Goal: Information Seeking & Learning: Learn about a topic

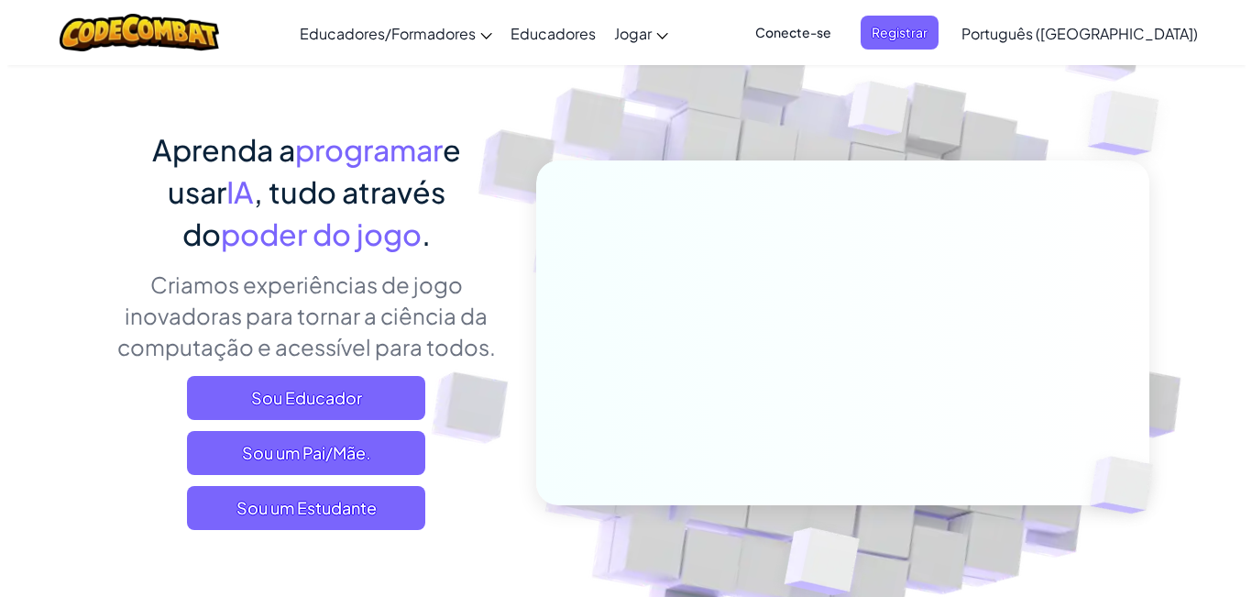
scroll to position [183, 0]
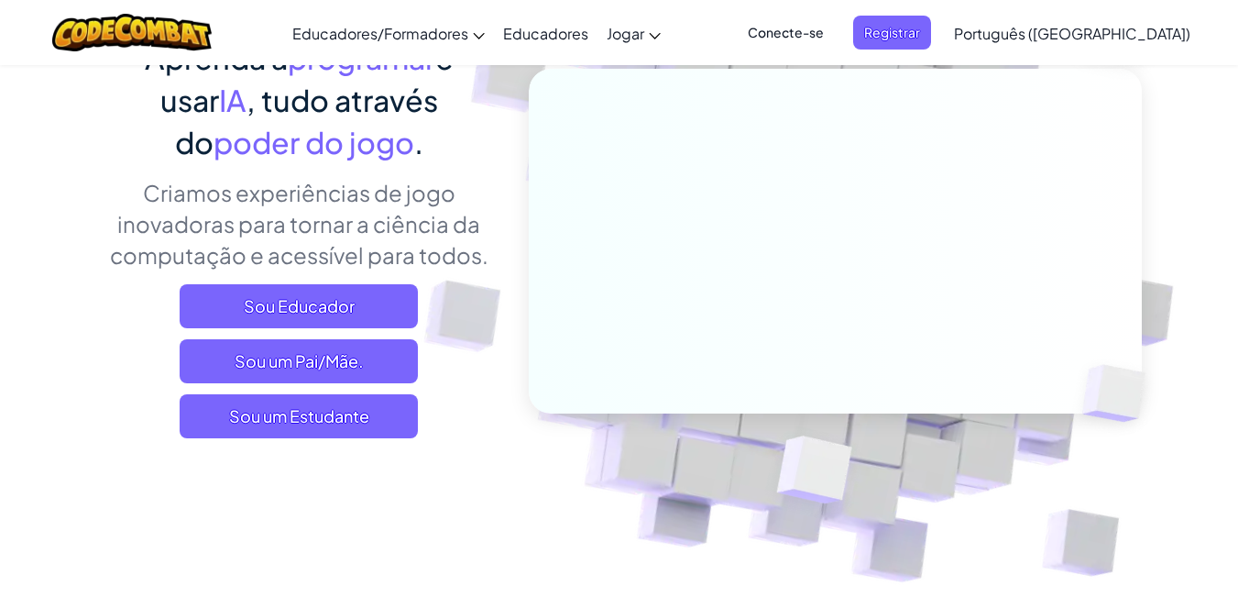
click at [835, 46] on span "Conecte-se" at bounding box center [786, 33] width 98 height 34
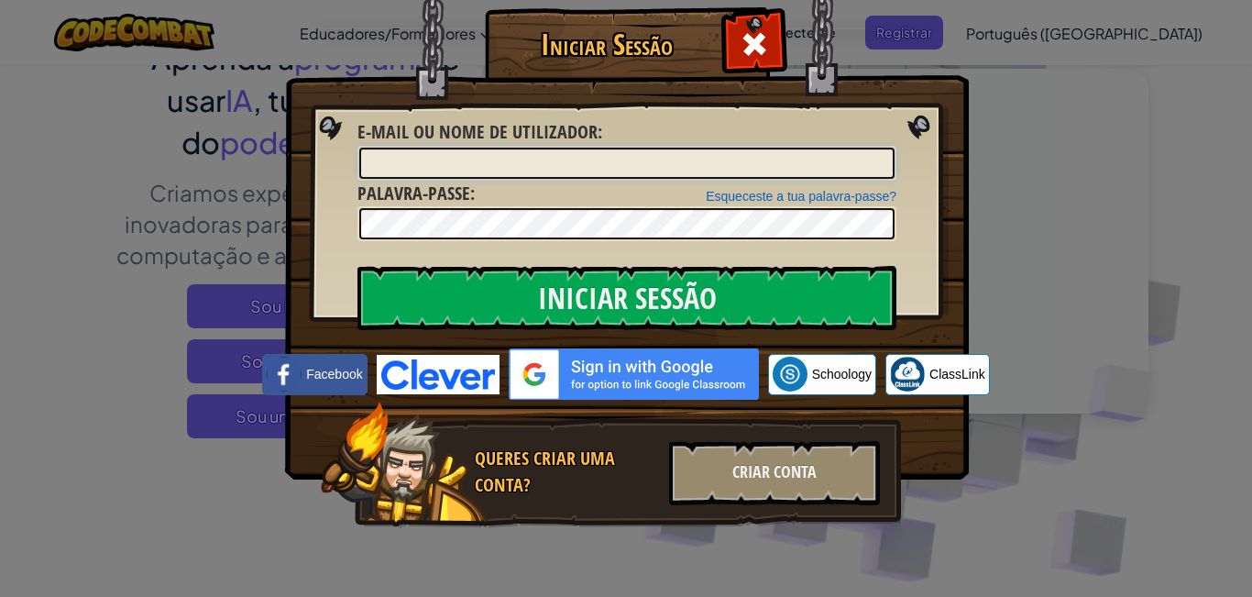
type input "Maria claraS7"
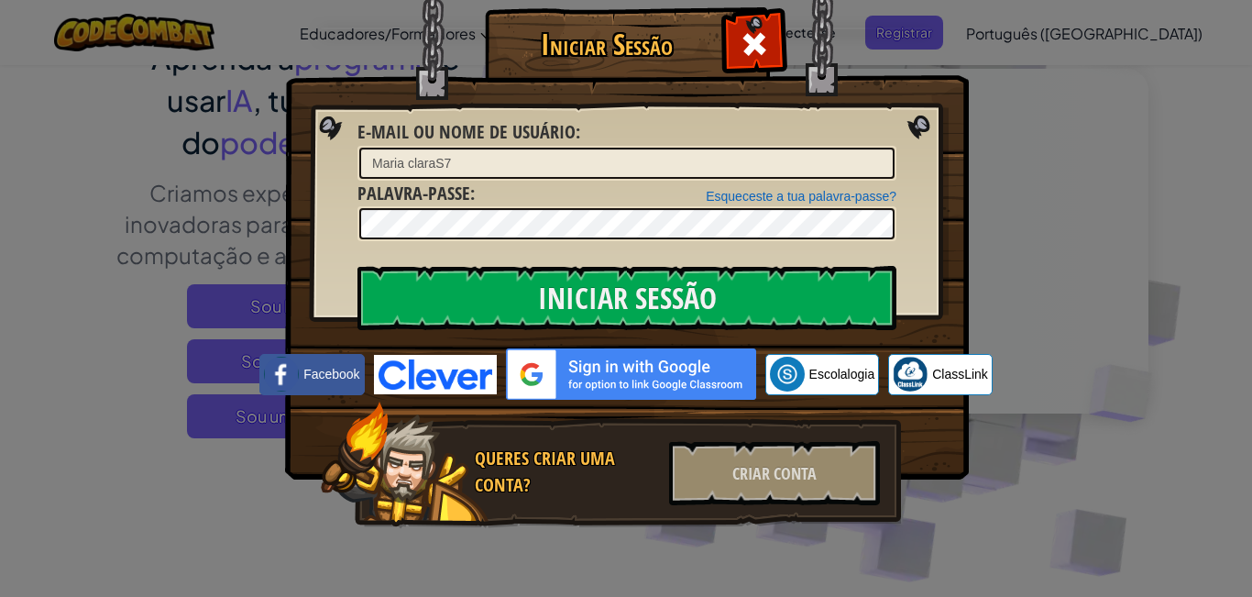
click at [1116, 321] on div "Iniciar Sessão Erro Desconhecido E-mail ou nome de usuário : Maria claraS7 Esqu…" at bounding box center [626, 298] width 1252 height 597
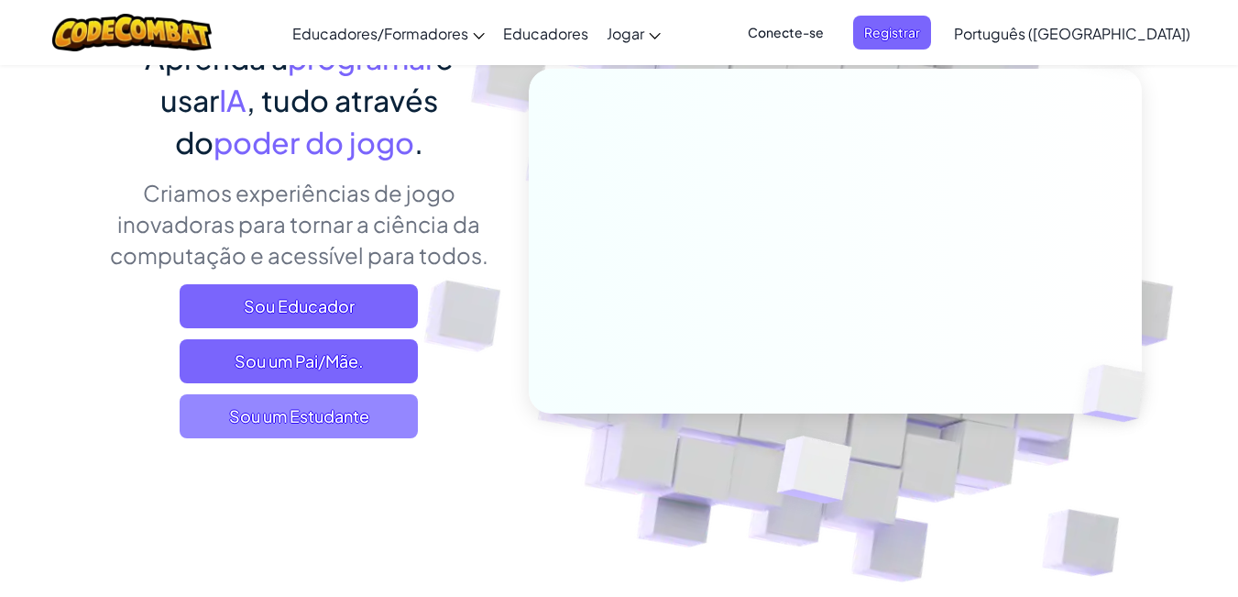
click at [313, 406] on font "Sou um Estudante" at bounding box center [299, 415] width 140 height 21
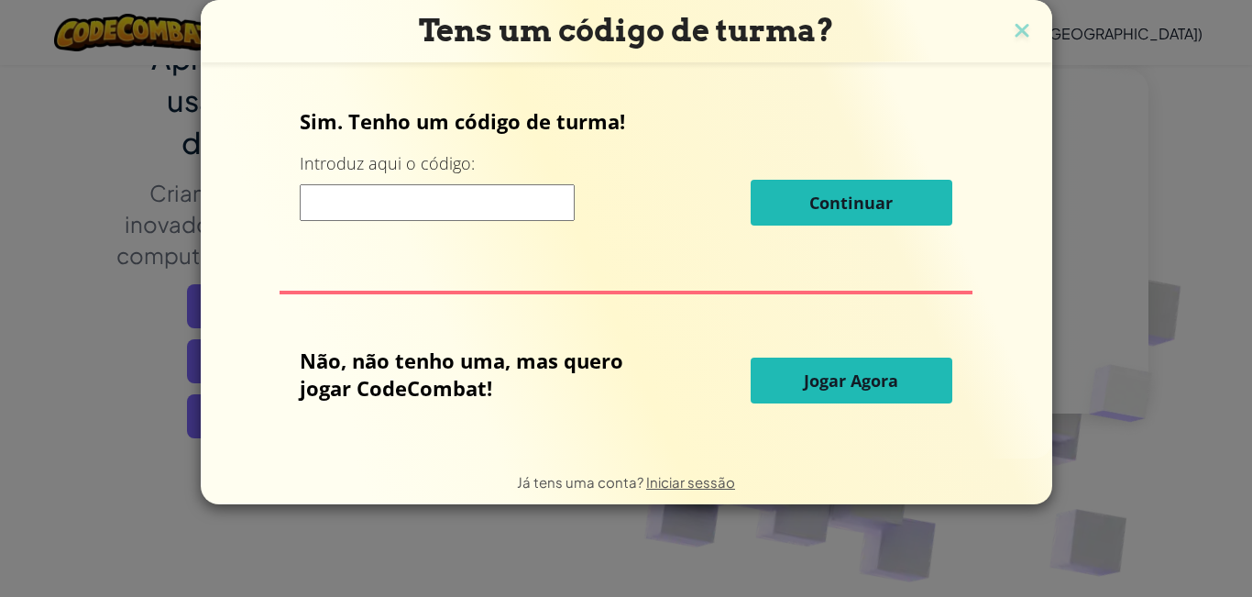
click at [441, 192] on input at bounding box center [437, 202] width 275 height 37
type input "SwordLateBig"
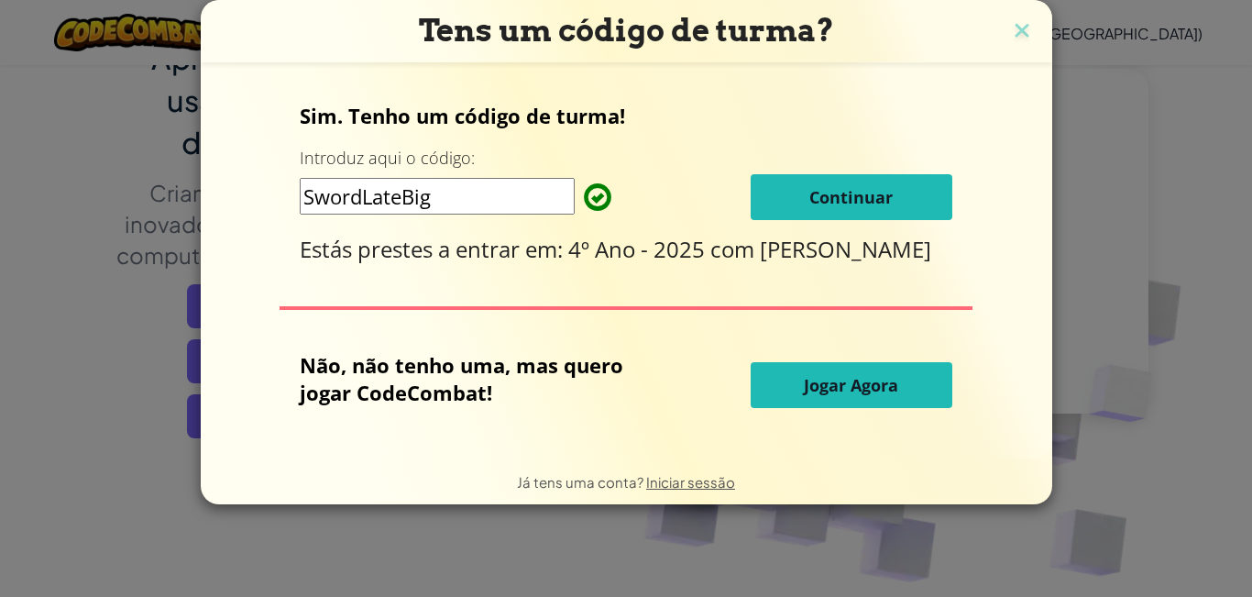
click at [844, 205] on font "Continuar" at bounding box center [850, 197] width 83 height 22
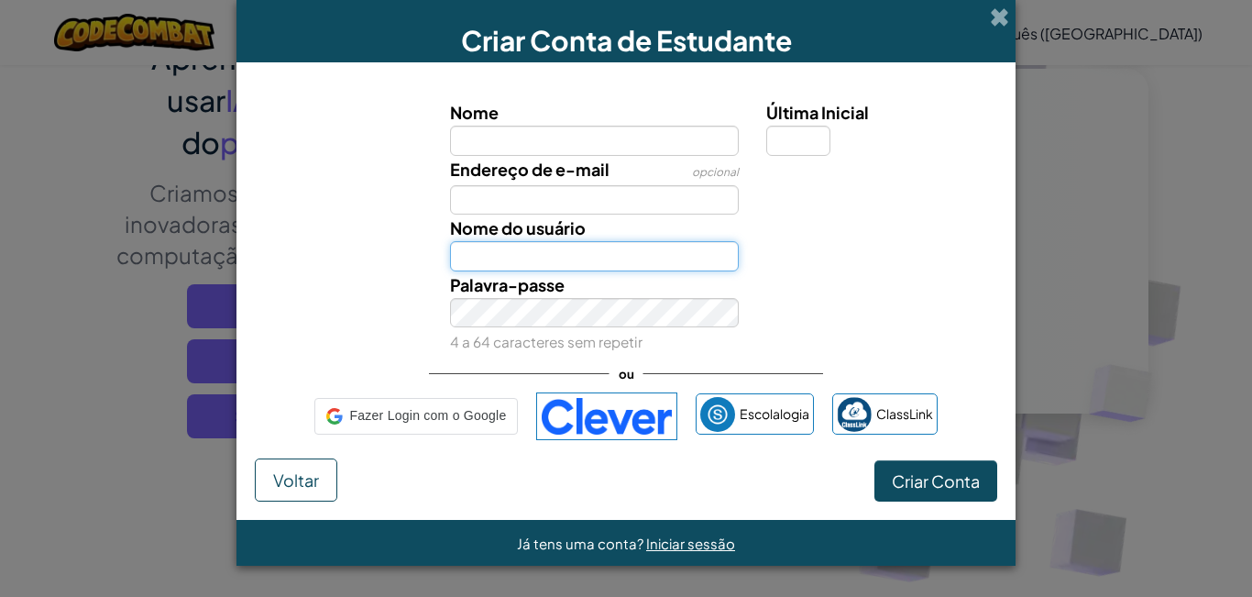
type input "Maria claraS7"
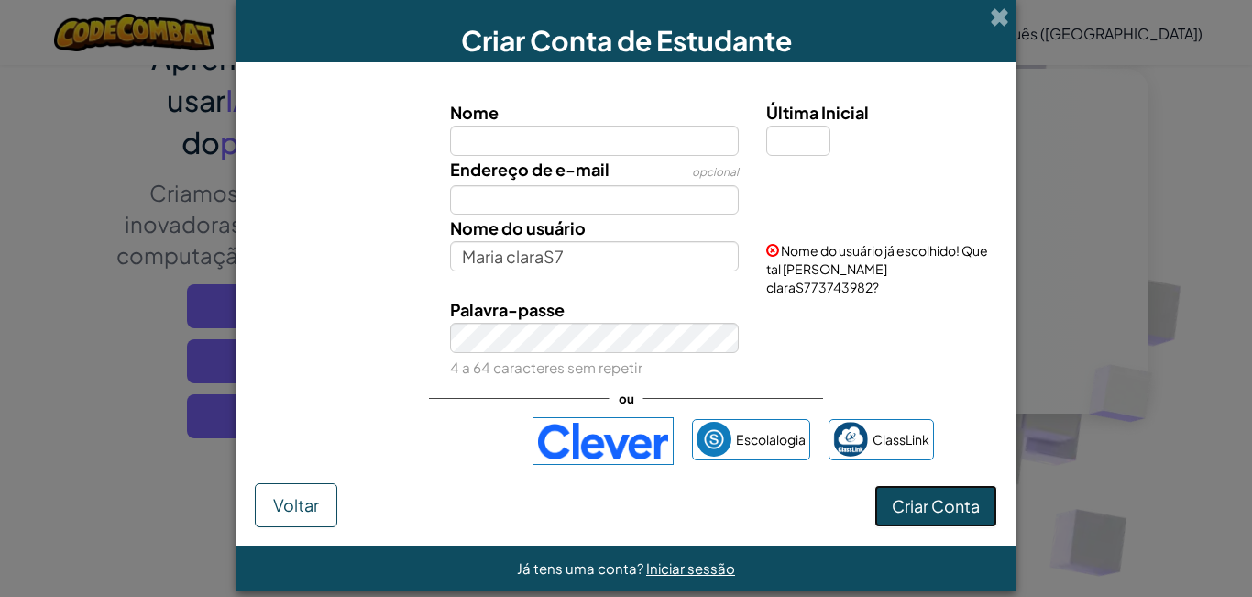
click at [959, 495] on font "Criar Conta" at bounding box center [936, 505] width 88 height 21
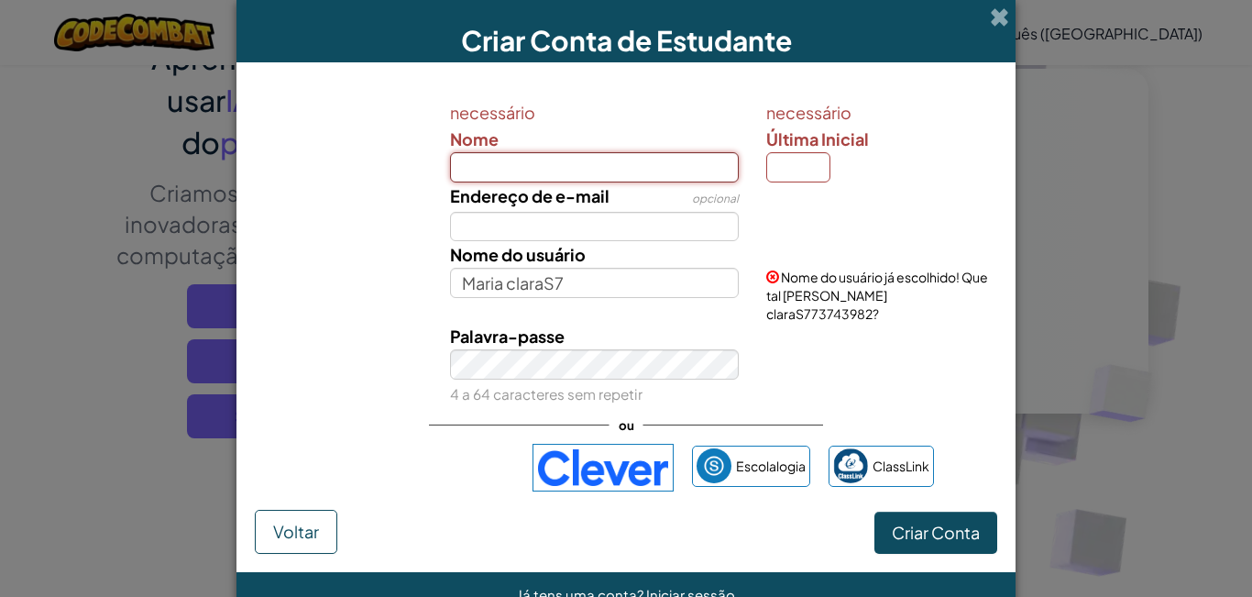
click at [487, 180] on input "Nome" at bounding box center [595, 167] width 290 height 30
type input "labubu e thiago"
type input "Labubu e thiago"
click at [369, 248] on div "Nome do usuário Labubu e thiago Nome do usuário já escolhido! Que tal Maria cla…" at bounding box center [626, 282] width 761 height 82
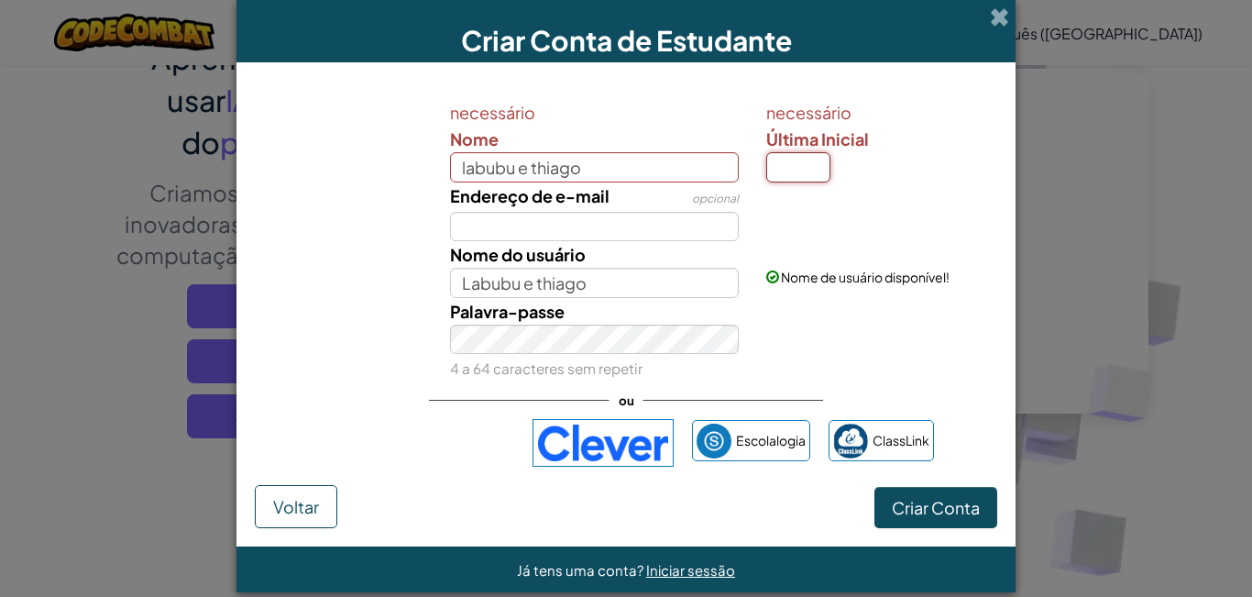
click at [769, 175] on input "Última Inicial" at bounding box center [798, 167] width 64 height 30
type input "l"
type input "Labubu e thiagoL"
click at [320, 282] on div "Nome do usuário Labubu e thiagoL Nome de usuário disponível!" at bounding box center [626, 269] width 761 height 57
click at [945, 519] on button "Criar Conta" at bounding box center [935, 508] width 123 height 42
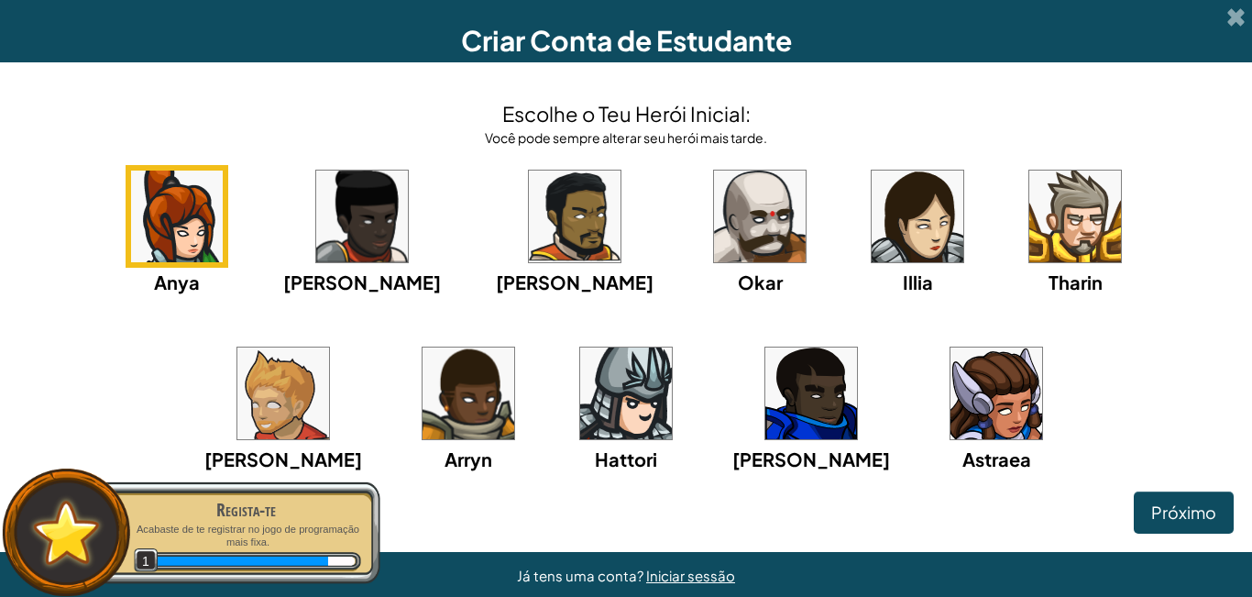
click at [1029, 244] on img at bounding box center [1075, 216] width 92 height 92
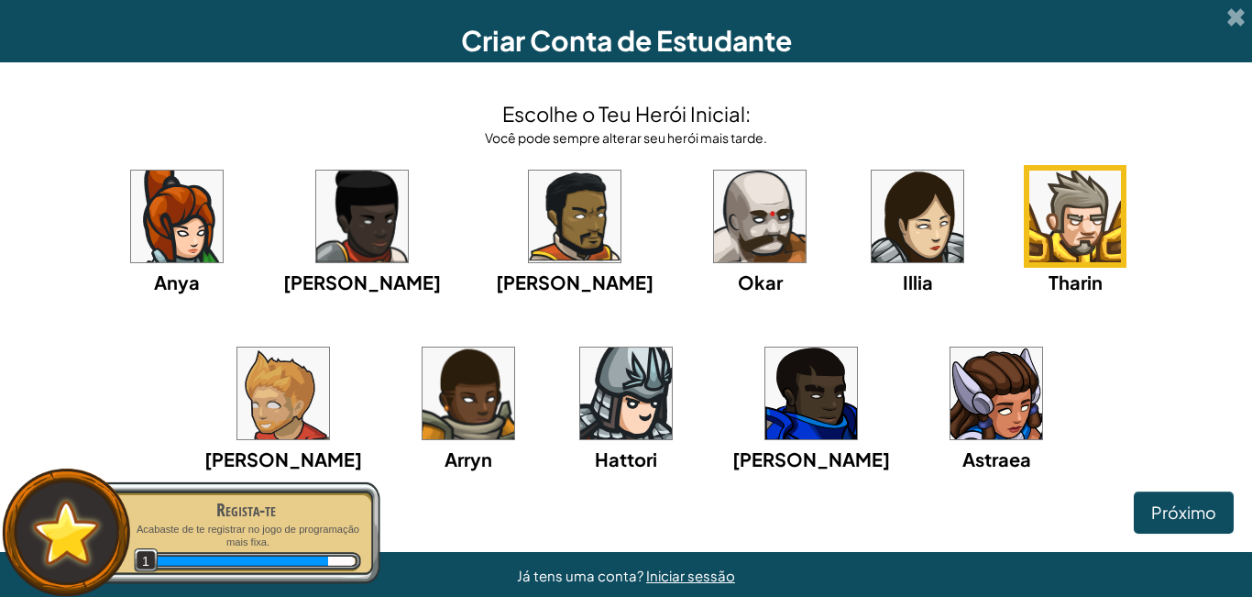
click at [329, 347] on img at bounding box center [283, 393] width 92 height 92
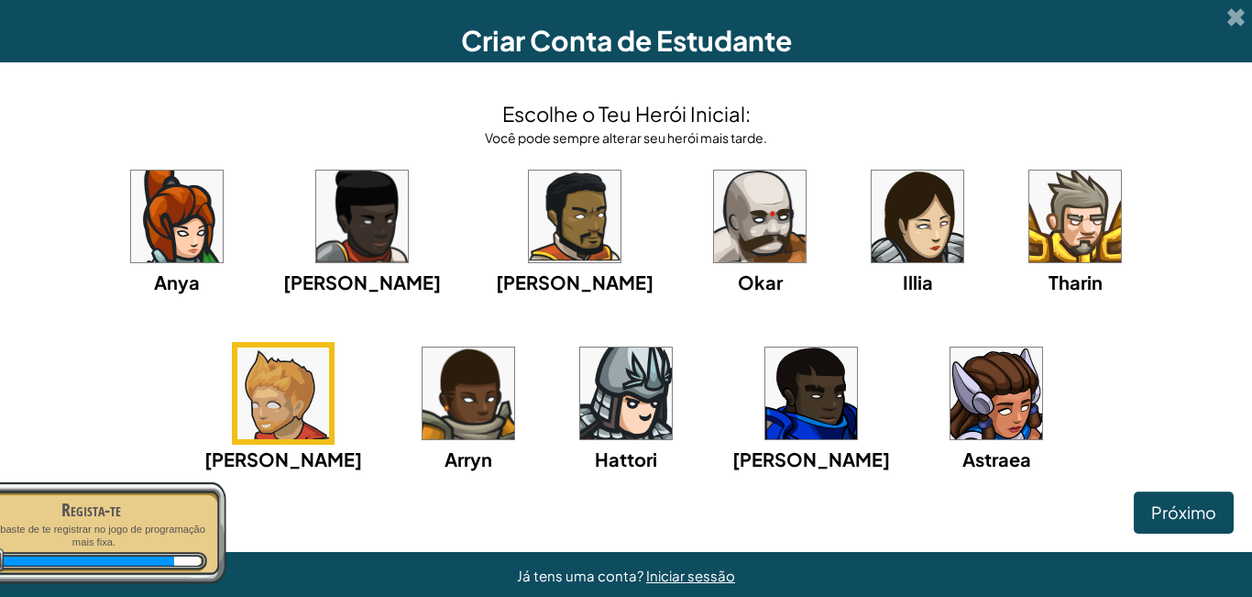
drag, startPoint x: 930, startPoint y: 305, endPoint x: 956, endPoint y: 142, distance: 165.1
click at [922, 310] on div "Anya Ida Alexandre Okar Illia Tharin Ned Arryn Hattori Gordon Astraea" at bounding box center [625, 342] width 1215 height 354
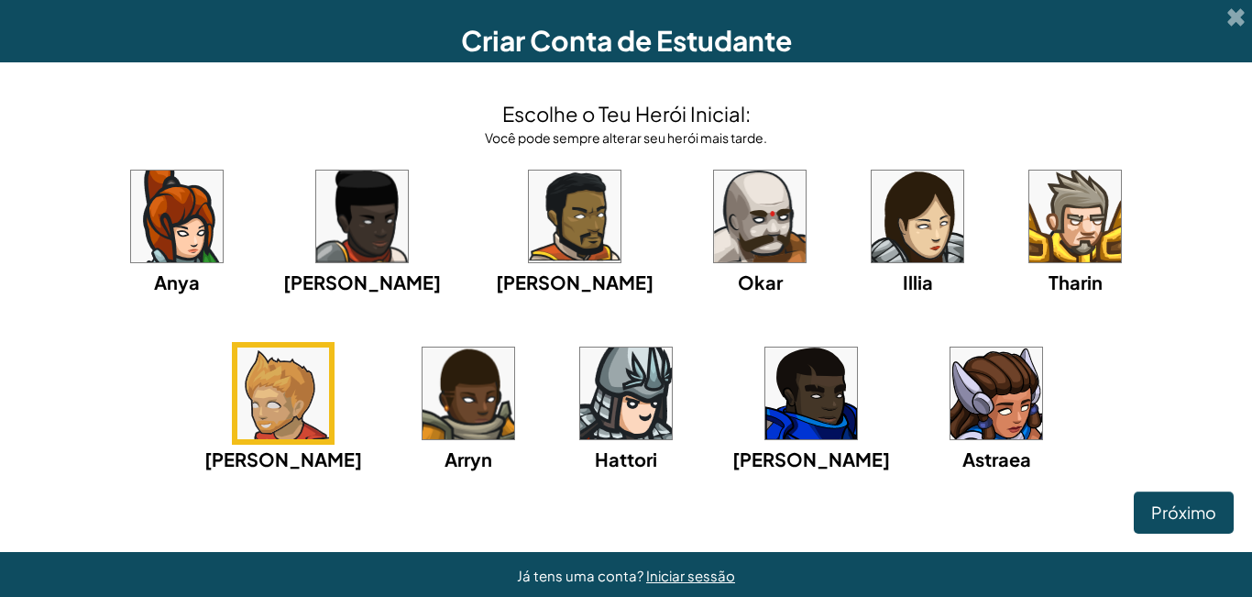
click at [1029, 236] on img at bounding box center [1075, 216] width 92 height 92
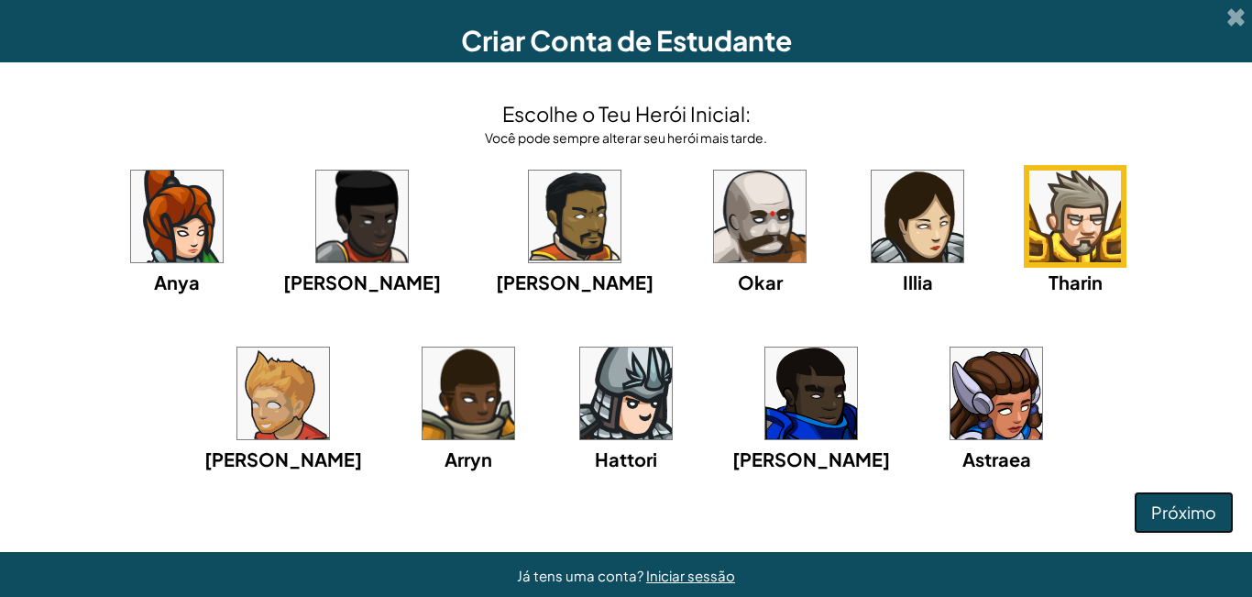
click at [1168, 517] on font "Próximo" at bounding box center [1183, 511] width 65 height 21
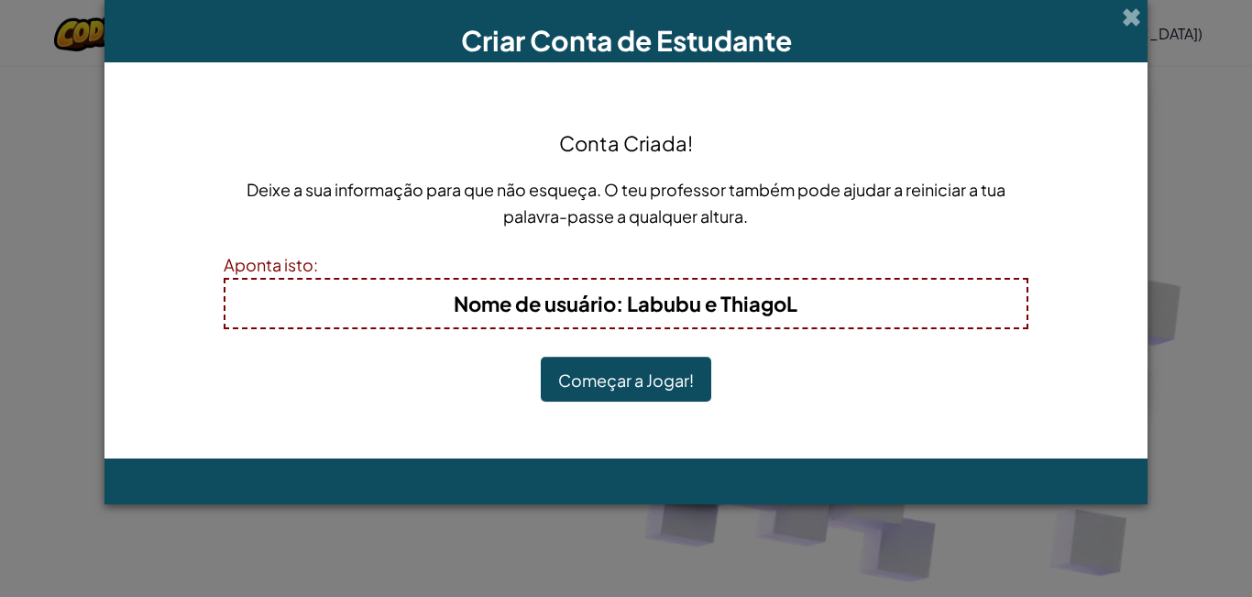
click at [682, 385] on font "Começar a Jogar!" at bounding box center [626, 379] width 136 height 21
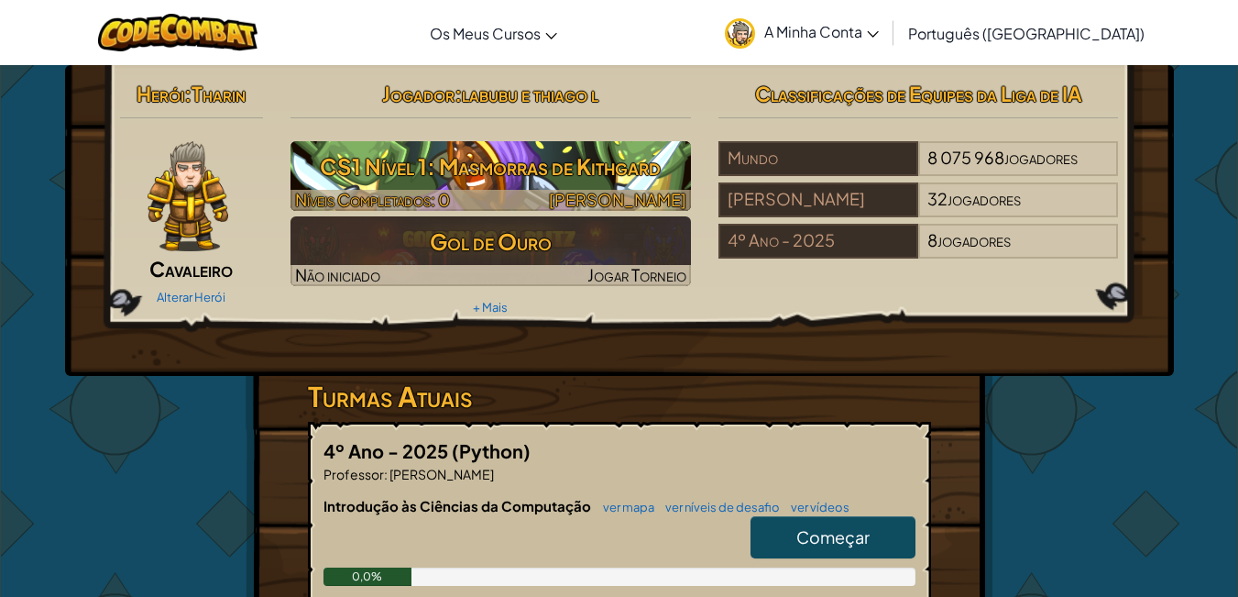
click at [584, 170] on font "CS1 Nível 1: Masmorras de Kithgard" at bounding box center [490, 165] width 341 height 27
select select "pt-PT"
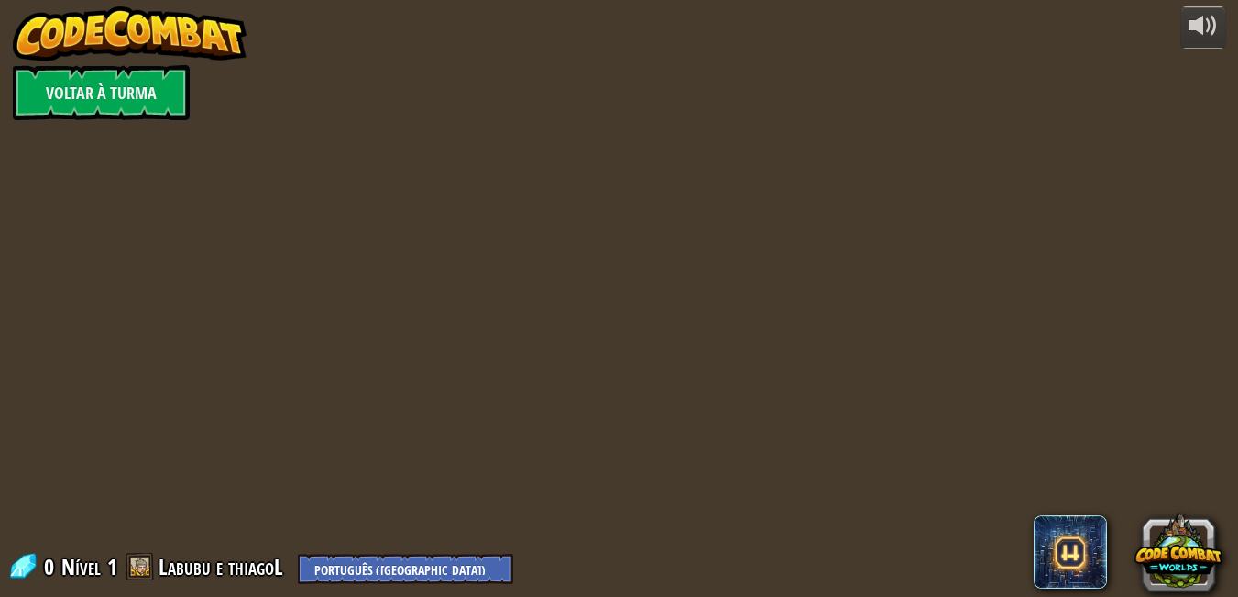
select select "pt-PT"
click at [584, 170] on div at bounding box center [626, 298] width 913 height 597
select select "pt-PT"
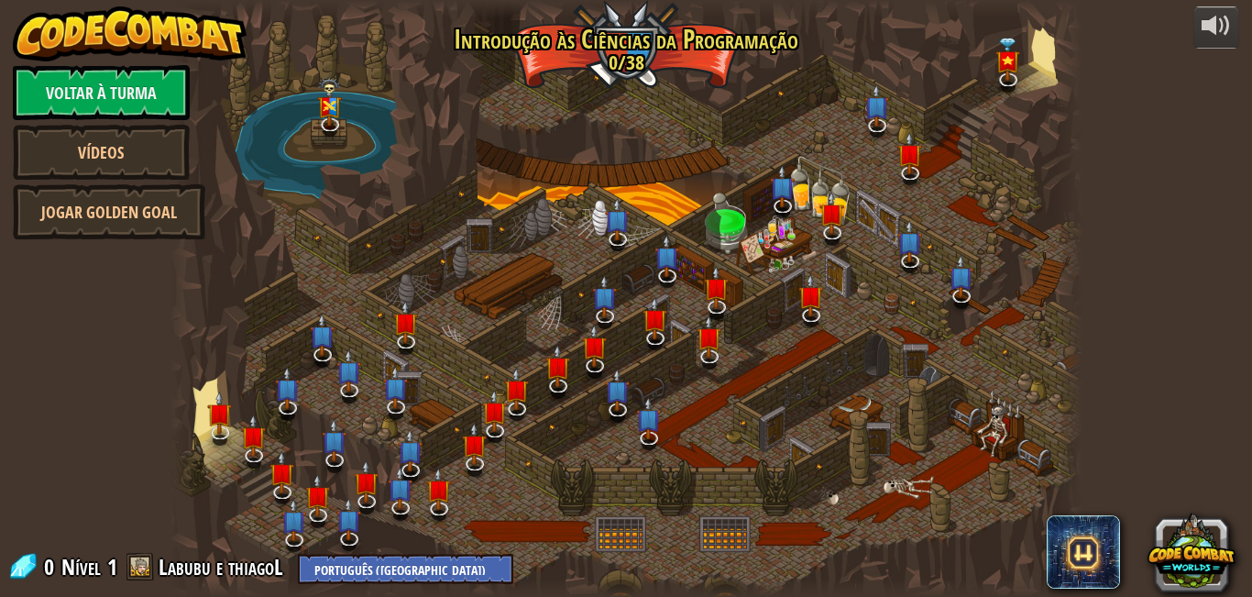
select select "pt-PT"
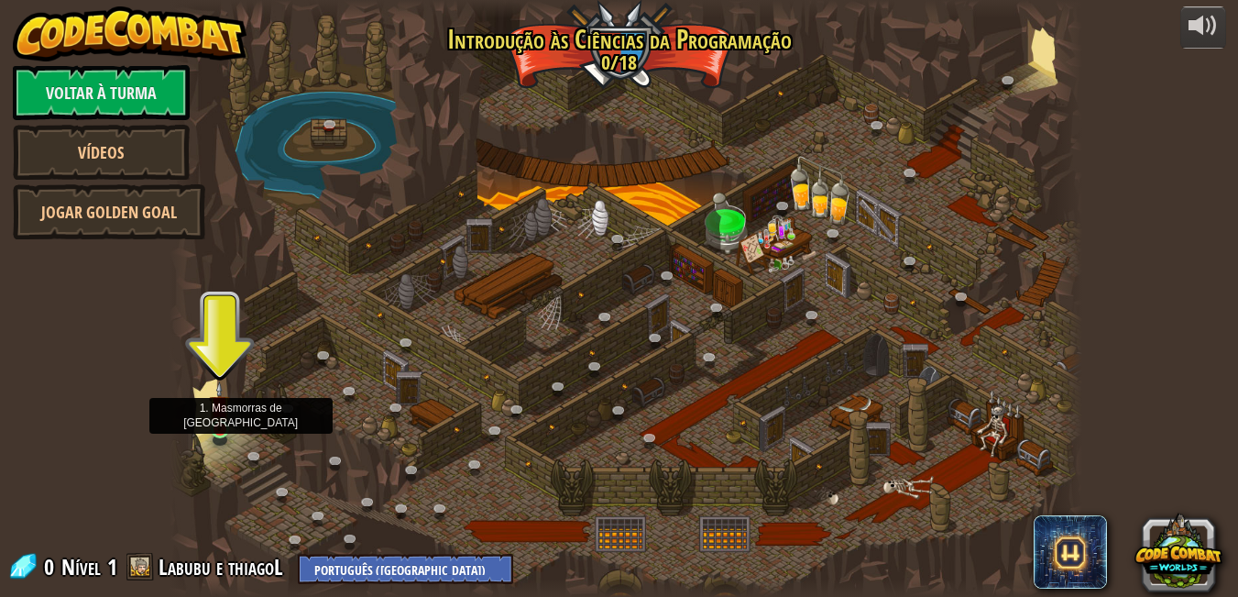
click at [216, 417] on img at bounding box center [220, 405] width 22 height 49
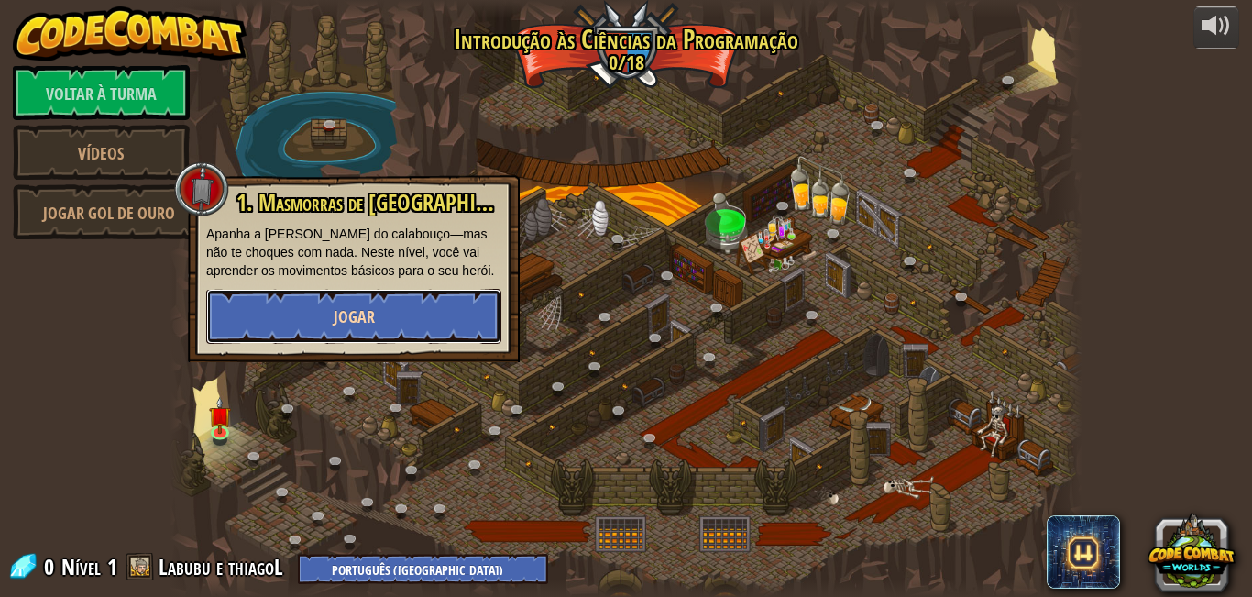
click at [377, 306] on button "Jogar" at bounding box center [353, 316] width 295 height 55
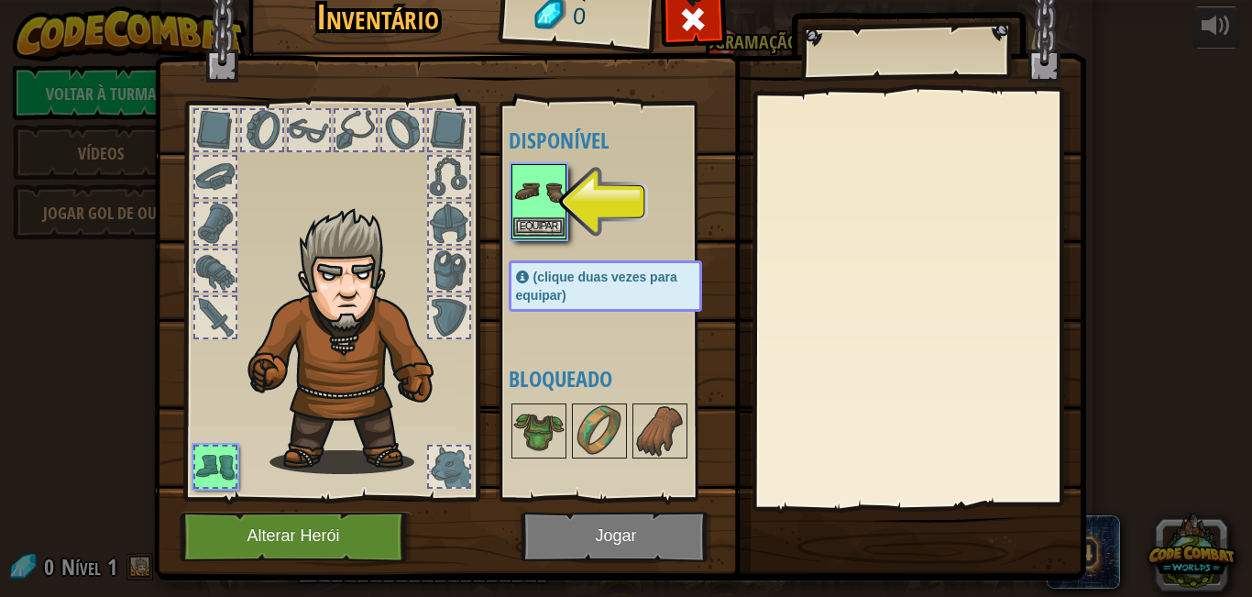
click at [545, 205] on img at bounding box center [538, 191] width 51 height 51
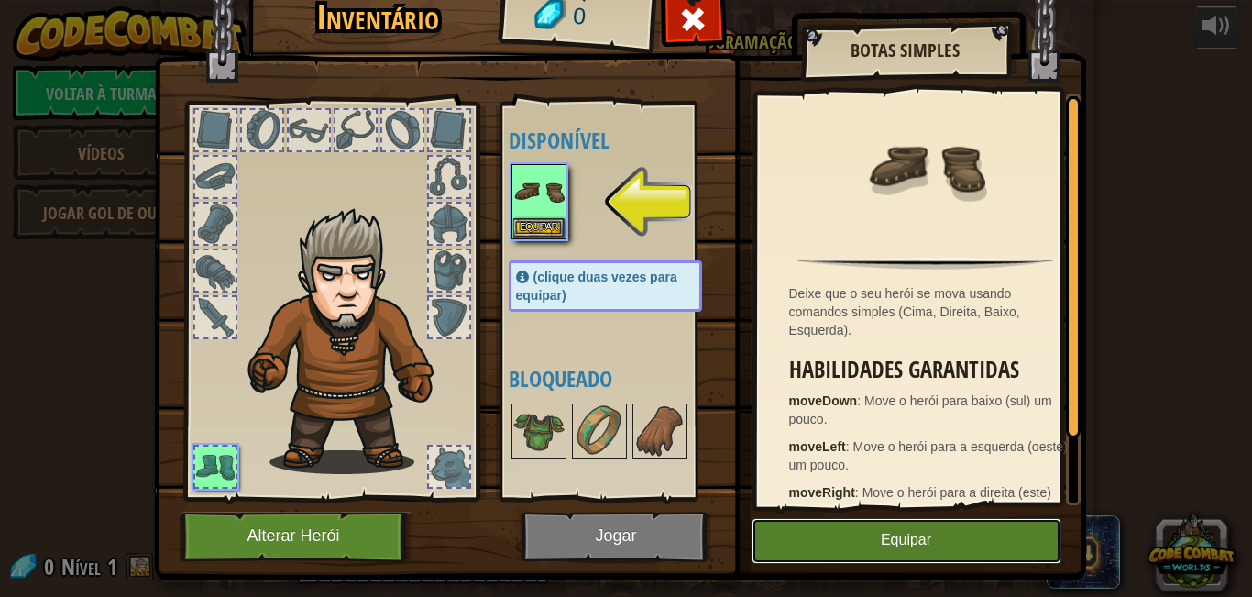
click at [912, 531] on button "Equipar" at bounding box center [907, 541] width 310 height 46
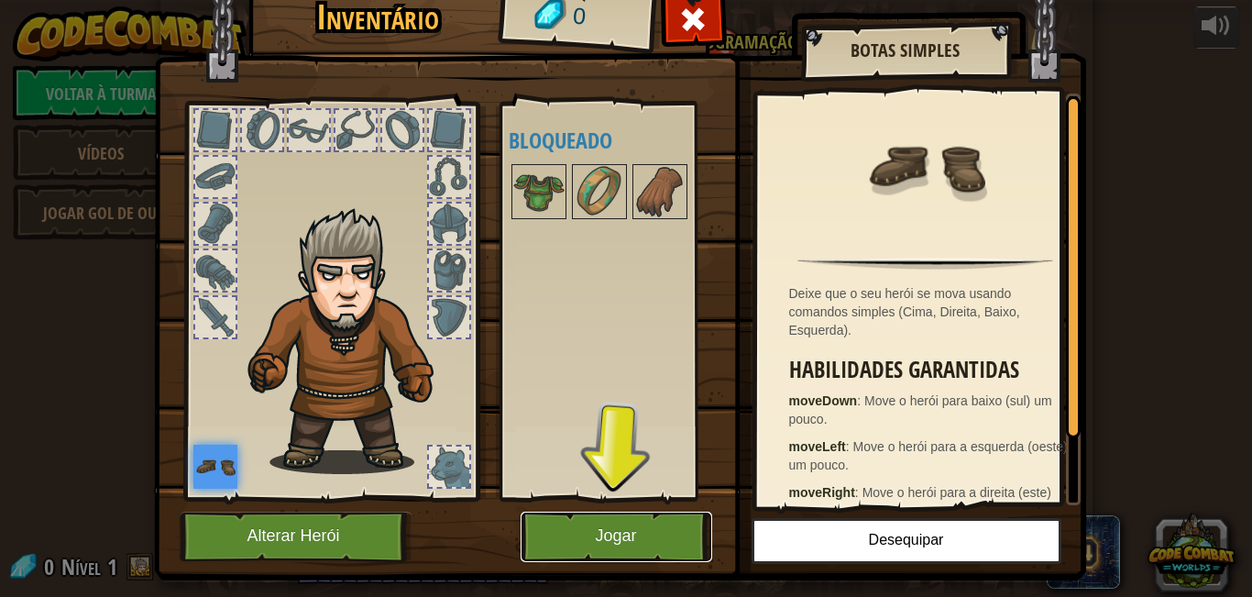
click at [577, 544] on button "Jogar" at bounding box center [617, 536] width 192 height 50
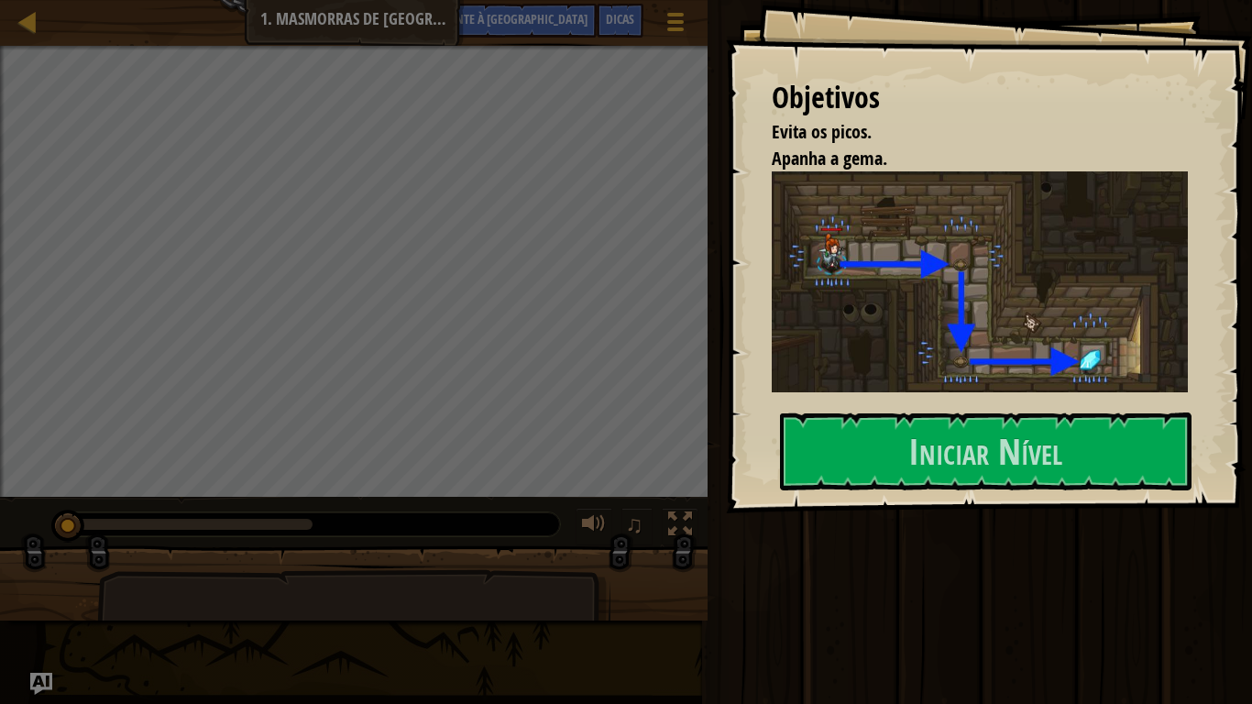
click at [989, 492] on div "Objetivos Evita os picos. Apanha a [PERSON_NAME]. Iniciar Nível Erro ao carrega…" at bounding box center [989, 256] width 526 height 513
click at [995, 408] on div "Objetivos Evita os picos. Apanha a [PERSON_NAME]. Iniciar Nível Erro ao carrega…" at bounding box center [989, 256] width 526 height 513
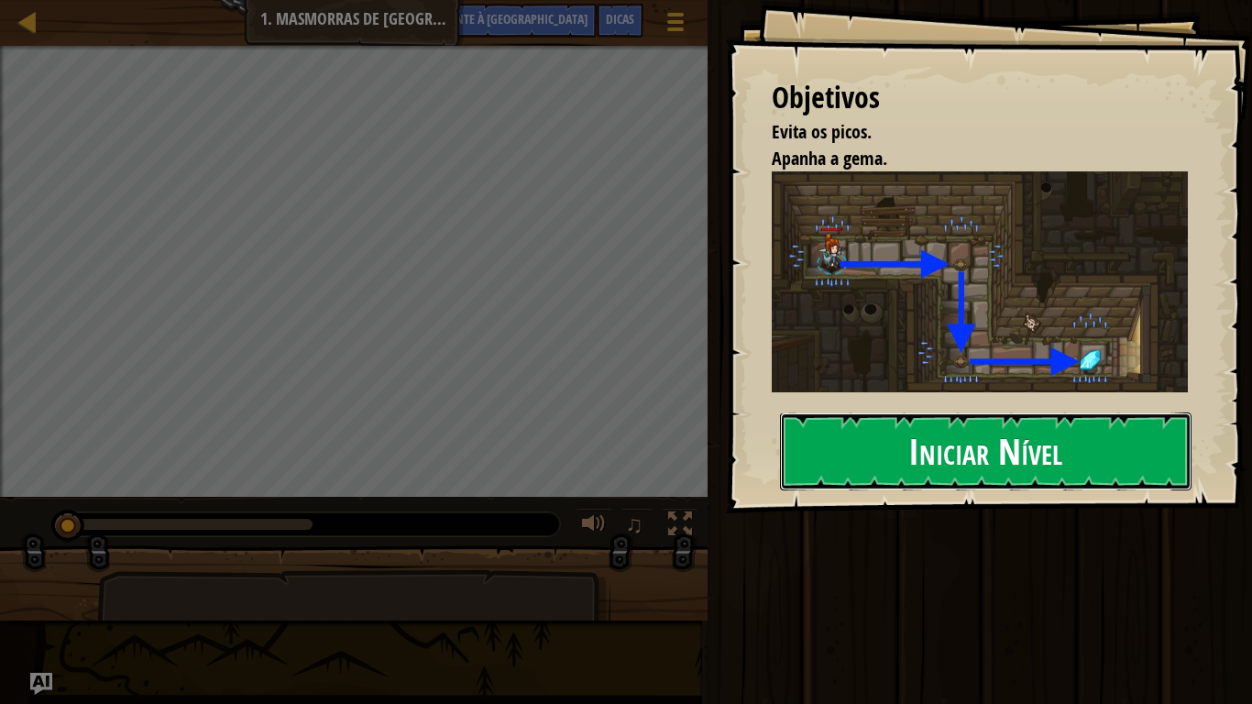
click at [999, 420] on button "Iniciar Nível" at bounding box center [986, 450] width 412 height 77
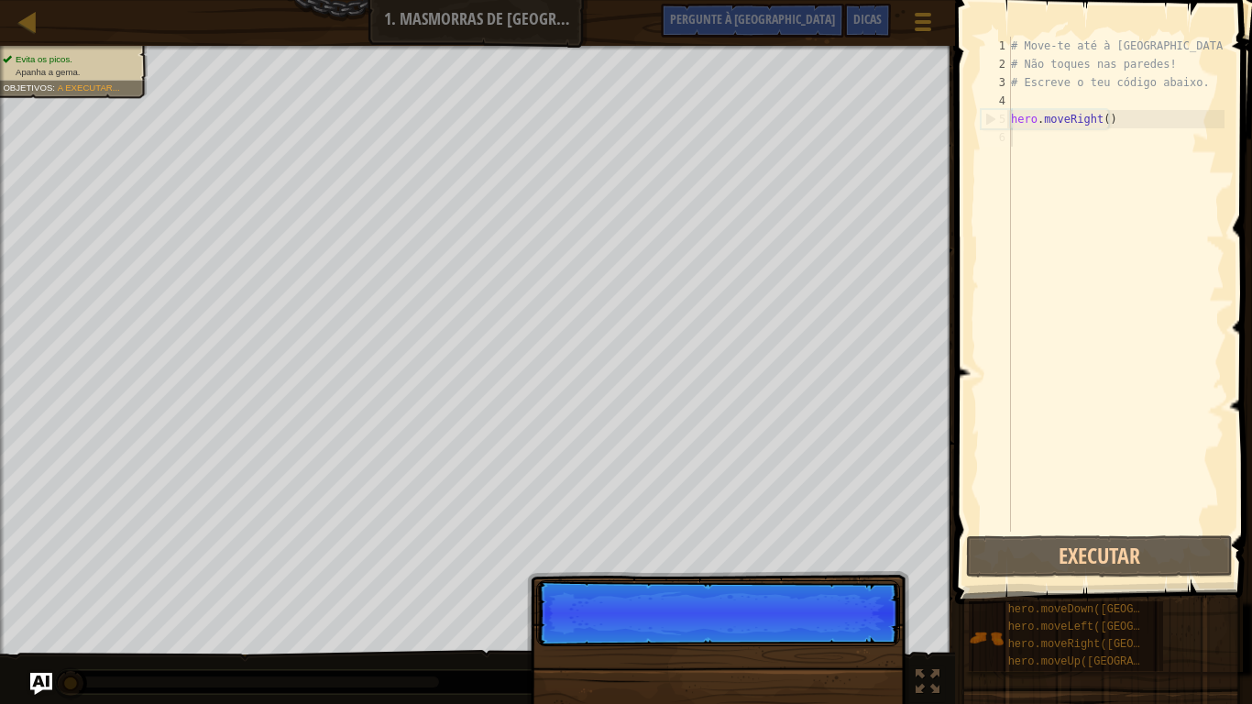
click at [1036, 133] on div "# Move-te até à [GEOGRAPHIC_DATA]. # Não toques nas [PERSON_NAME]! # Escreve o …" at bounding box center [1115, 303] width 217 height 532
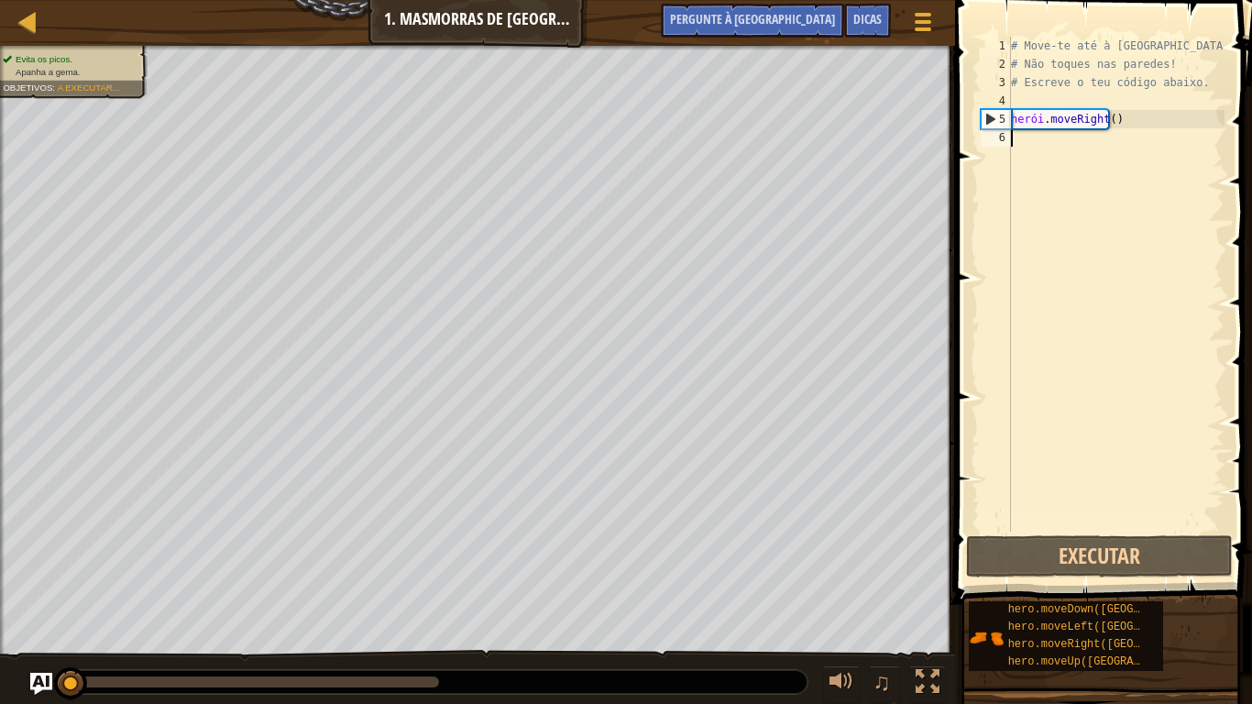
click at [1029, 134] on div "# Move-te até à [GEOGRAPHIC_DATA]. # Não toques nas [PERSON_NAME]! # Escreve o …" at bounding box center [1115, 303] width 217 height 532
click at [1029, 135] on div "# Move-te até à [GEOGRAPHIC_DATA]. # Não toques nas [PERSON_NAME]! # Escreve o …" at bounding box center [1115, 303] width 217 height 532
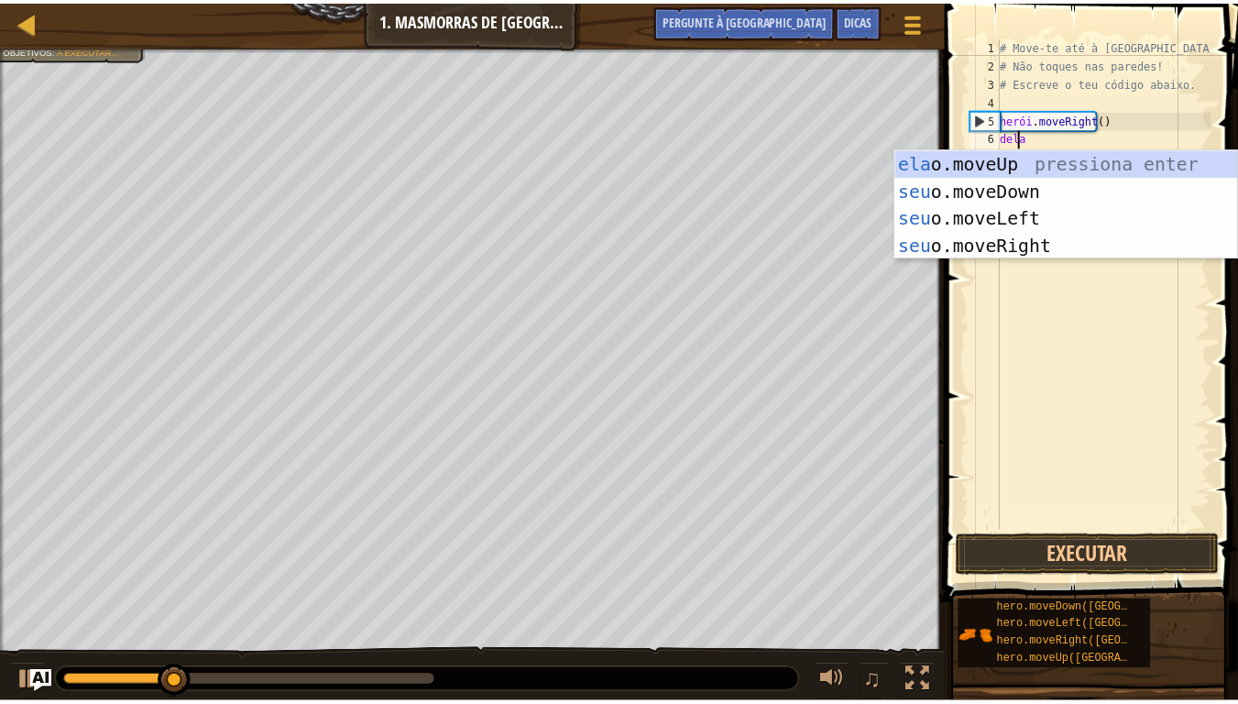
scroll to position [8, 1]
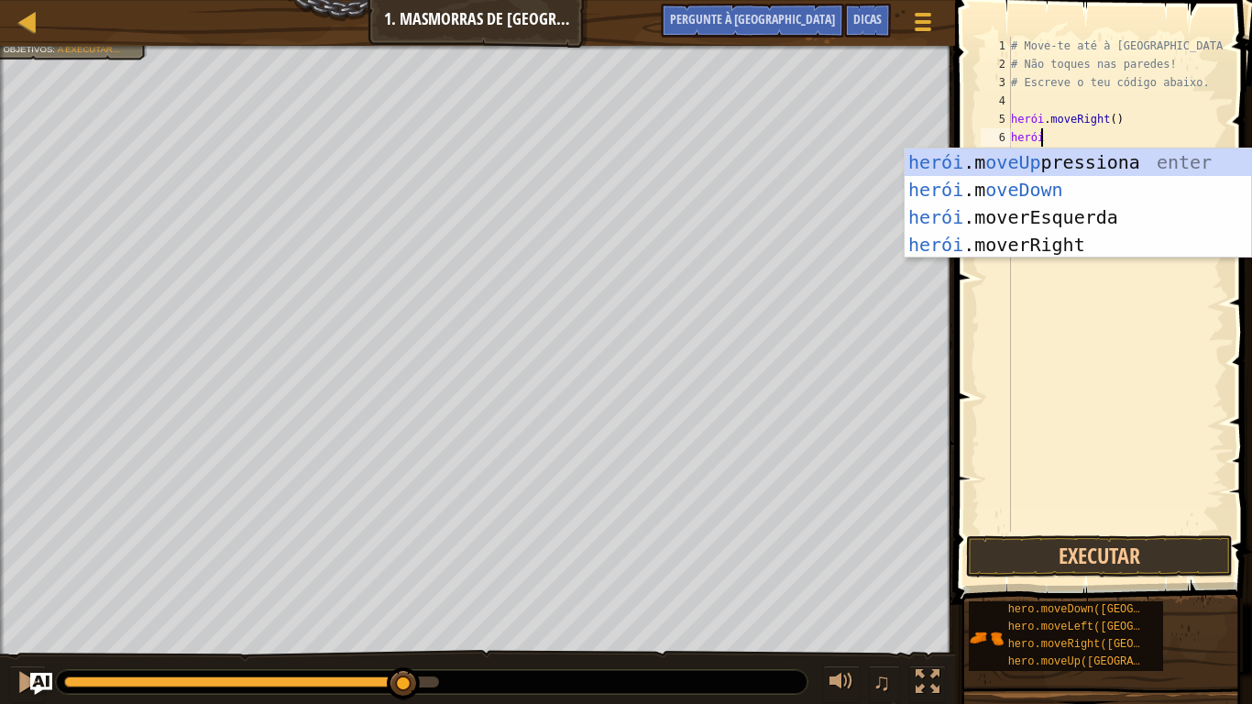
type textarea "hero"
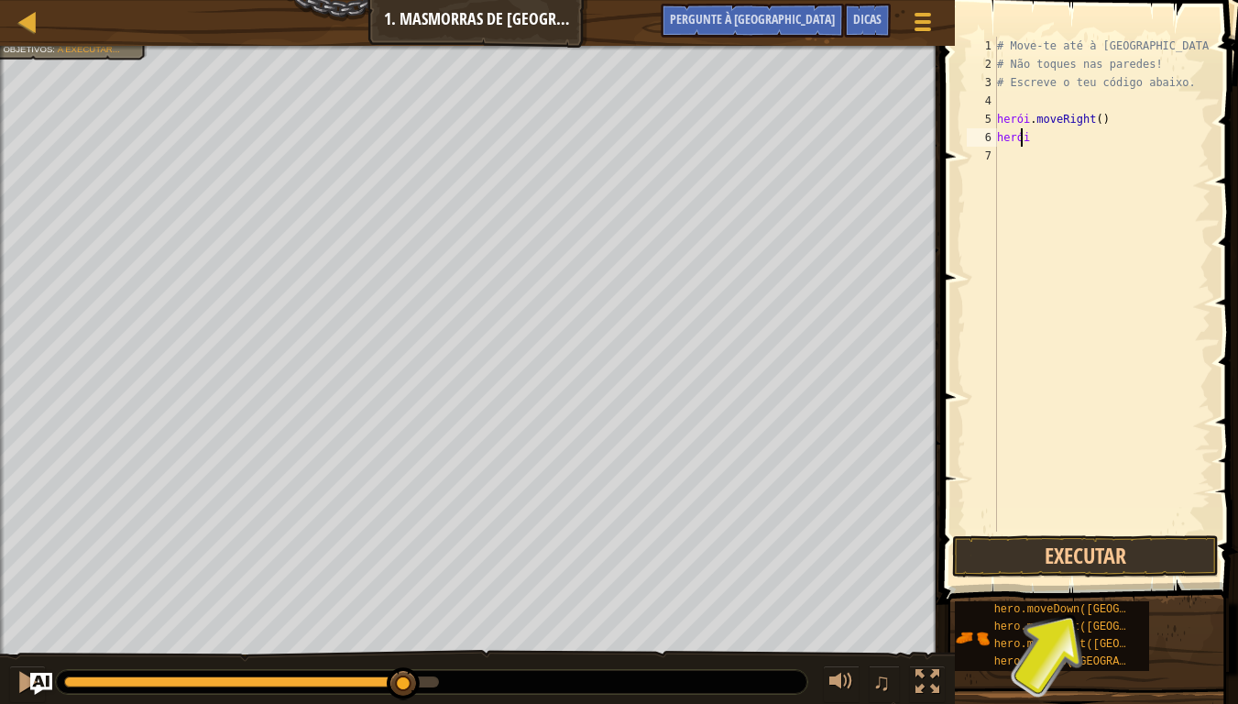
click at [1029, 135] on div "# Move-te até à [GEOGRAPHIC_DATA]. # Não toques nas [PERSON_NAME]! # Escreve o …" at bounding box center [1101, 303] width 217 height 532
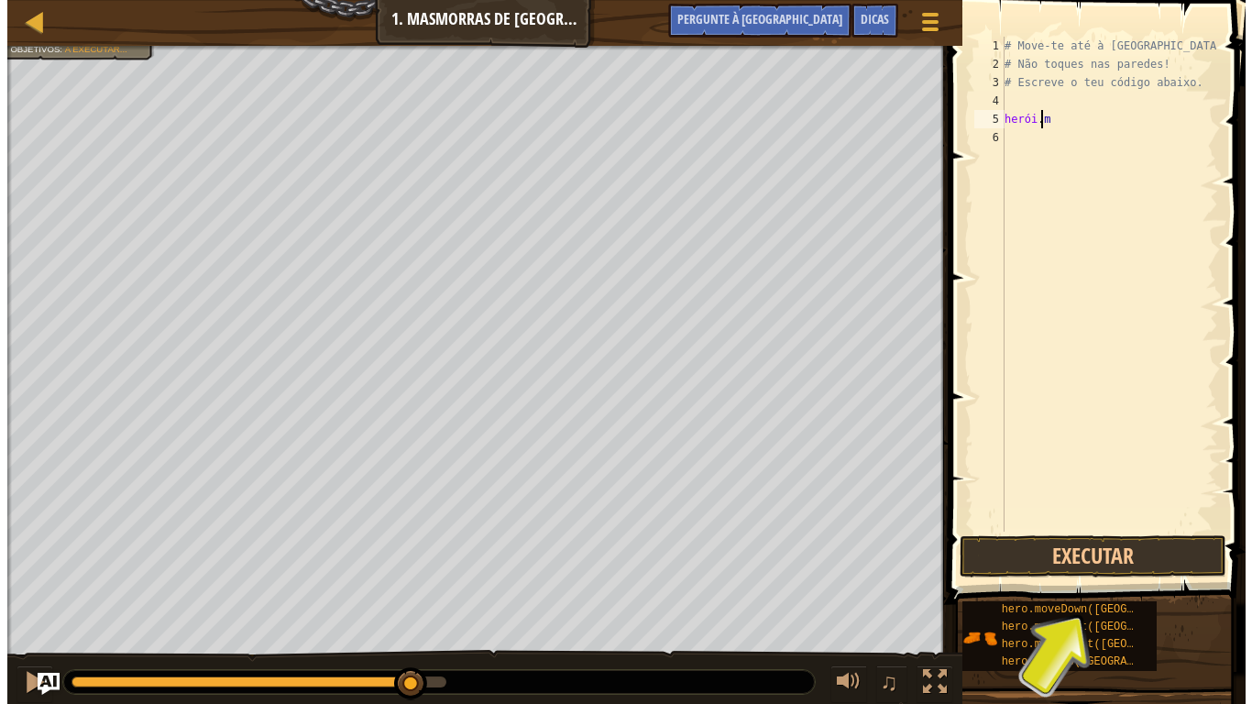
scroll to position [8, 2]
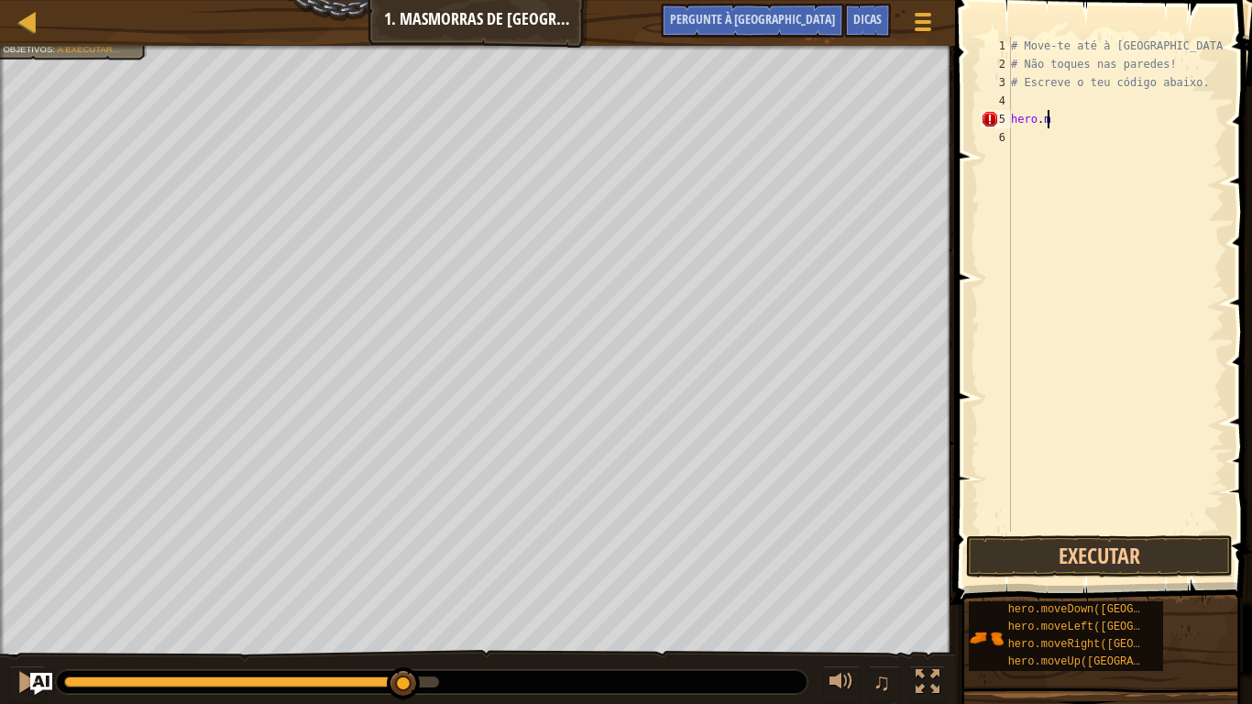
type textarea "h"
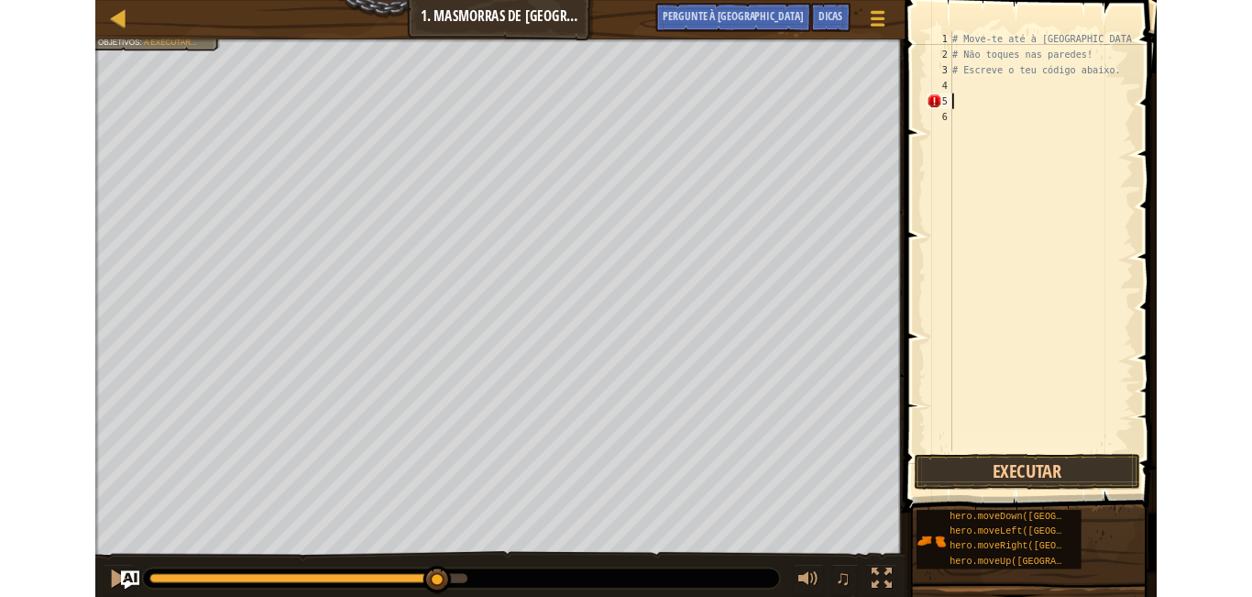
scroll to position [8, 0]
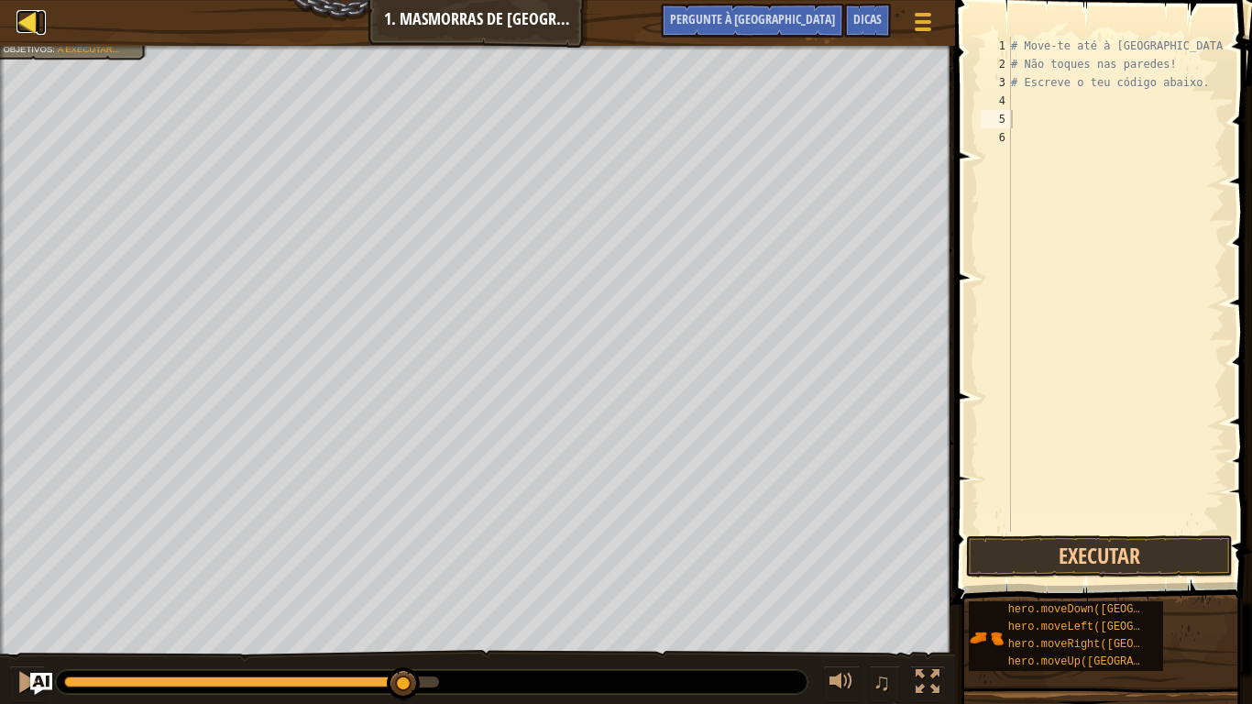
click at [38, 14] on link "Mapa" at bounding box center [41, 22] width 9 height 25
select select "pt-PT"
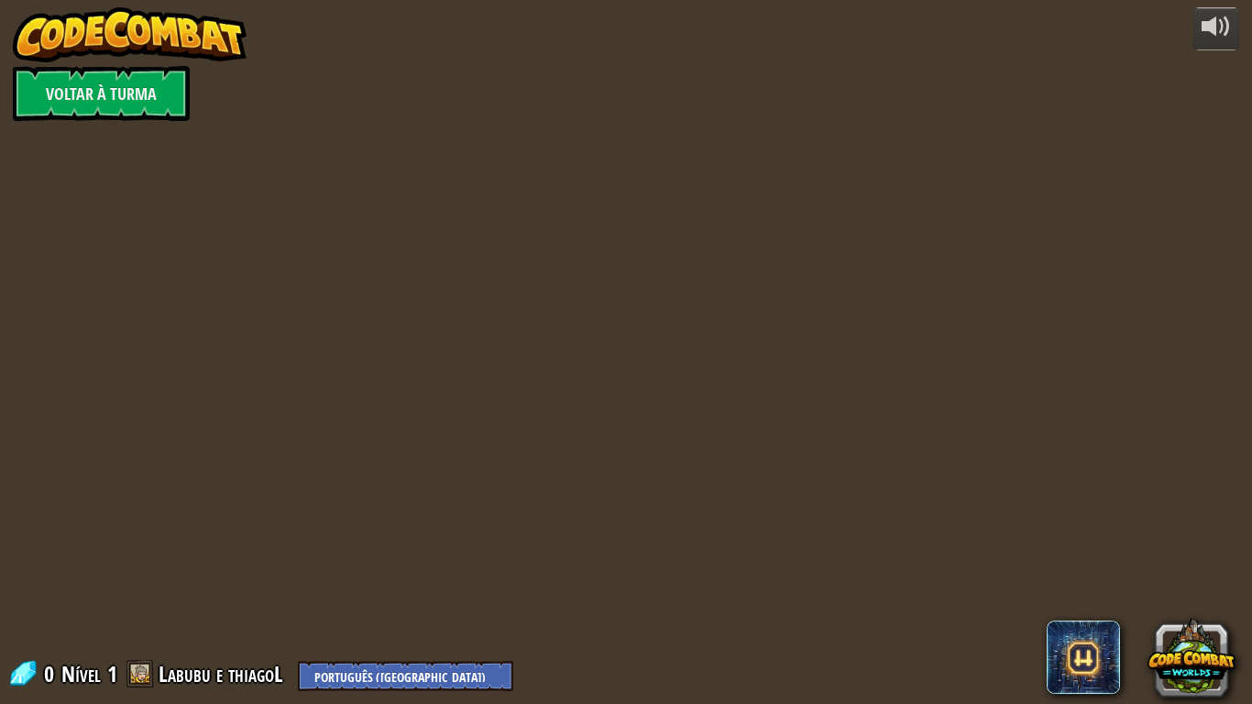
select select "pt-PT"
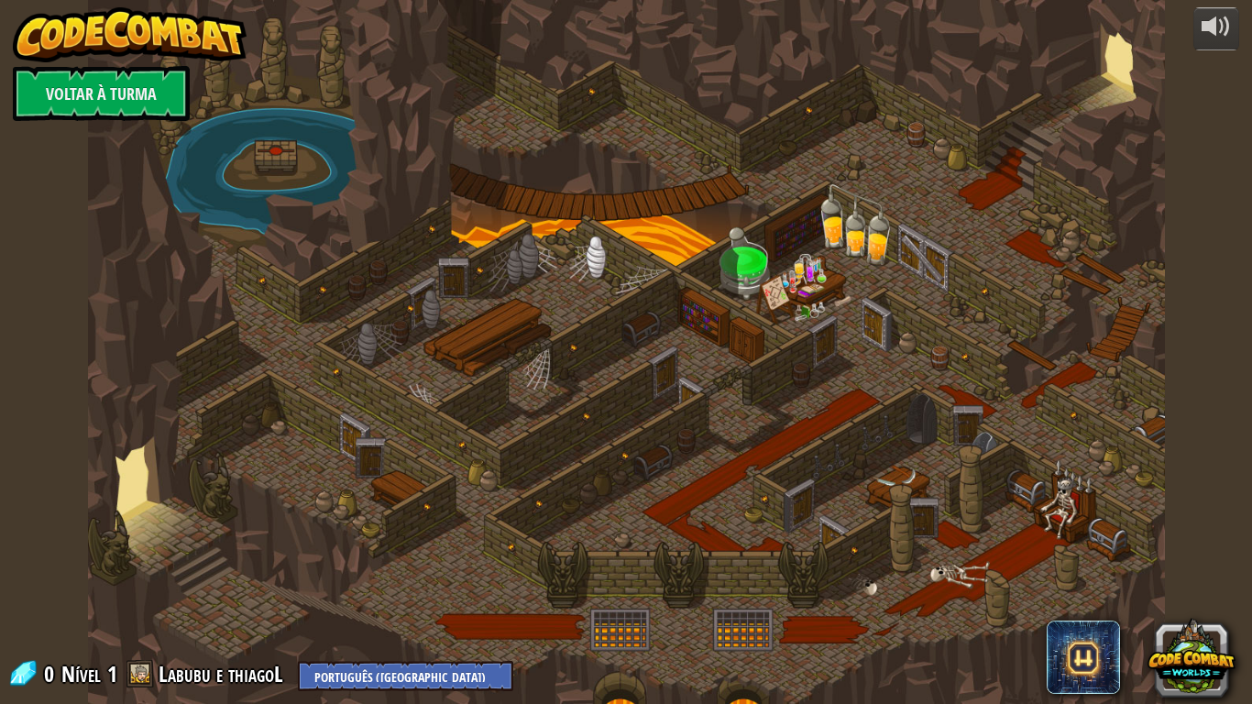
select select "pt-PT"
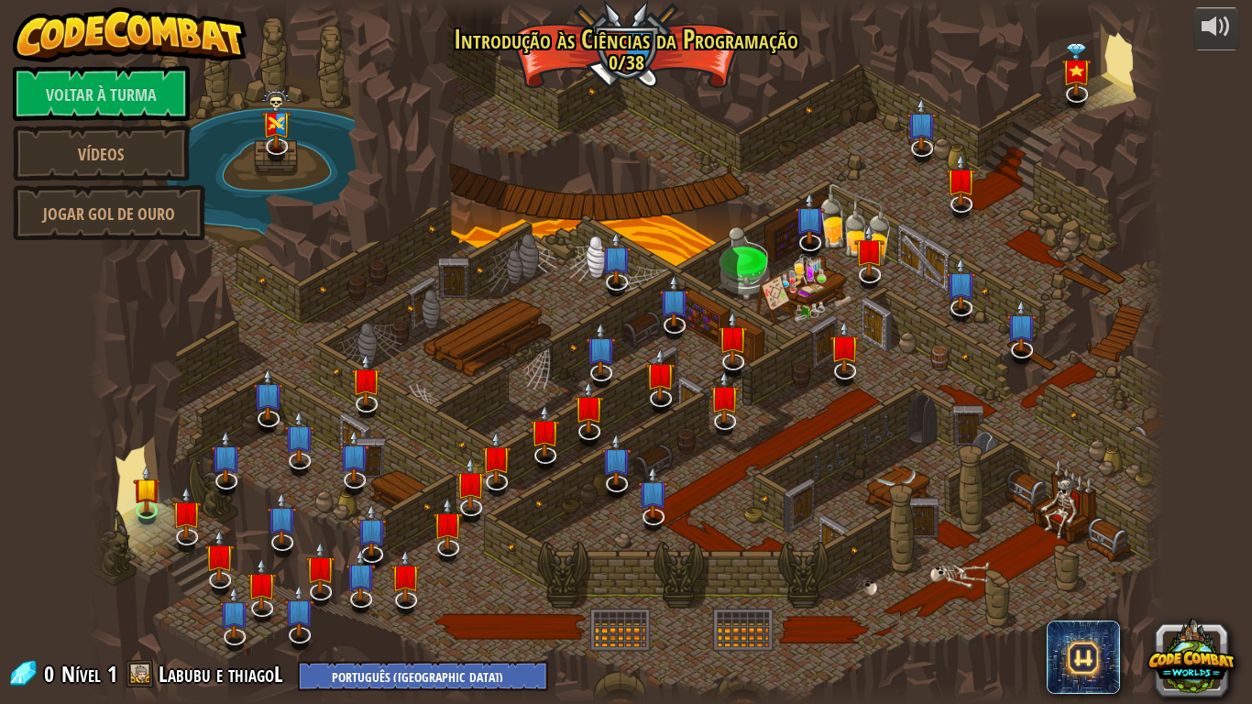
select select "pt-PT"
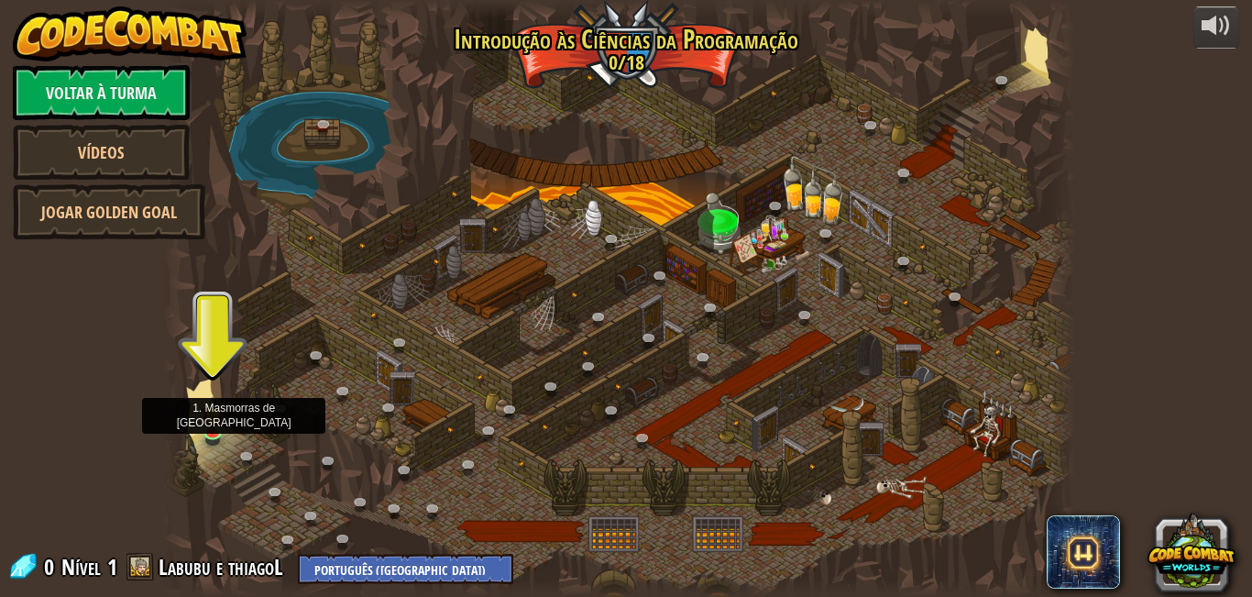
click at [236, 383] on div at bounding box center [619, 298] width 913 height 597
click at [208, 434] on link at bounding box center [215, 431] width 37 height 37
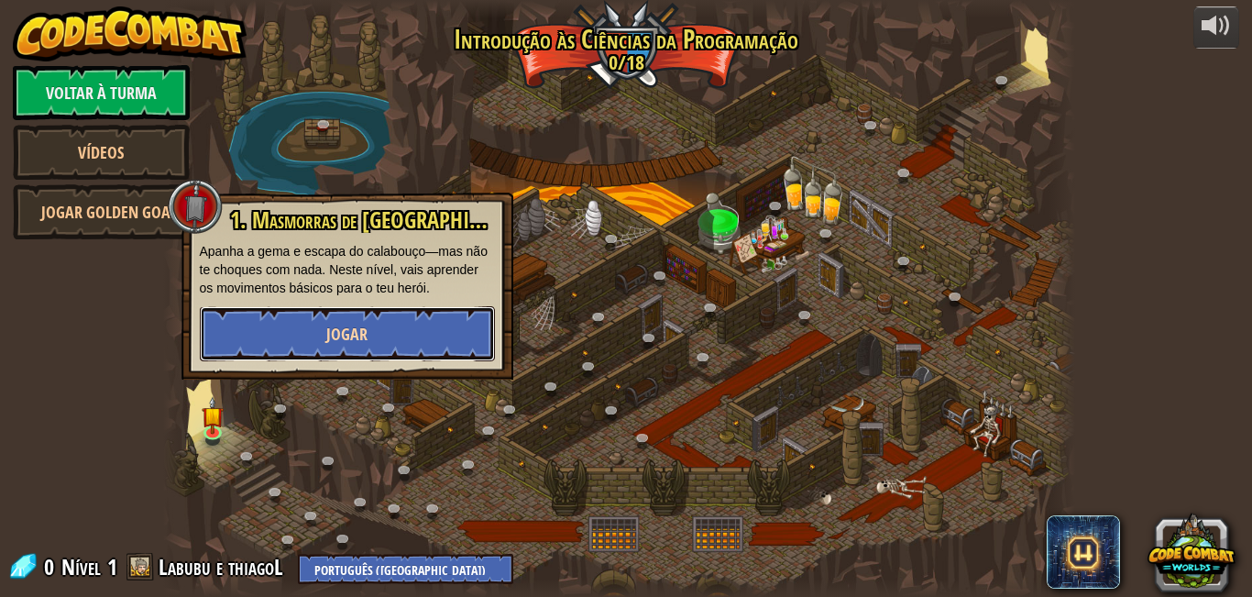
click at [289, 337] on button "Jogar" at bounding box center [347, 333] width 295 height 55
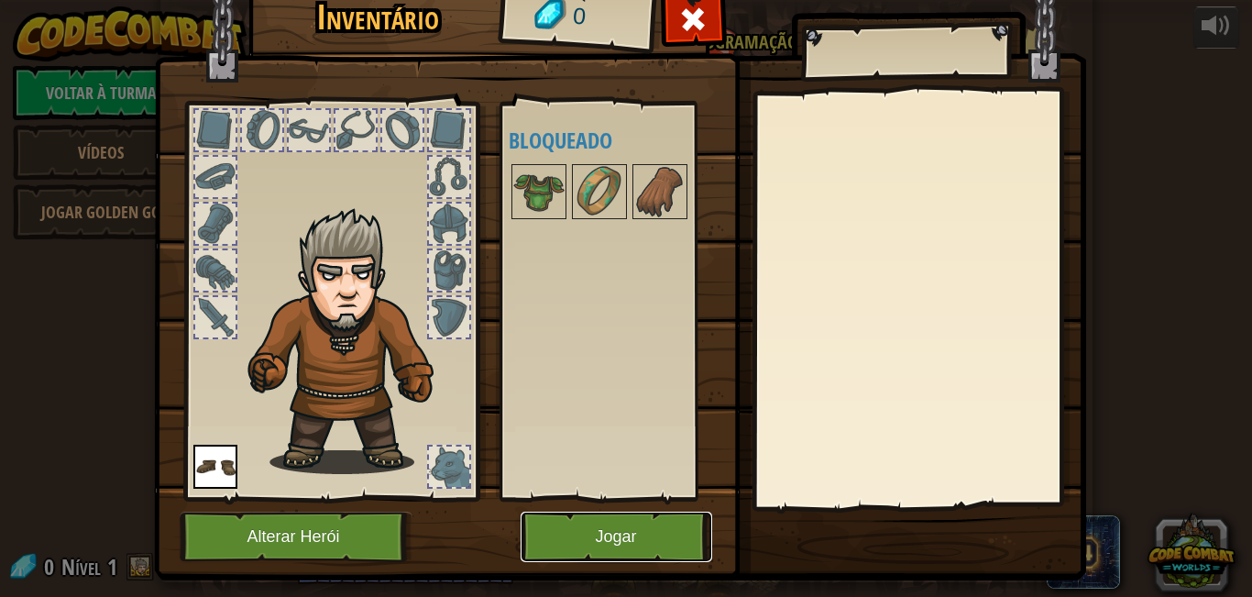
click at [673, 540] on button "Jogar" at bounding box center [617, 536] width 192 height 50
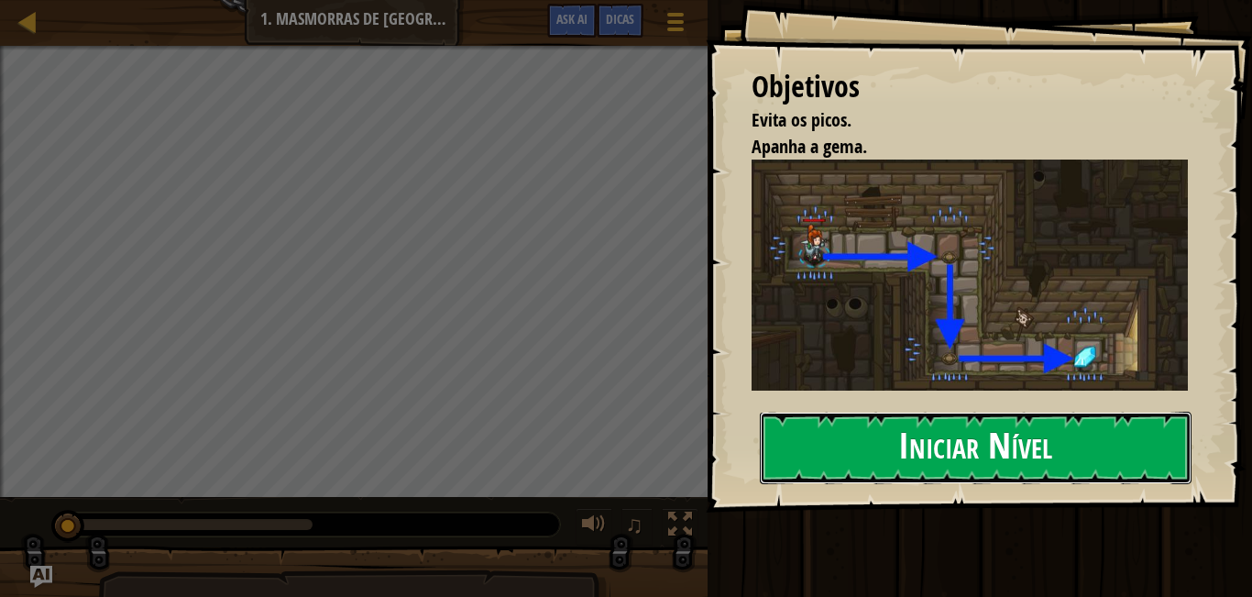
click at [1055, 420] on button "Iniciar Nível" at bounding box center [976, 448] width 432 height 72
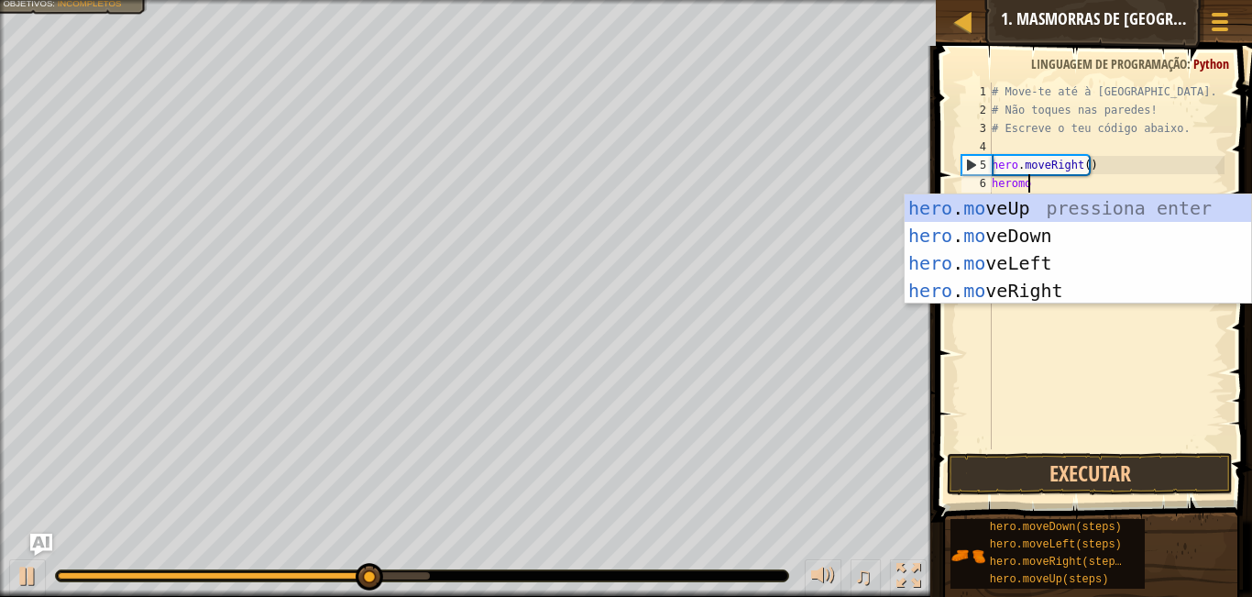
scroll to position [8, 3]
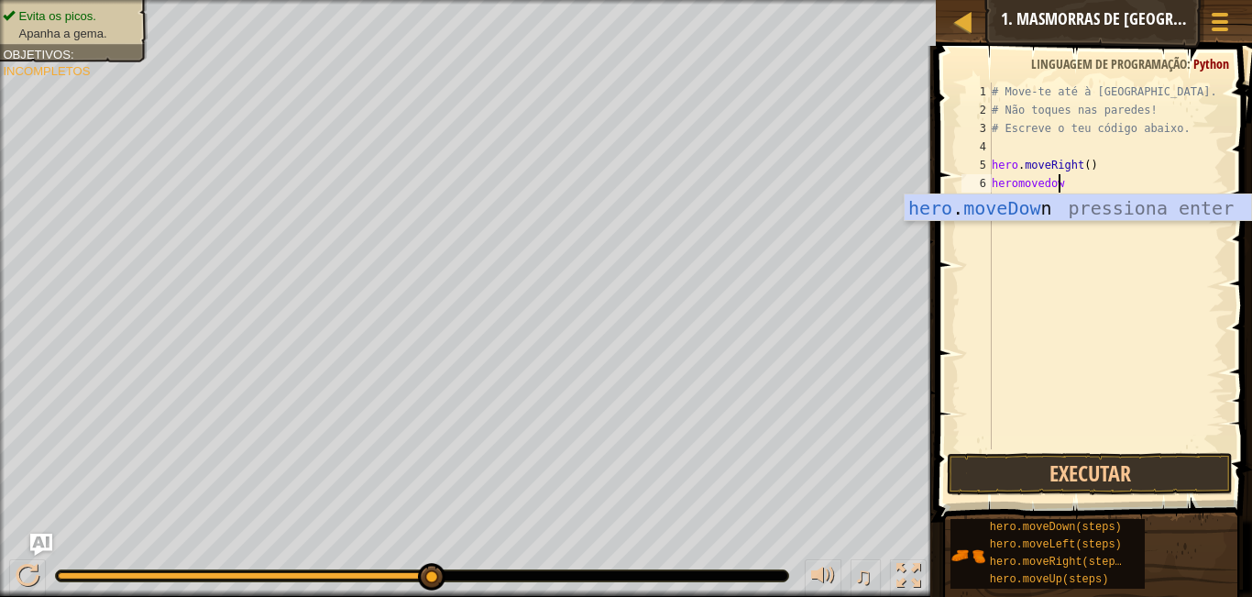
type textarea "heromovedown"
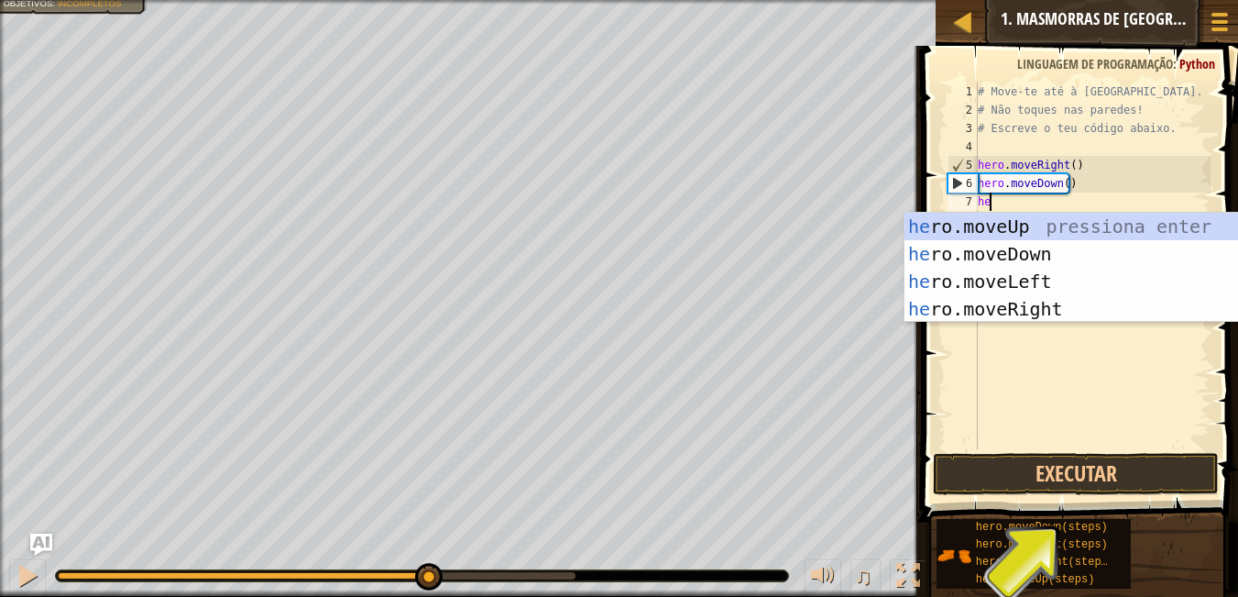
scroll to position [8, 1]
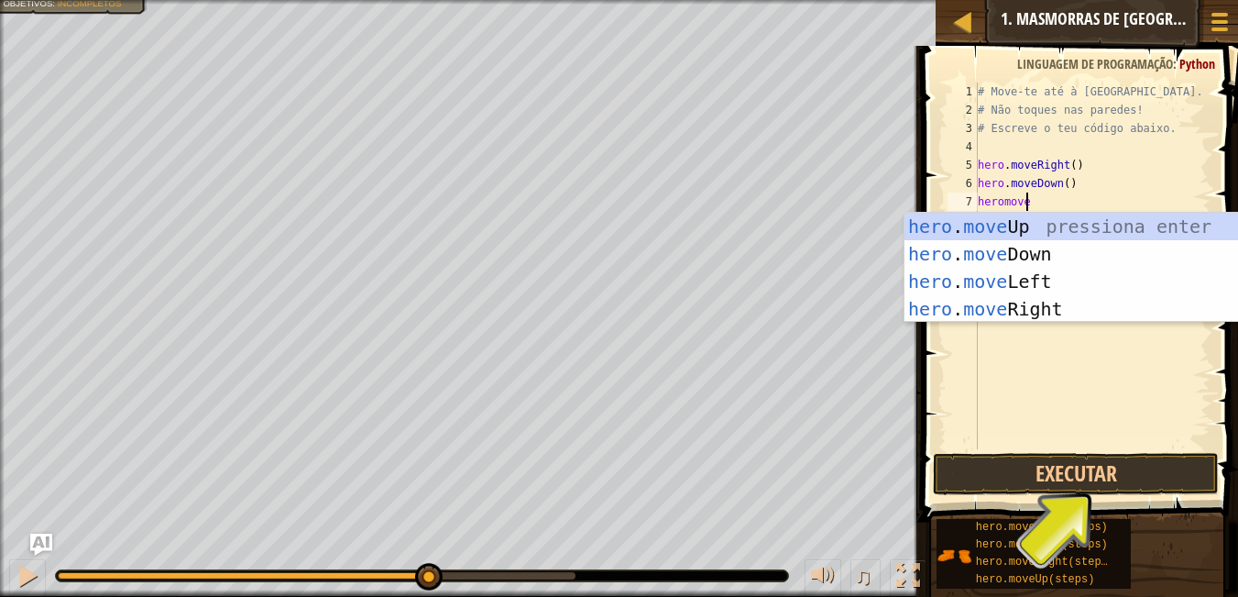
type textarea "heromove"
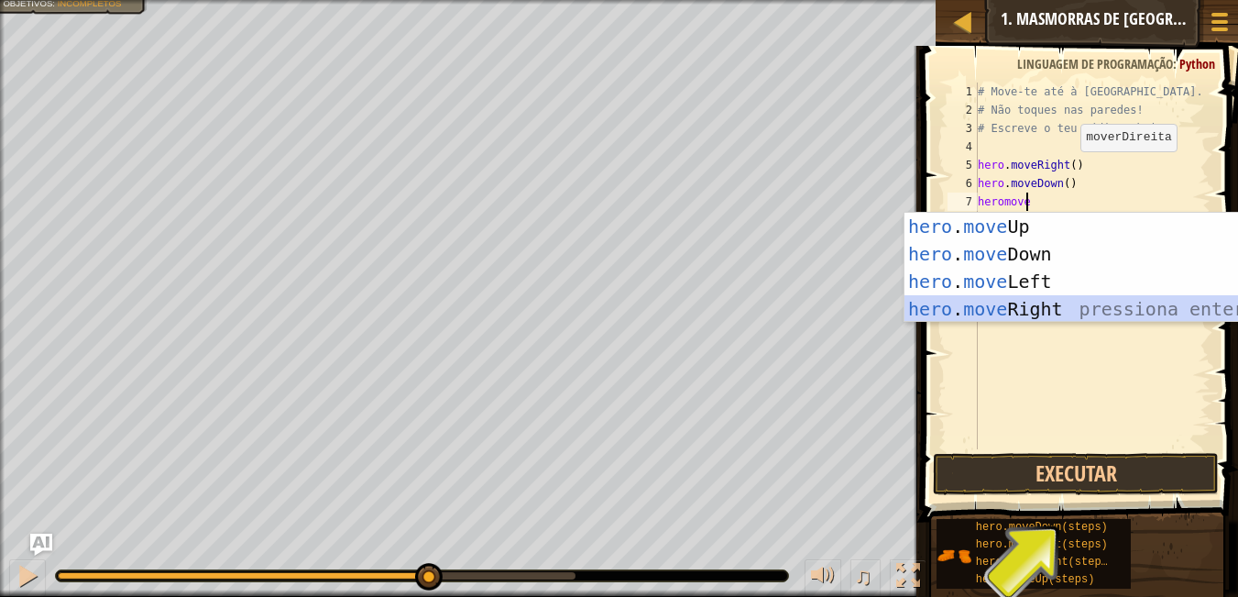
click at [1086, 320] on div "hero . move Up pressiona enter hero . move Down pressiona enter hero . move Lef…" at bounding box center [1078, 295] width 346 height 165
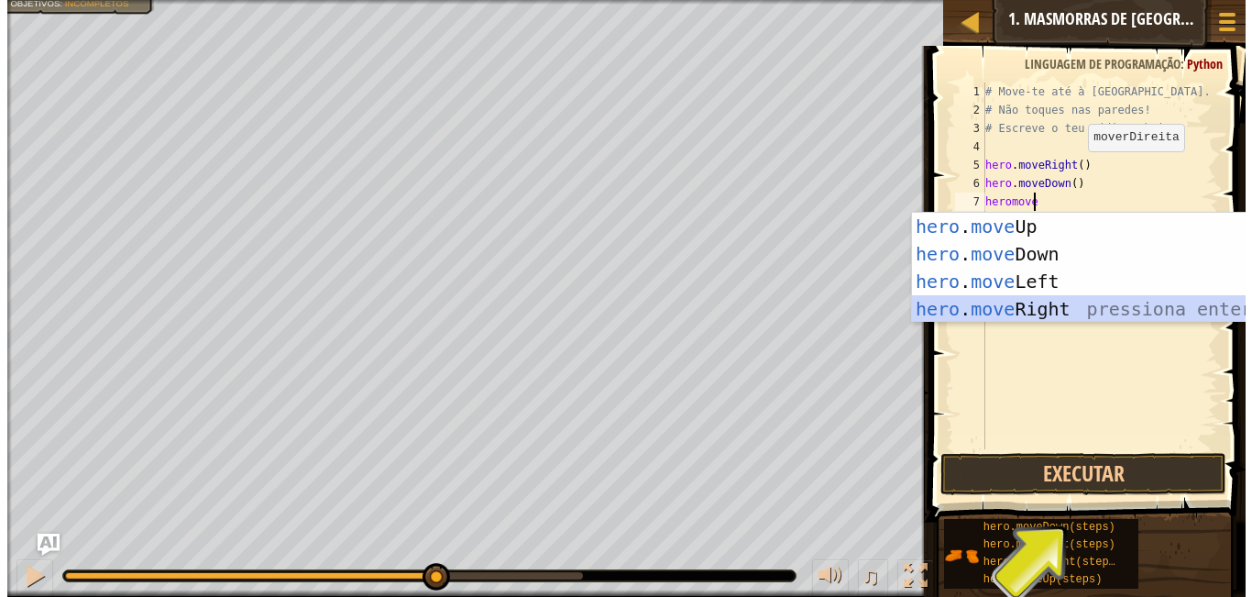
scroll to position [8, 0]
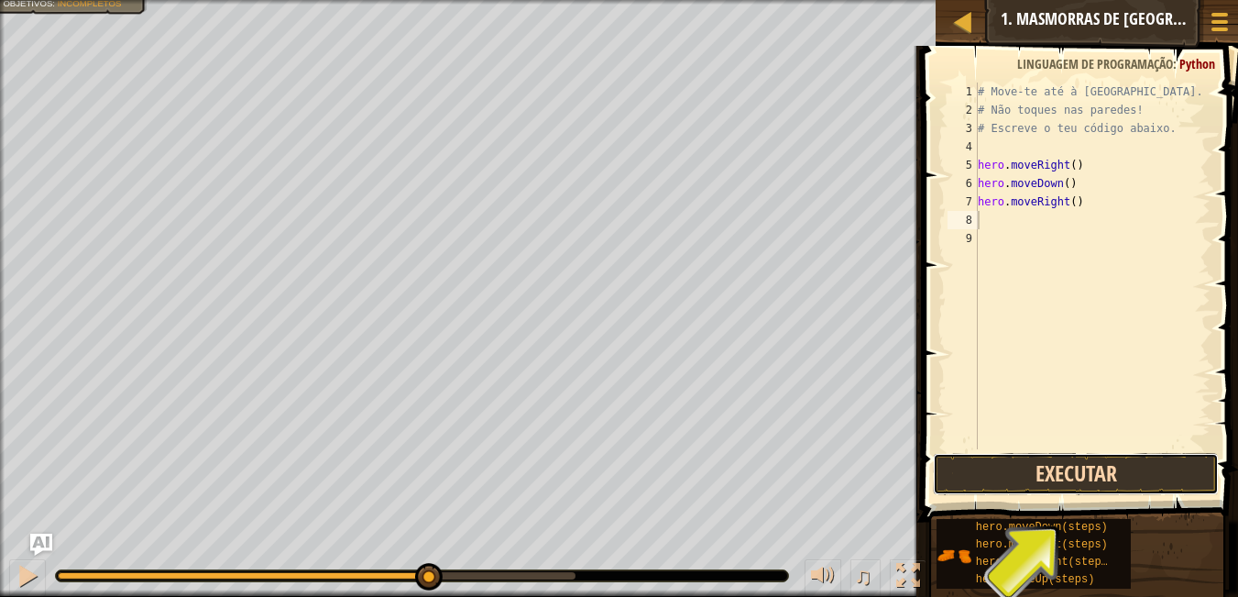
click at [1087, 473] on button "Executar" at bounding box center [1075, 474] width 285 height 42
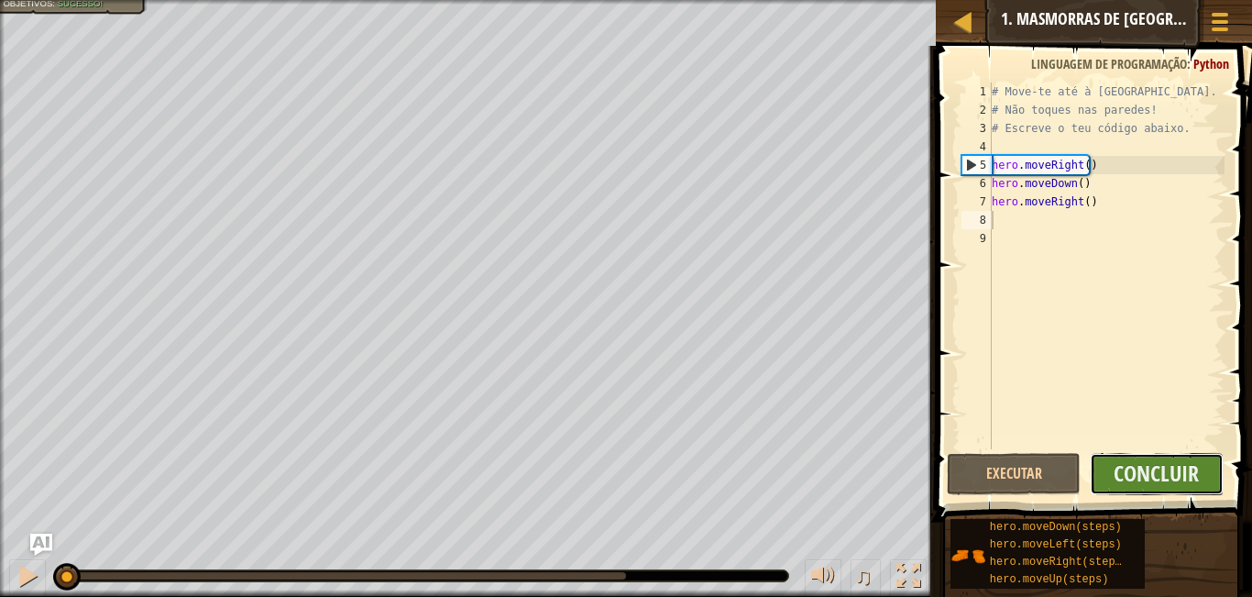
click at [1092, 463] on button "Concluir" at bounding box center [1157, 474] width 134 height 42
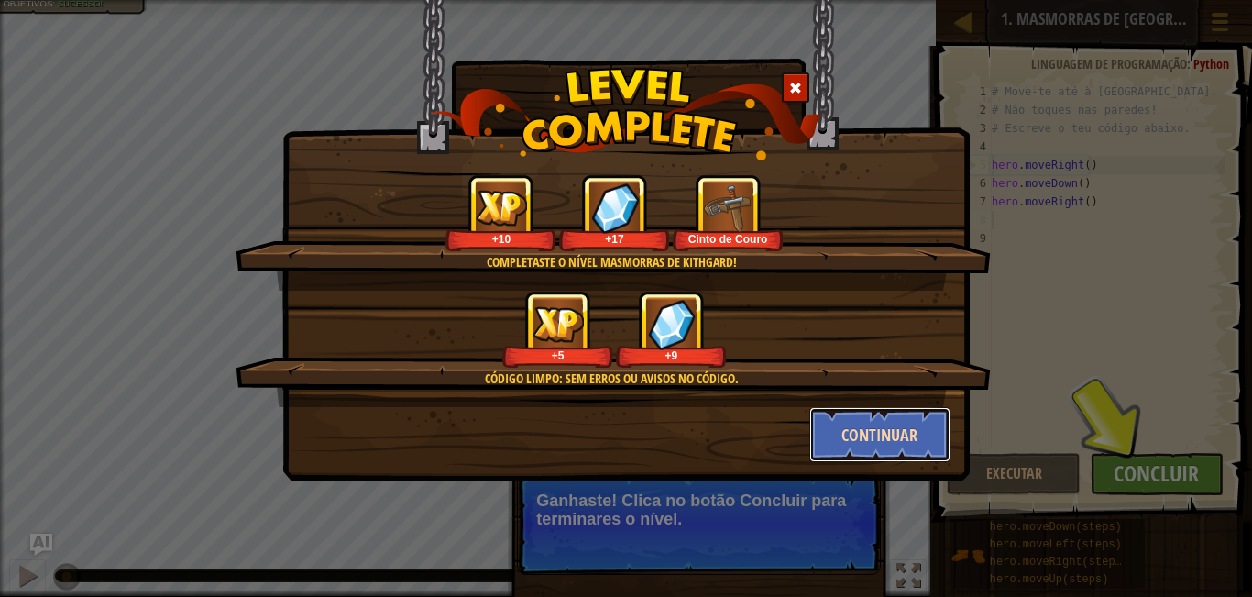
click at [920, 448] on button "Continuar" at bounding box center [880, 434] width 142 height 55
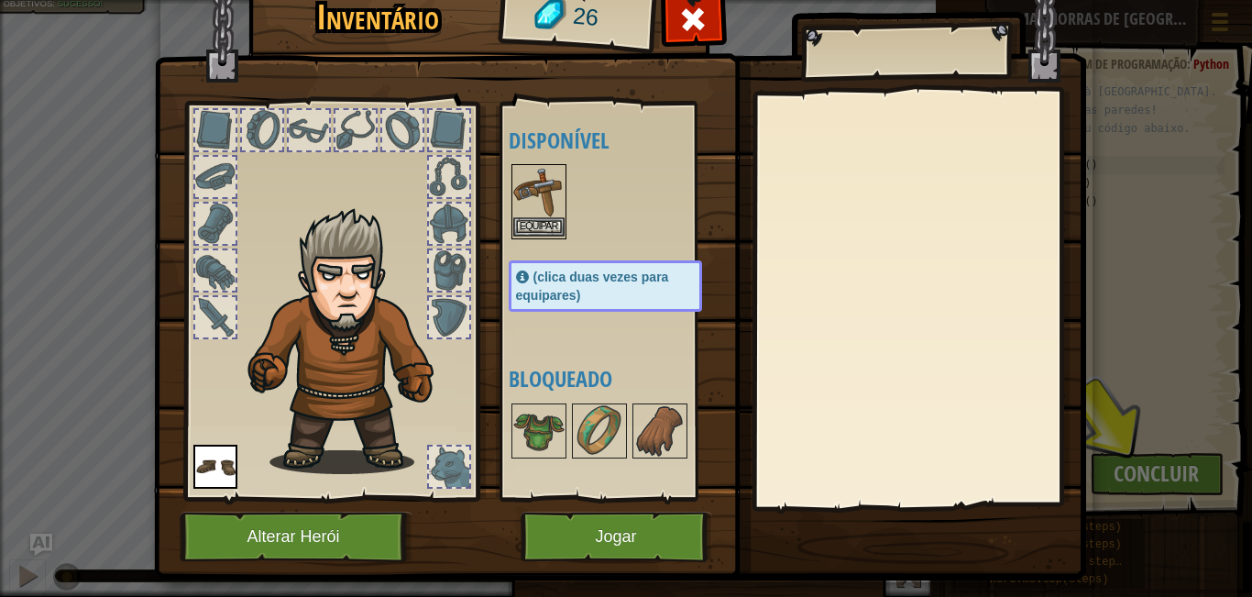
click at [554, 211] on img at bounding box center [538, 191] width 51 height 51
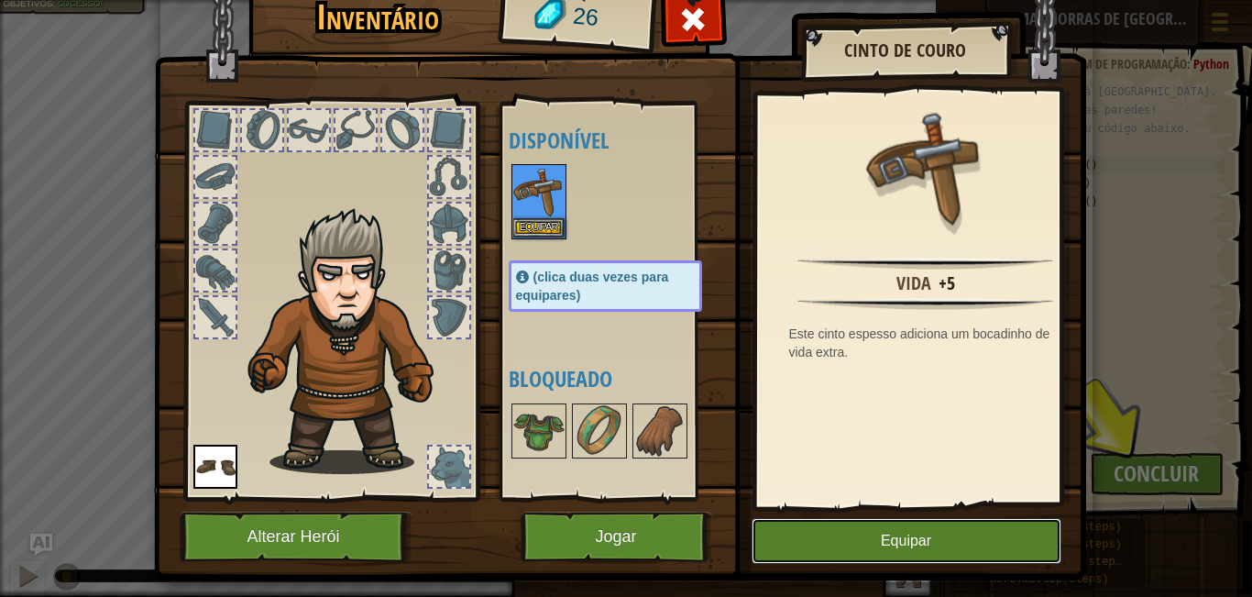
click at [902, 526] on button "Equipar" at bounding box center [907, 541] width 310 height 46
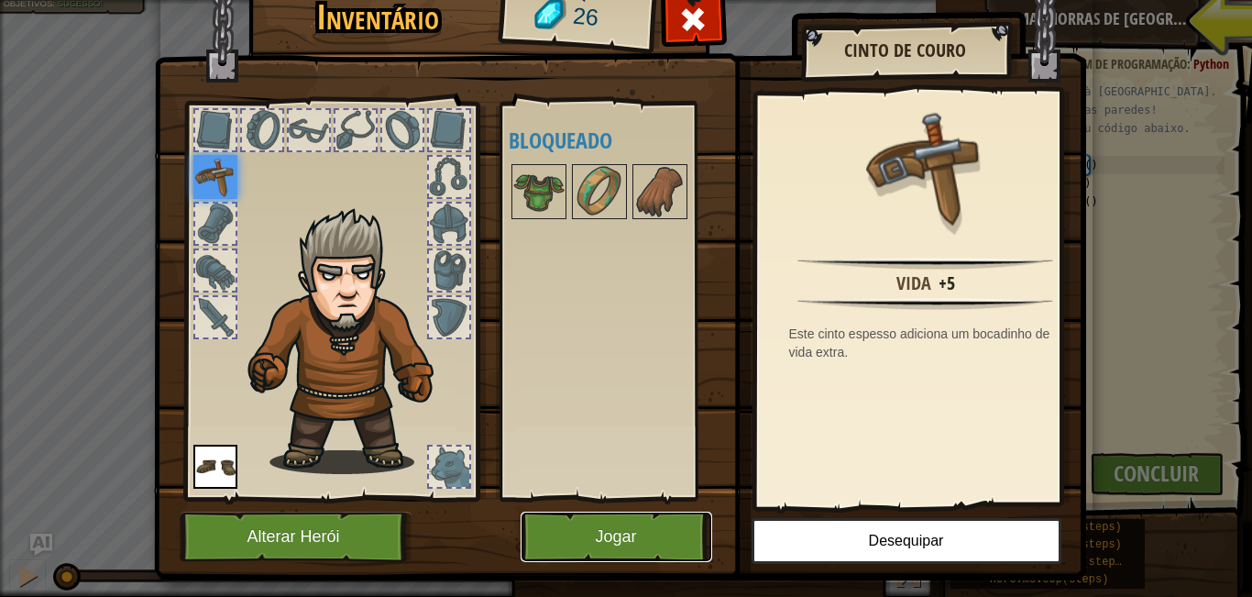
click at [619, 533] on button "Jogar" at bounding box center [617, 536] width 192 height 50
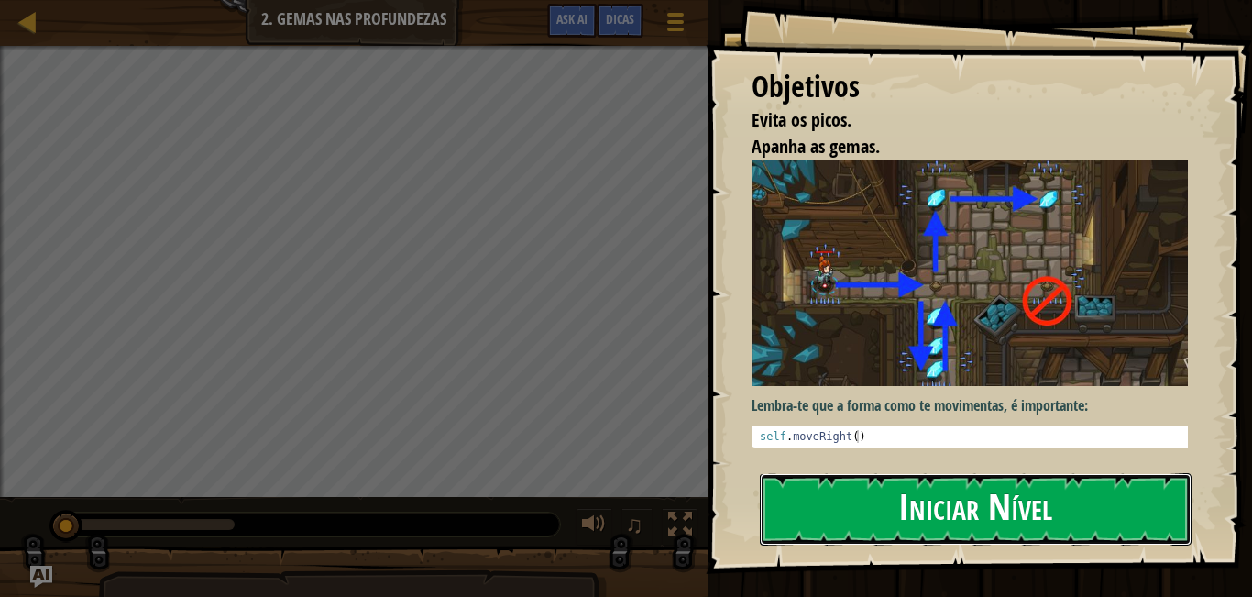
click at [1042, 516] on button "Iniciar Nível" at bounding box center [976, 509] width 432 height 72
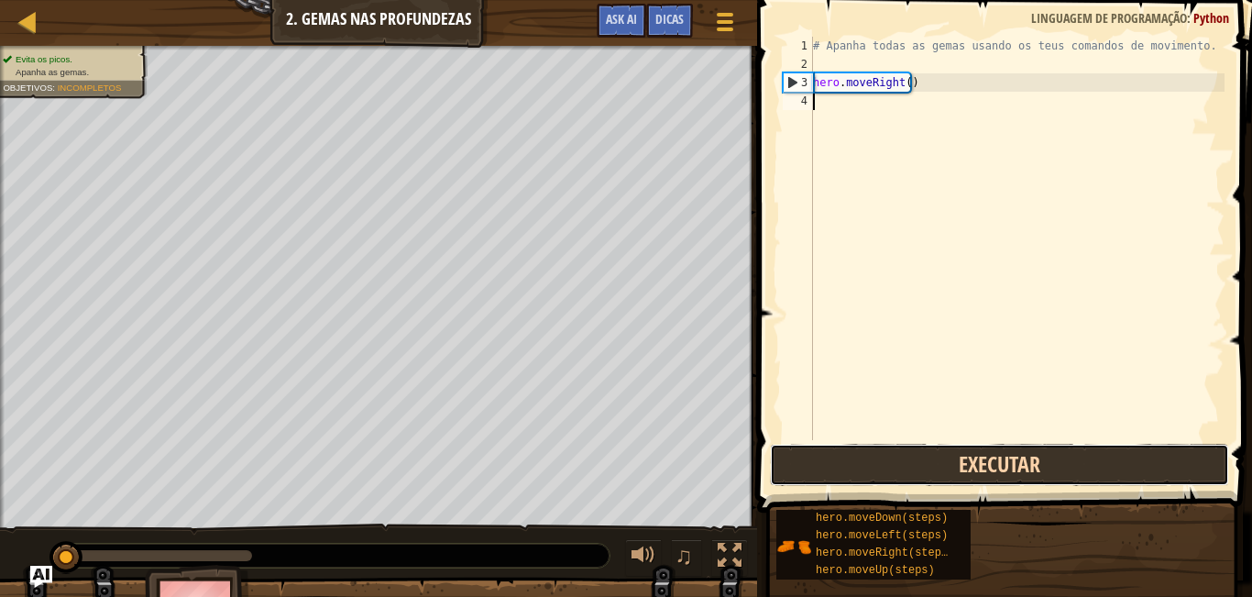
drag, startPoint x: 1038, startPoint y: 471, endPoint x: 1025, endPoint y: 456, distance: 20.8
click at [1038, 472] on button "Executar" at bounding box center [999, 465] width 459 height 42
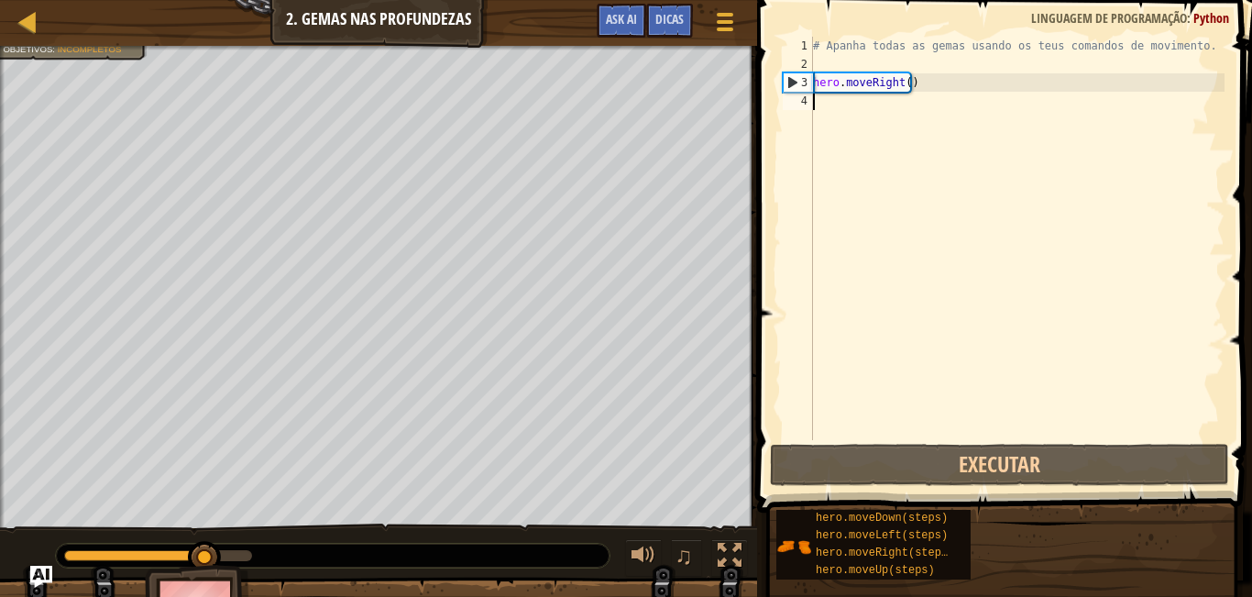
click at [812, 107] on div "4" at bounding box center [798, 101] width 30 height 18
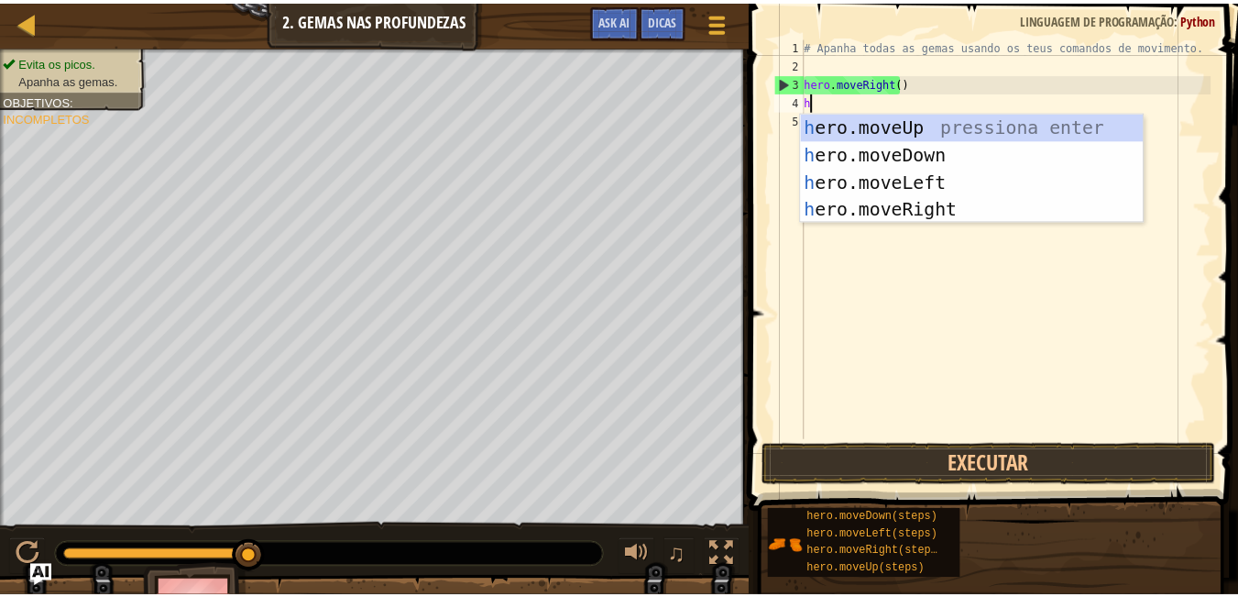
scroll to position [8, 0]
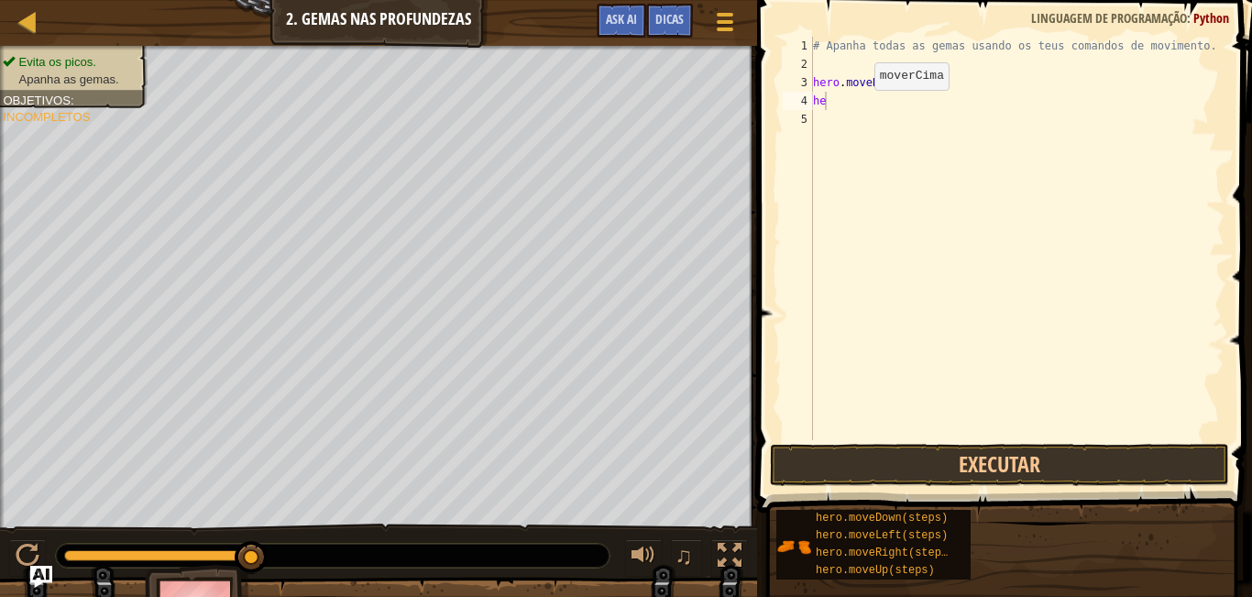
click at [873, 0] on body "Mapa Introdução às Ciências da Computação 2. Gemas nas Profundezas Menu do Jogo…" at bounding box center [626, 0] width 1252 height 0
click at [830, 96] on div "# Apanha todas as gemas usando os teus comandos de movimento. hero . moveRight …" at bounding box center [1016, 257] width 415 height 440
type textarea "h"
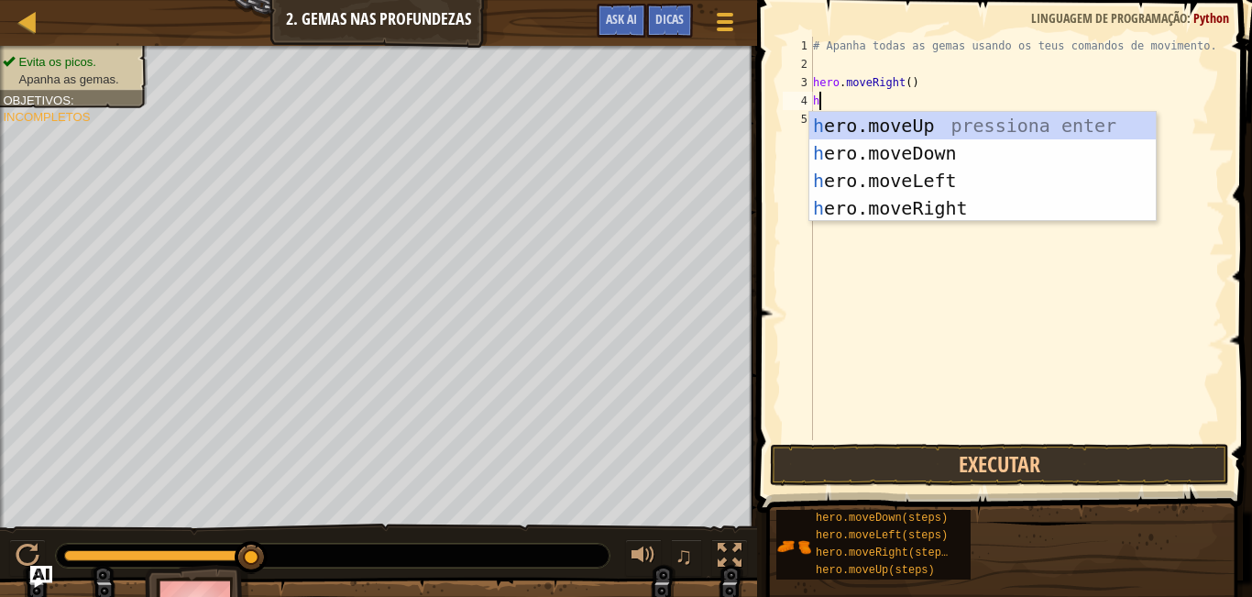
type textarea "he"
click at [973, 115] on div "he ro.moveUp pressiona enter he ro.moveDown pressiona enter he ro.moveLeft pres…" at bounding box center [982, 194] width 346 height 165
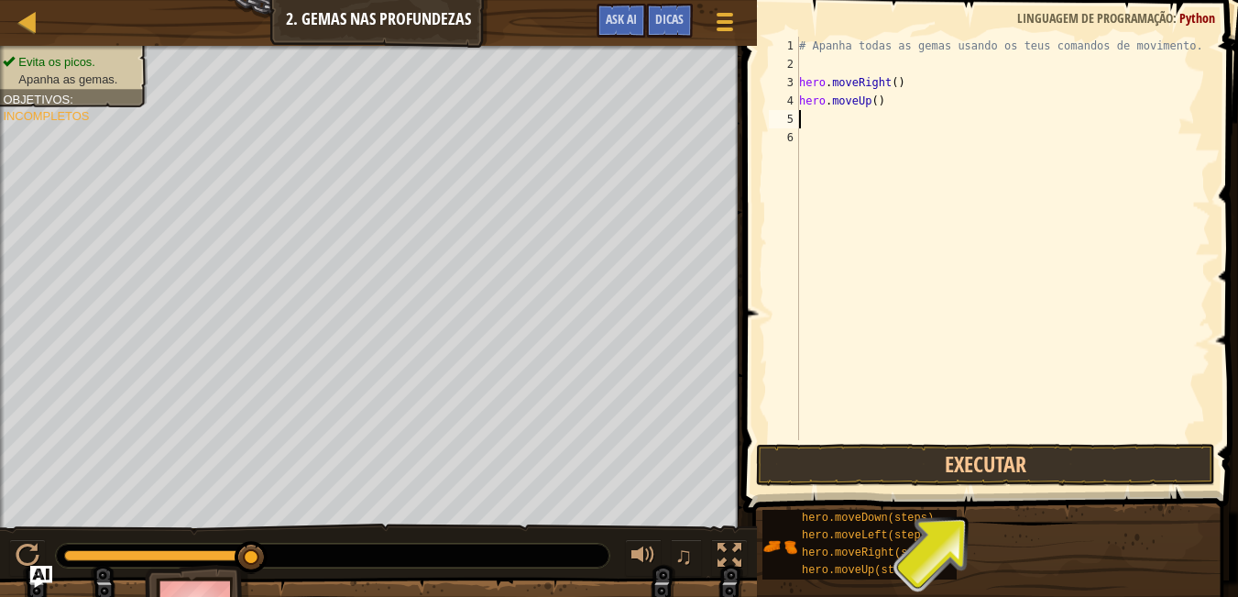
click at [817, 125] on div "# Apanha todas as gemas usando os teus comandos de movimento. hero . moveRight …" at bounding box center [1003, 257] width 415 height 440
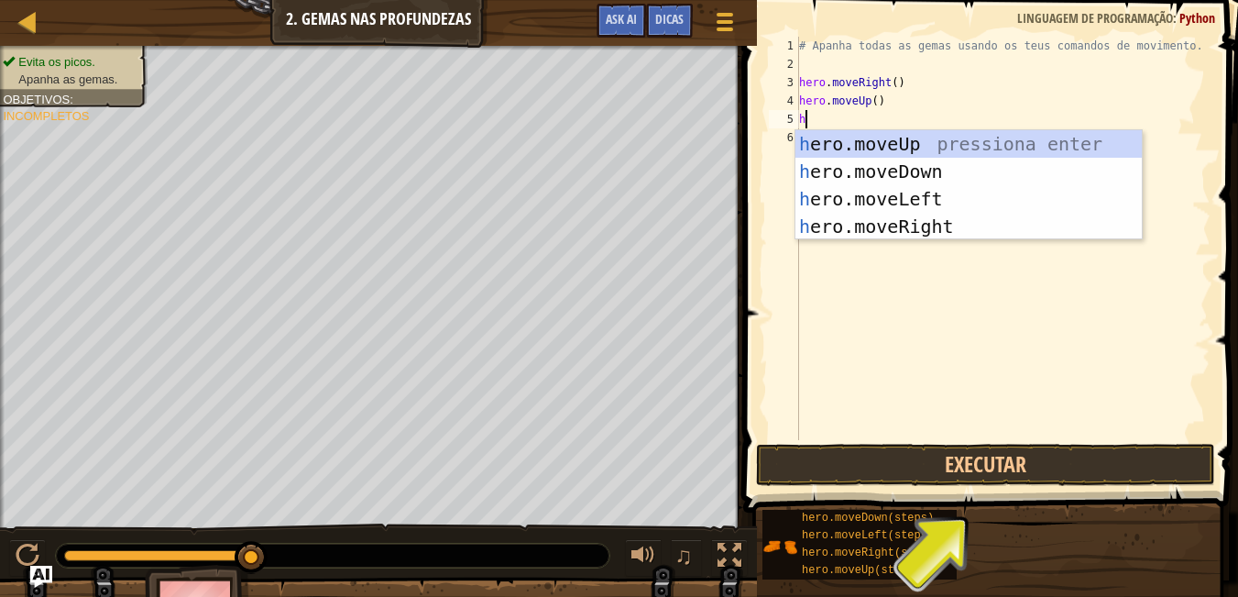
type textarea "he"
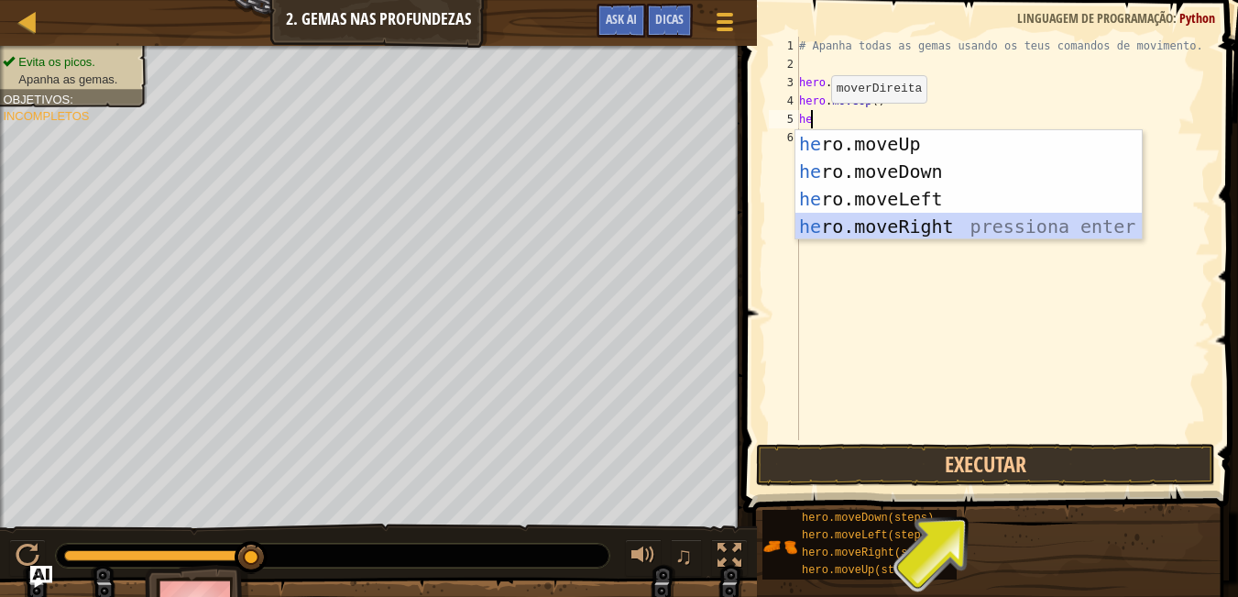
click at [936, 214] on div "he ro.moveUp pressiona enter he ro.moveDown pressiona enter he ro.moveLeft pres…" at bounding box center [969, 212] width 346 height 165
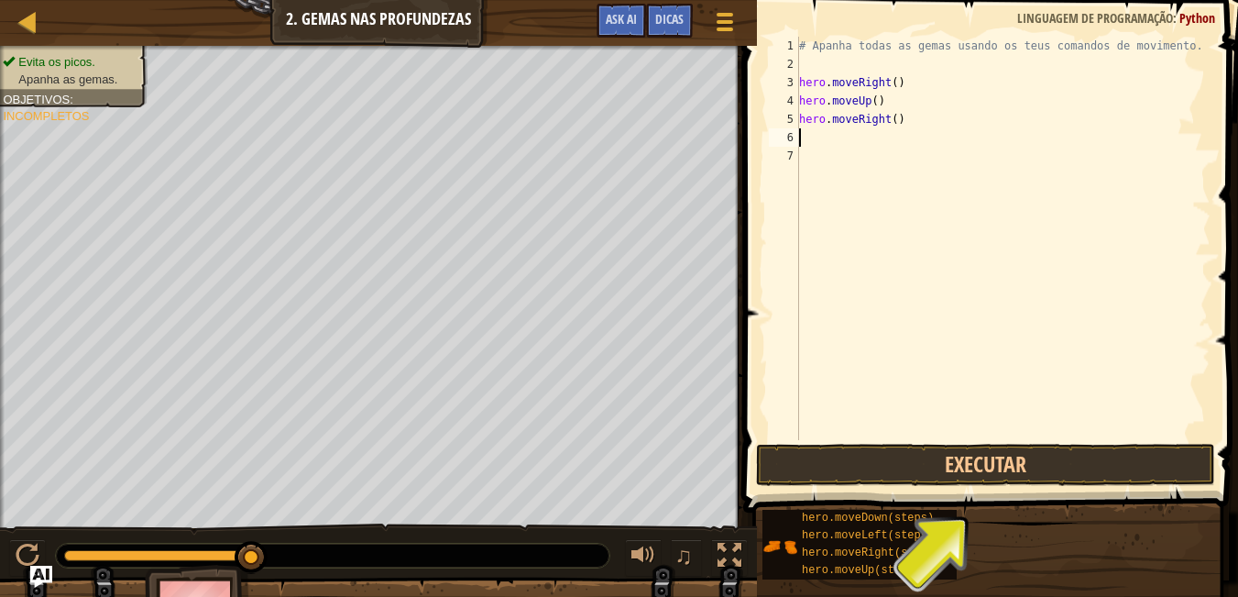
click at [815, 137] on div "# Apanha todas as gemas usando os teus comandos de movimento. hero . moveRight …" at bounding box center [1003, 257] width 415 height 440
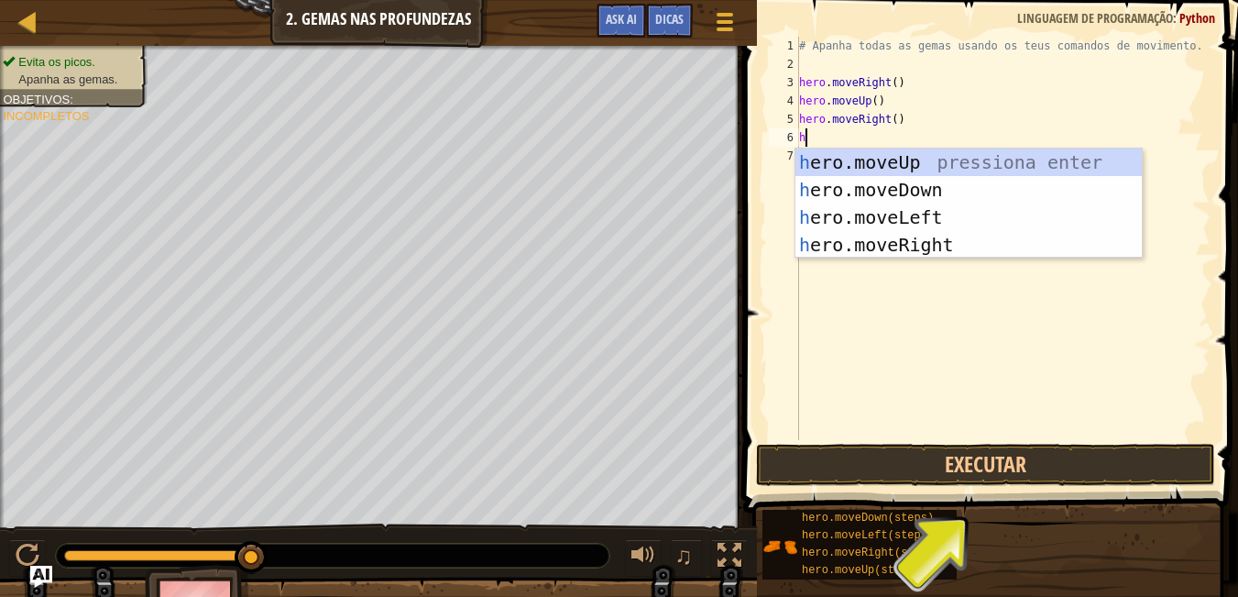
type textarea "he"
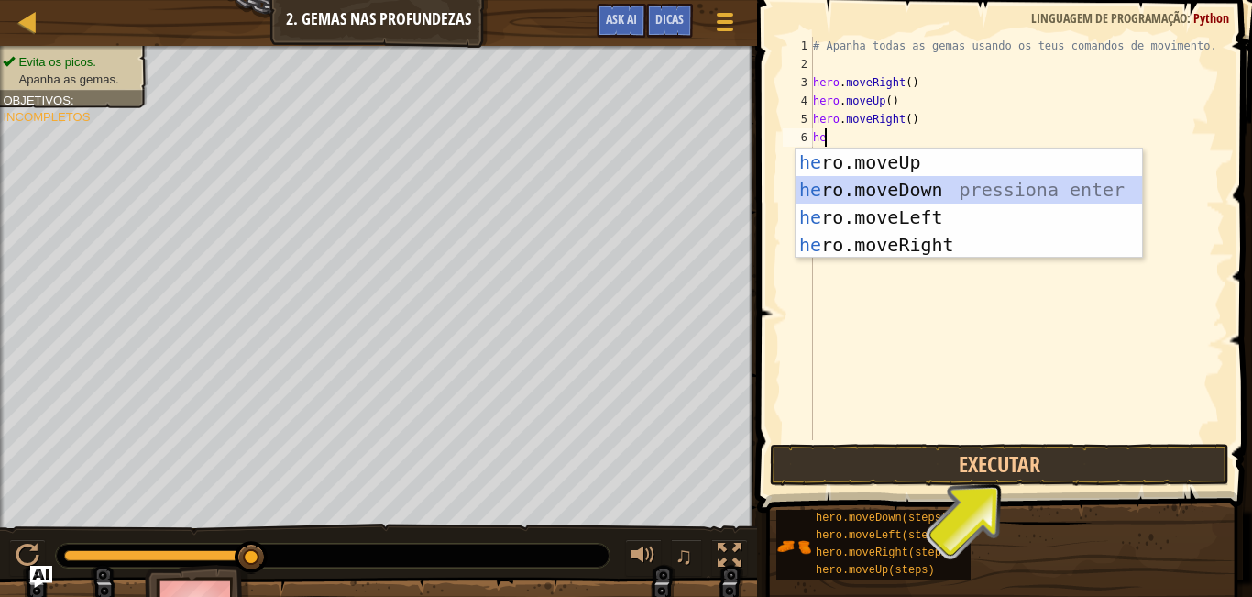
click at [808, 184] on div "he ro.moveUp pressiona enter he ro.moveDown pressiona enter he ro.moveLeft pres…" at bounding box center [969, 230] width 346 height 165
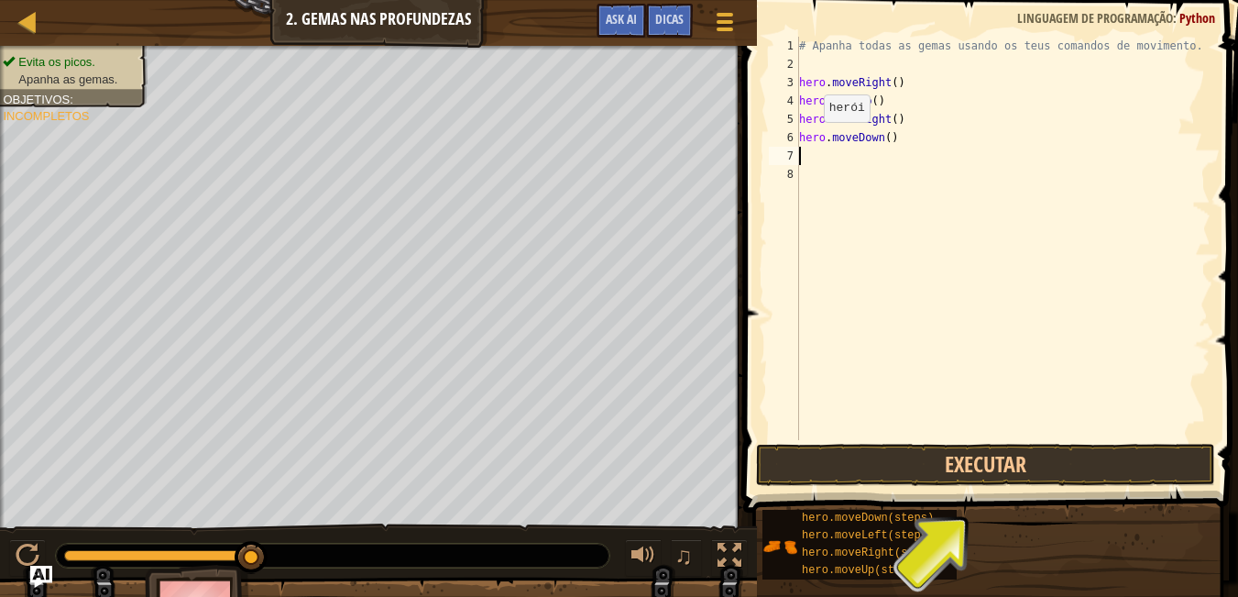
click at [810, 150] on div "# Apanha todas as gemas usando os teus comandos de movimento. hero . moveRight …" at bounding box center [1003, 257] width 415 height 440
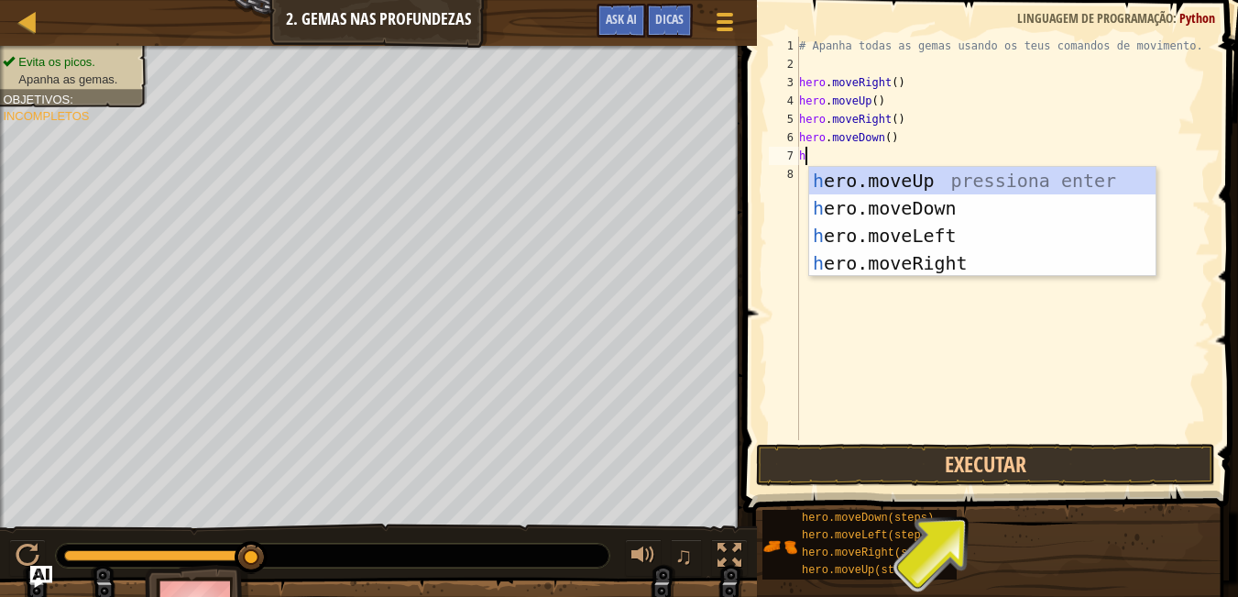
type textarea "he"
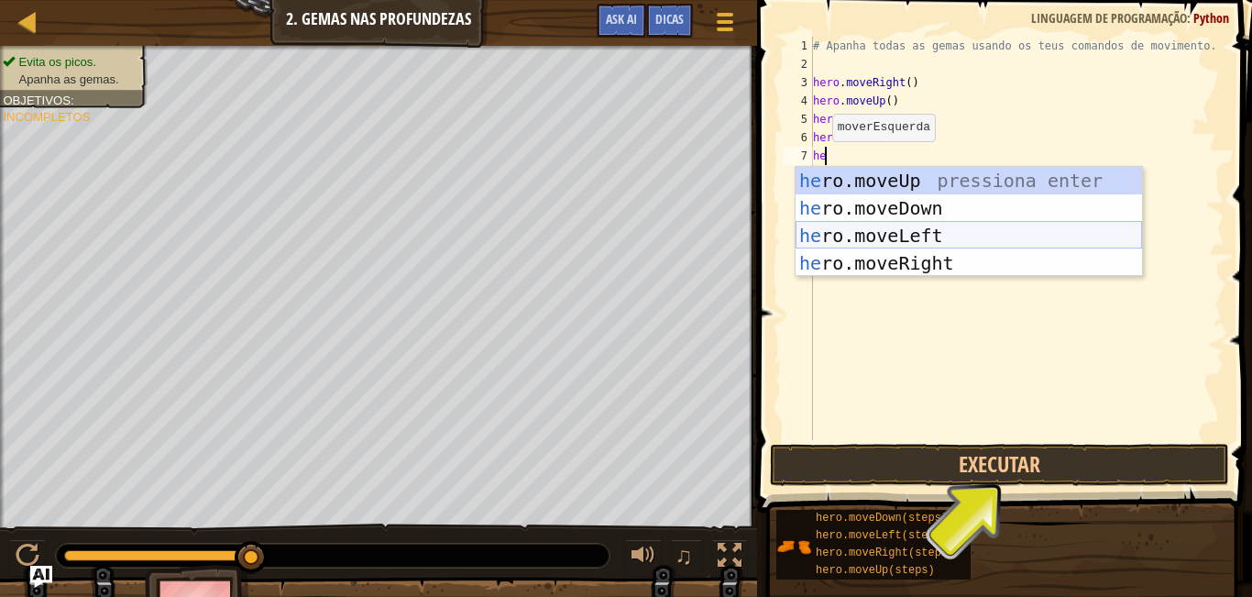
click at [833, 236] on div "he ro.moveUp pressiona enter he ro.moveDown pressiona enter he ro.moveLeft pres…" at bounding box center [969, 249] width 346 height 165
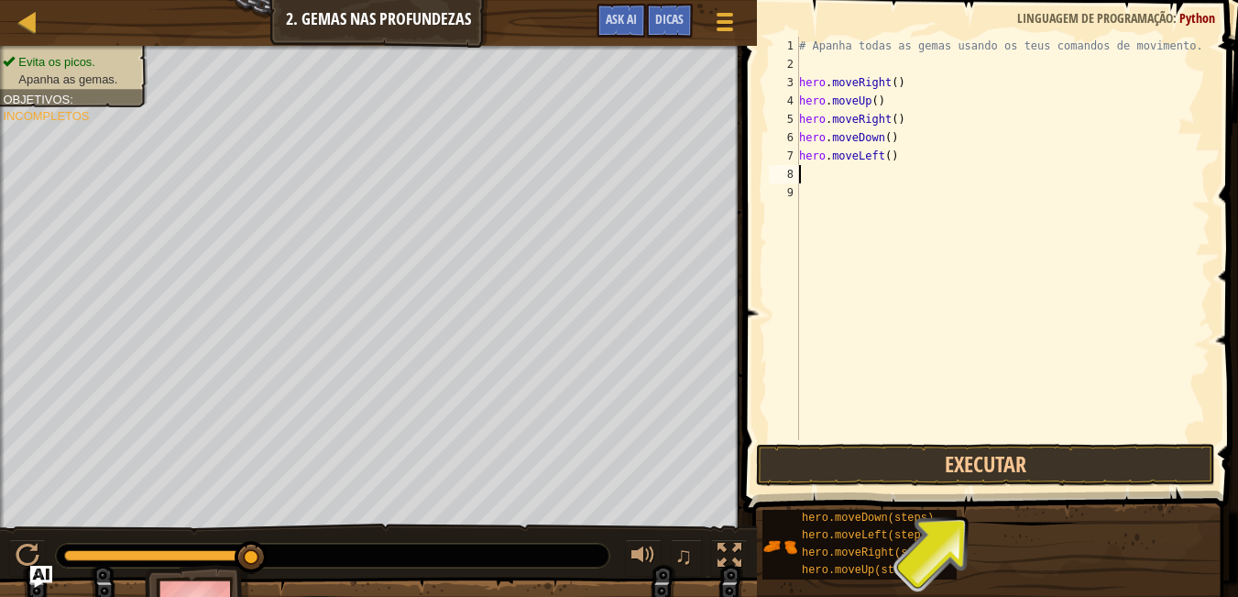
click at [930, 105] on div "# Apanha todas as gemas usando os teus comandos de movimento. hero . moveRight …" at bounding box center [1003, 257] width 415 height 440
type textarea "h"
click at [939, 123] on div "# Apanha todas as gemas usando os teus comandos de movimento. hero . moveRight …" at bounding box center [1003, 257] width 415 height 440
click at [959, 127] on div "# Apanha todas as gemas usando os teus comandos de movimento. hero . moveRight …" at bounding box center [1003, 257] width 415 height 440
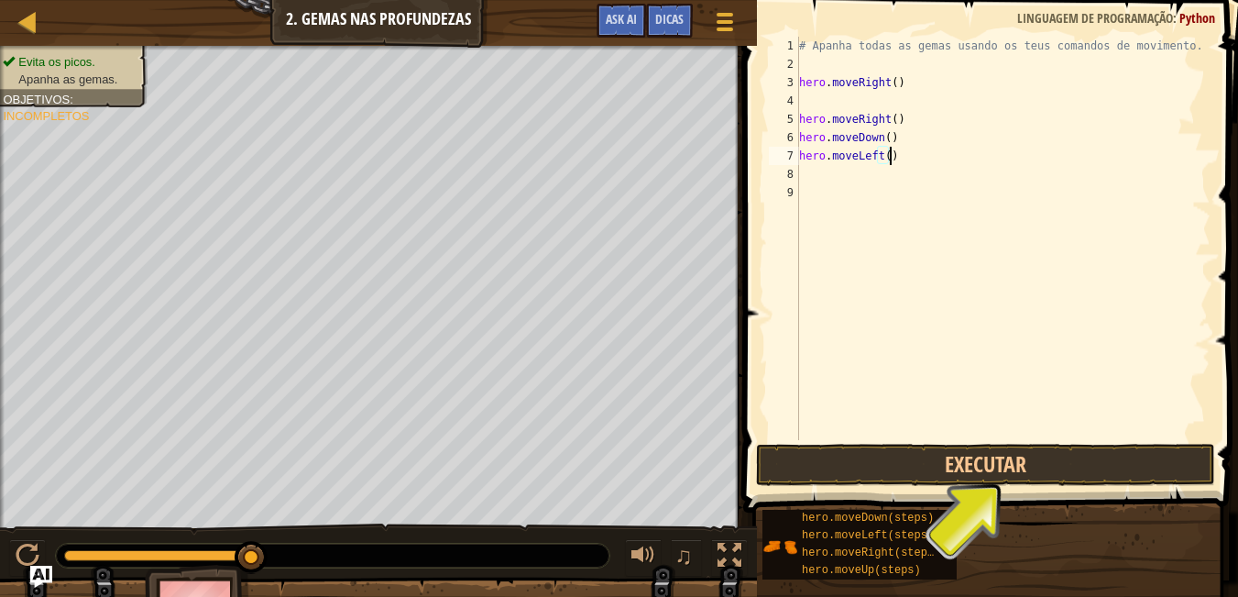
click at [929, 157] on div "# Apanha todas as gemas usando os teus comandos de movimento. hero . moveRight …" at bounding box center [1003, 257] width 415 height 440
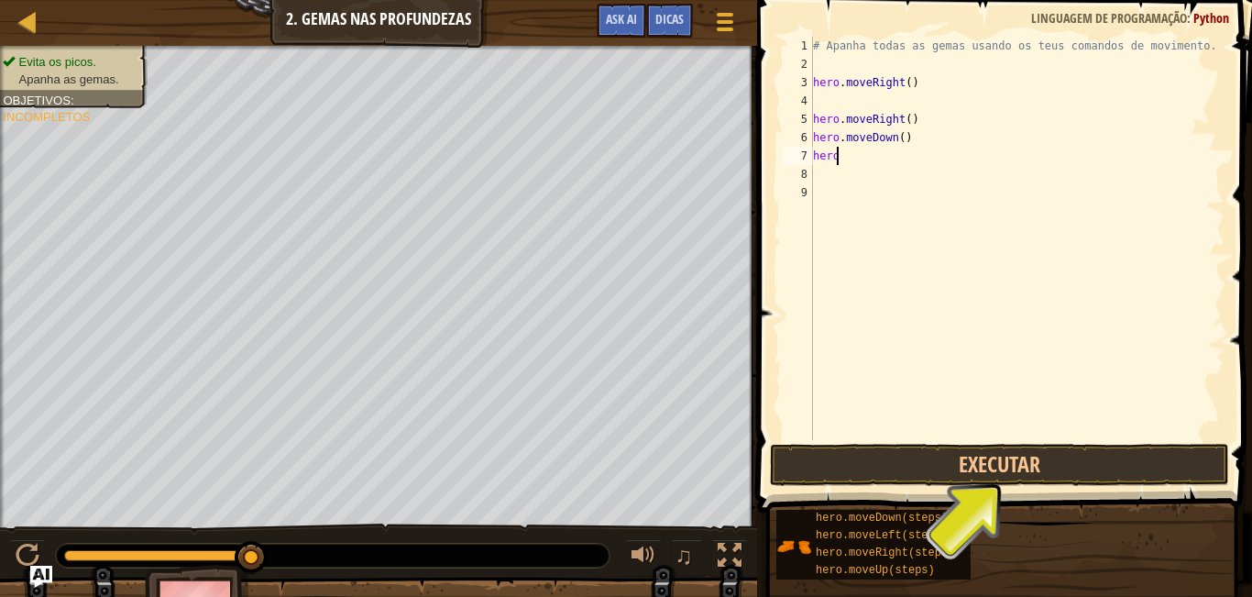
type textarea "h"
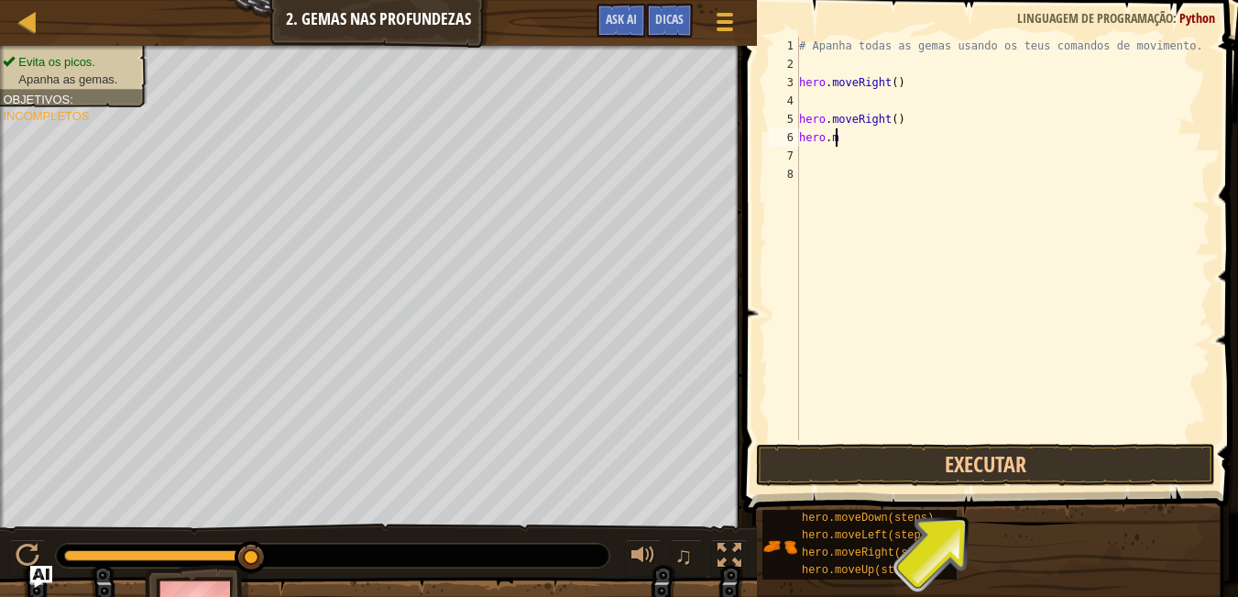
type textarea "h"
click at [958, 126] on div "# Apanha todas as gemas usando os teus comandos de movimento. hero . moveRight …" at bounding box center [1003, 257] width 415 height 440
type textarea "h"
click at [801, 100] on div "# Apanha todas as gemas usando os teus comandos de movimento. hero . moveRight …" at bounding box center [1003, 257] width 415 height 440
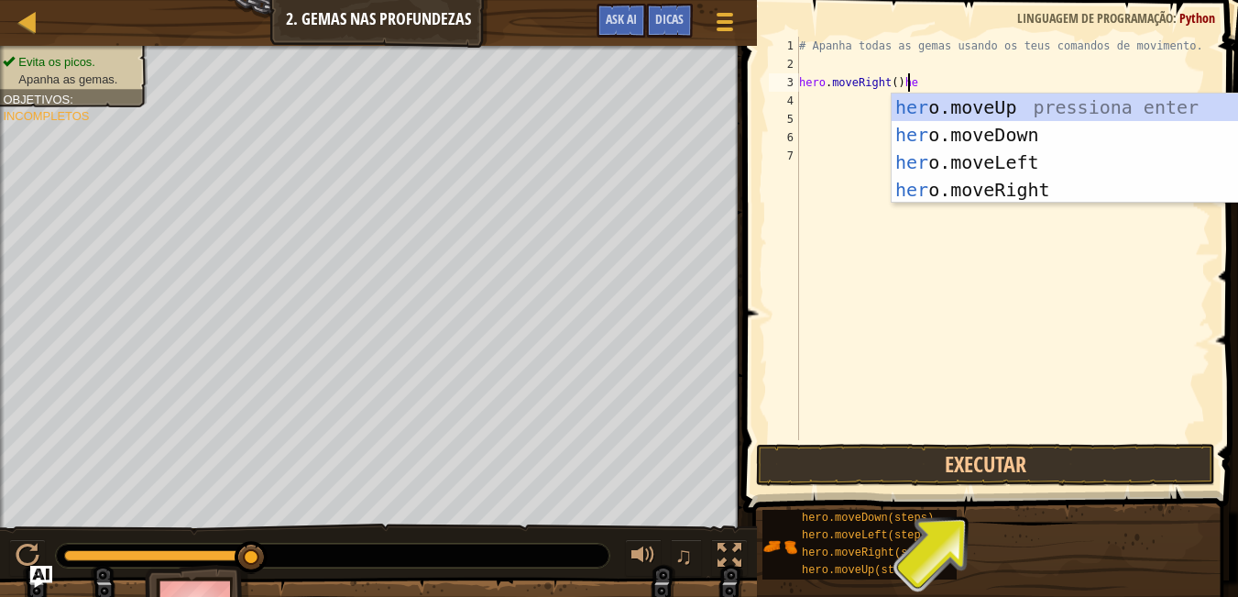
scroll to position [8, 7]
type textarea "hero.moveRight()"
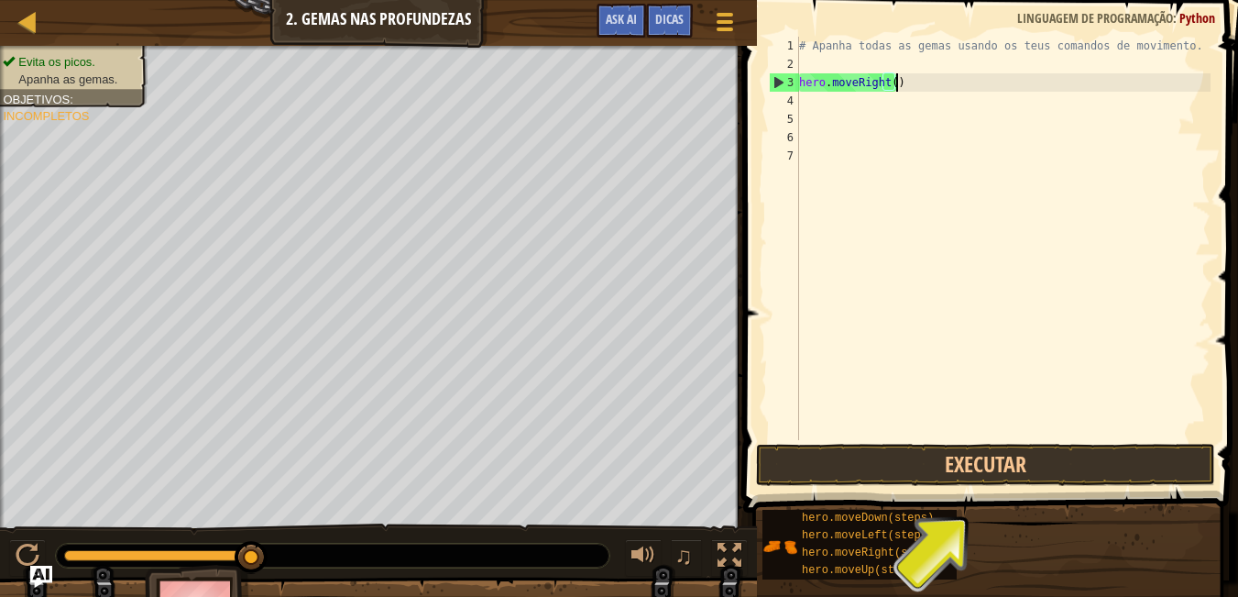
scroll to position [8, 0]
type textarea "h"
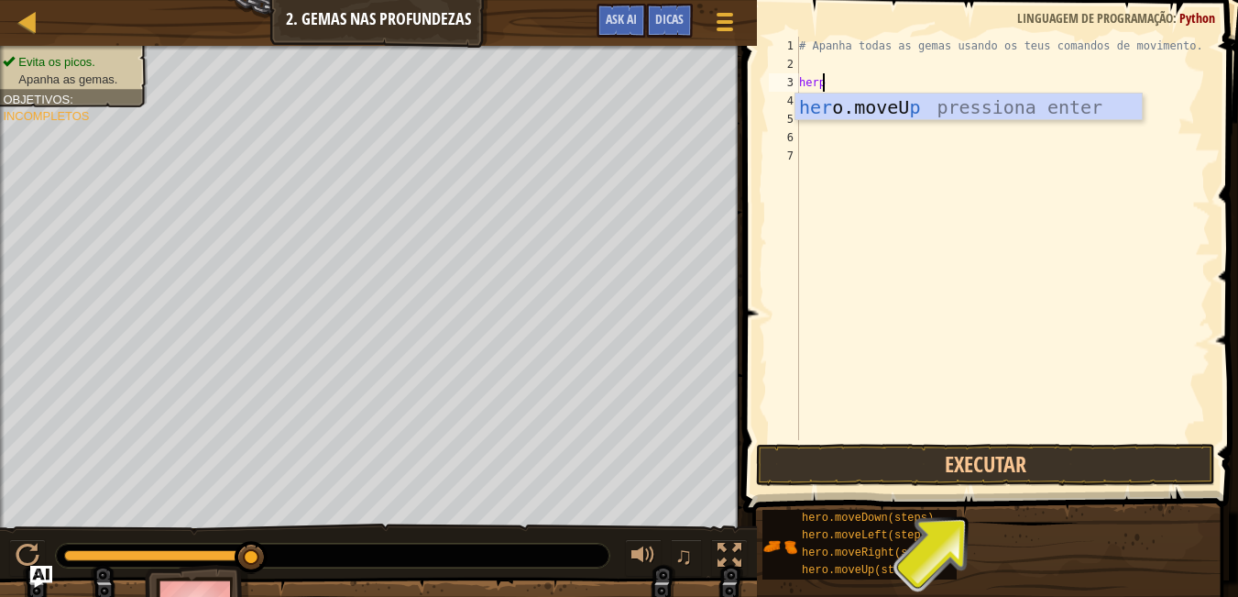
scroll to position [8, 1]
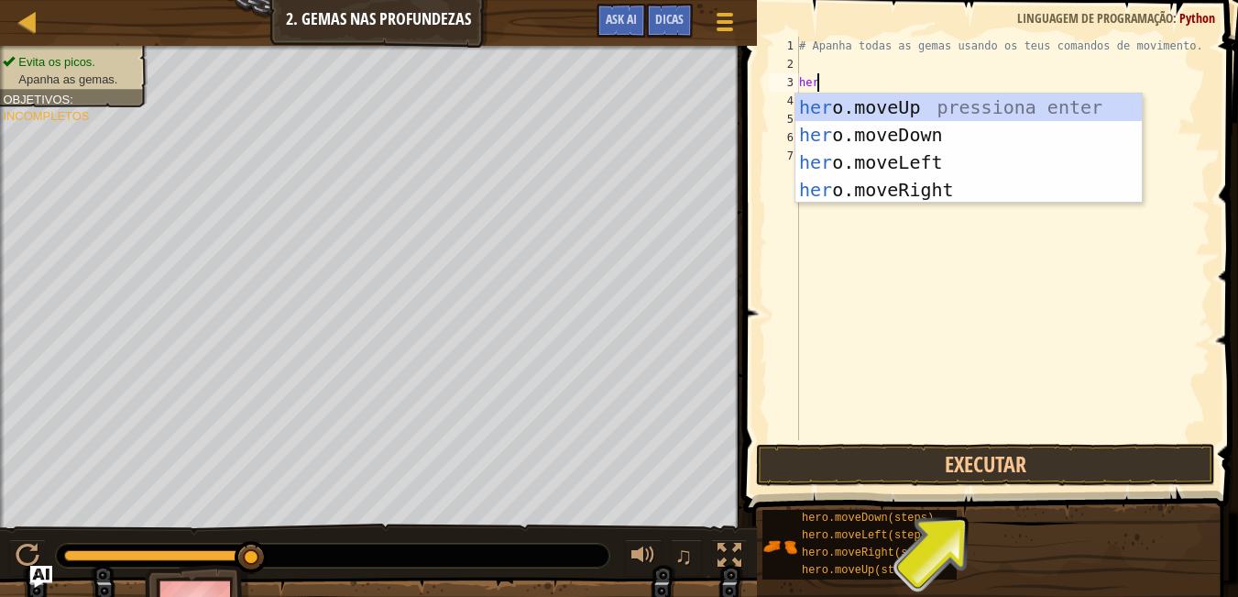
type textarea "hero"
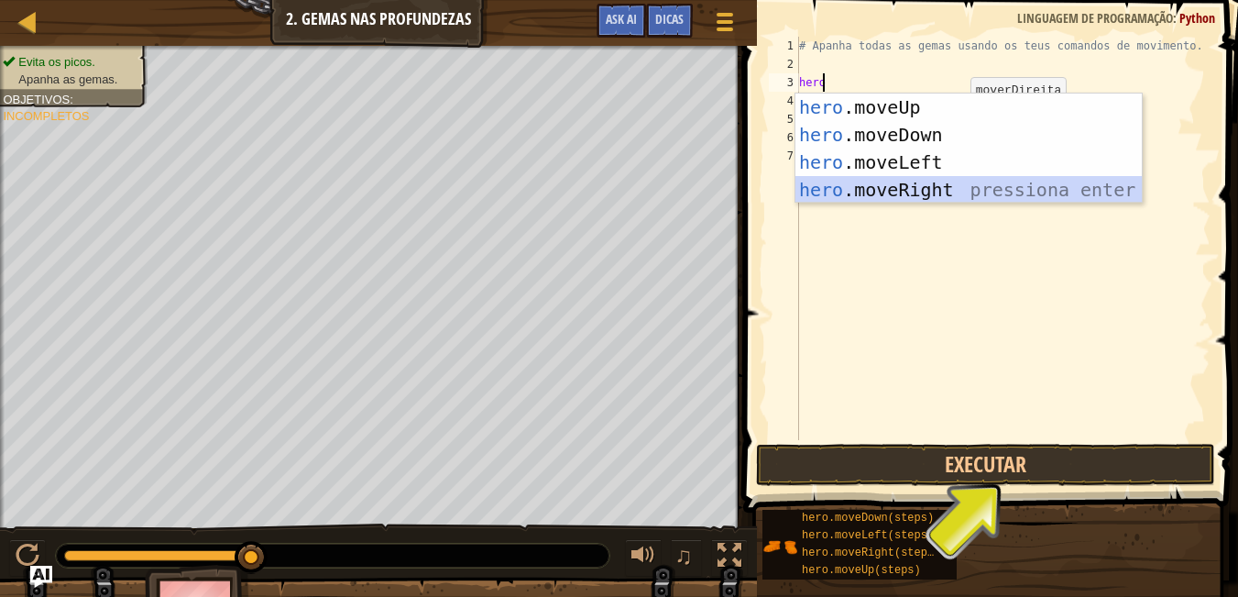
click at [909, 191] on div "hero .moveUp pressiona enter hero .moveDown pressiona enter hero .moveLeft pres…" at bounding box center [969, 175] width 346 height 165
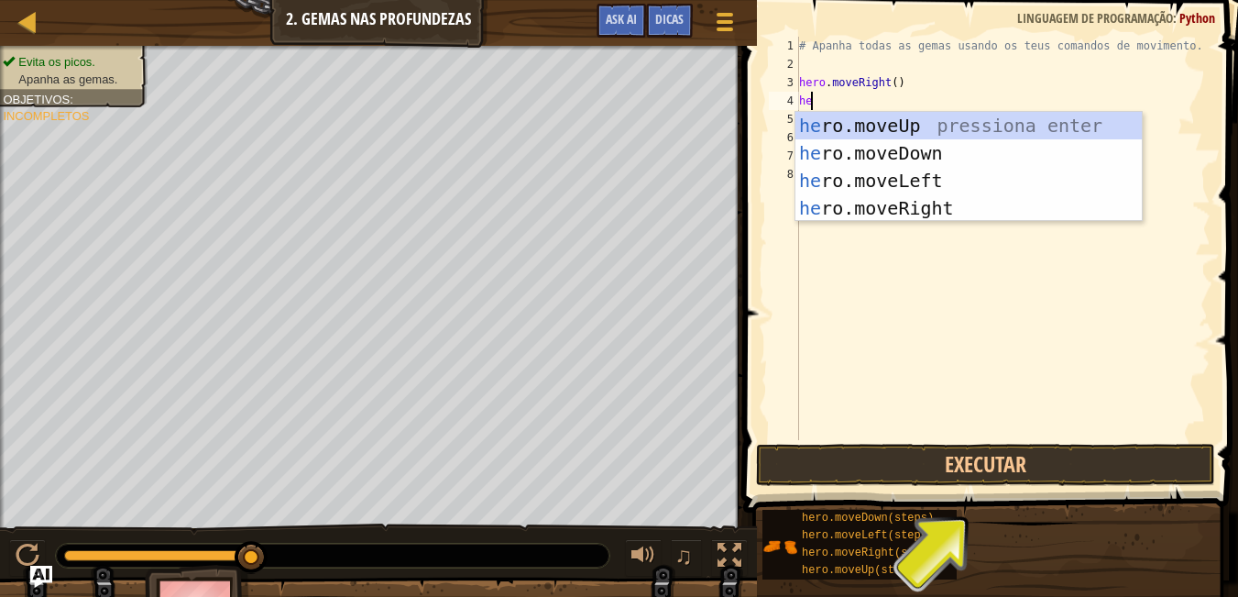
type textarea "hero"
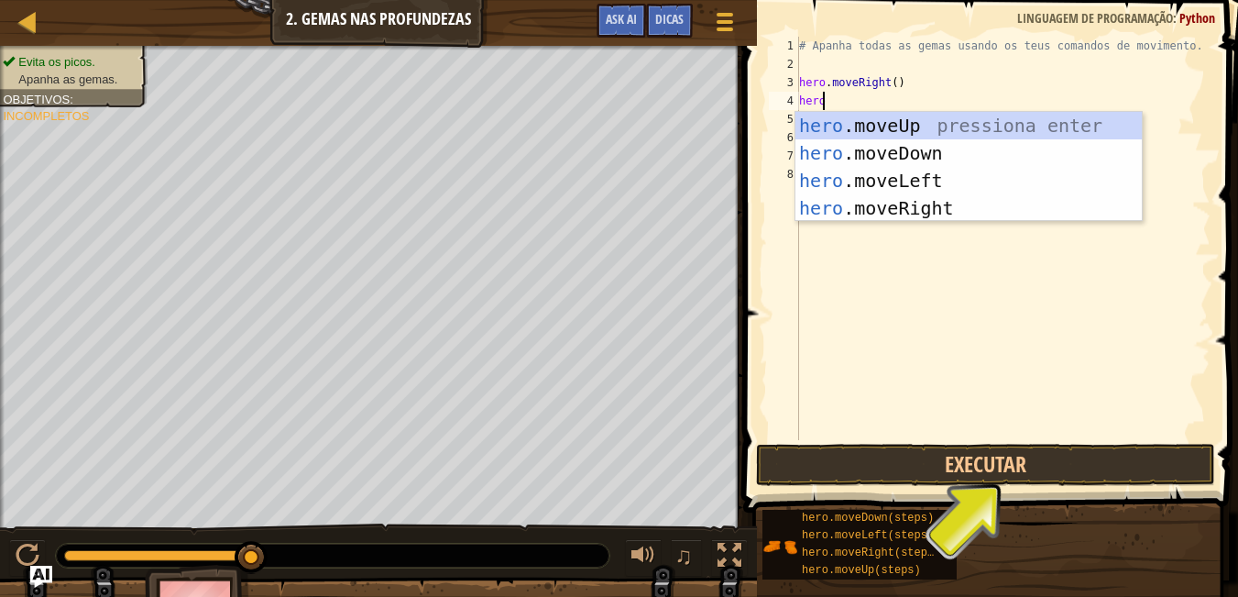
scroll to position [8, 1]
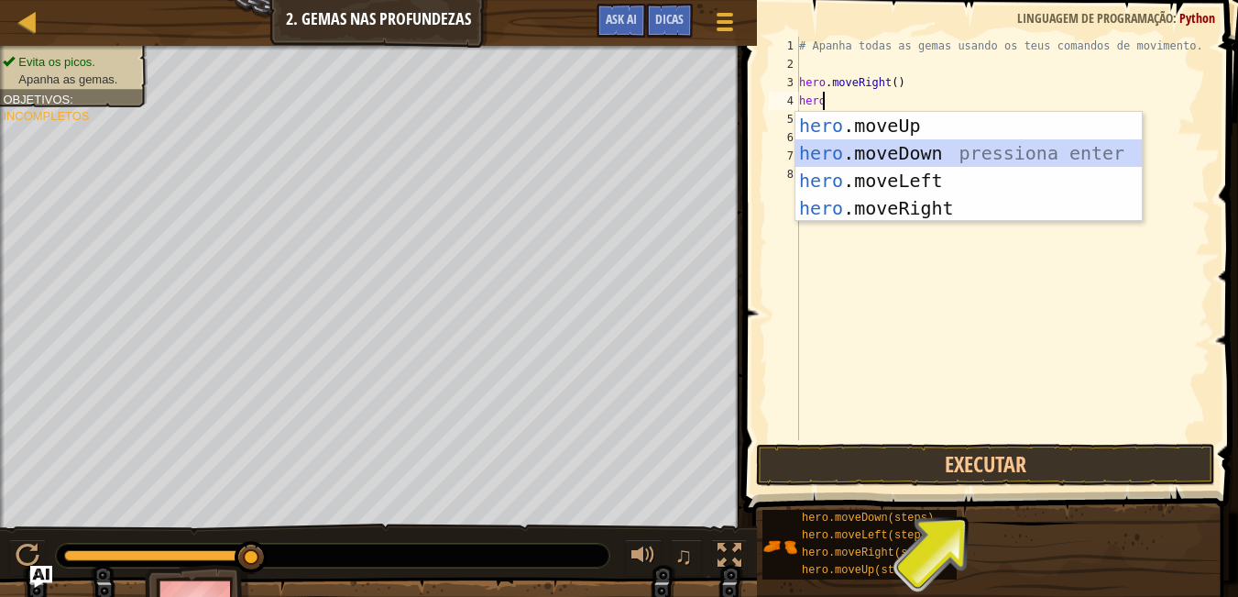
click at [857, 142] on div "hero .moveUp pressiona enter hero .moveDown pressiona enter hero .moveLeft pres…" at bounding box center [969, 194] width 346 height 165
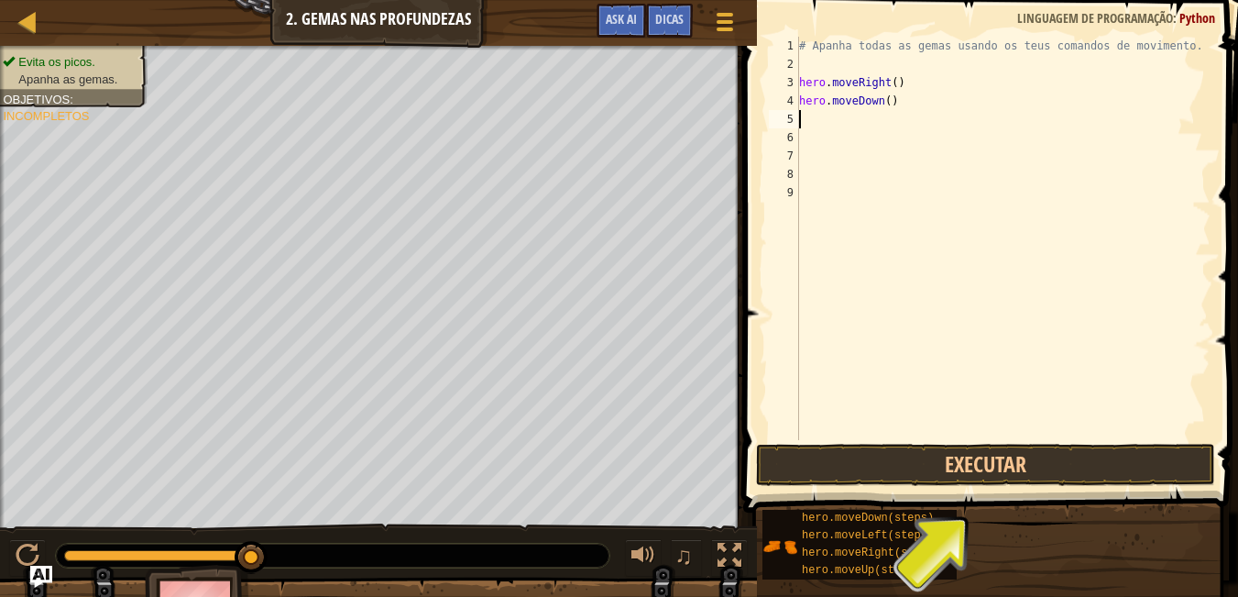
scroll to position [8, 0]
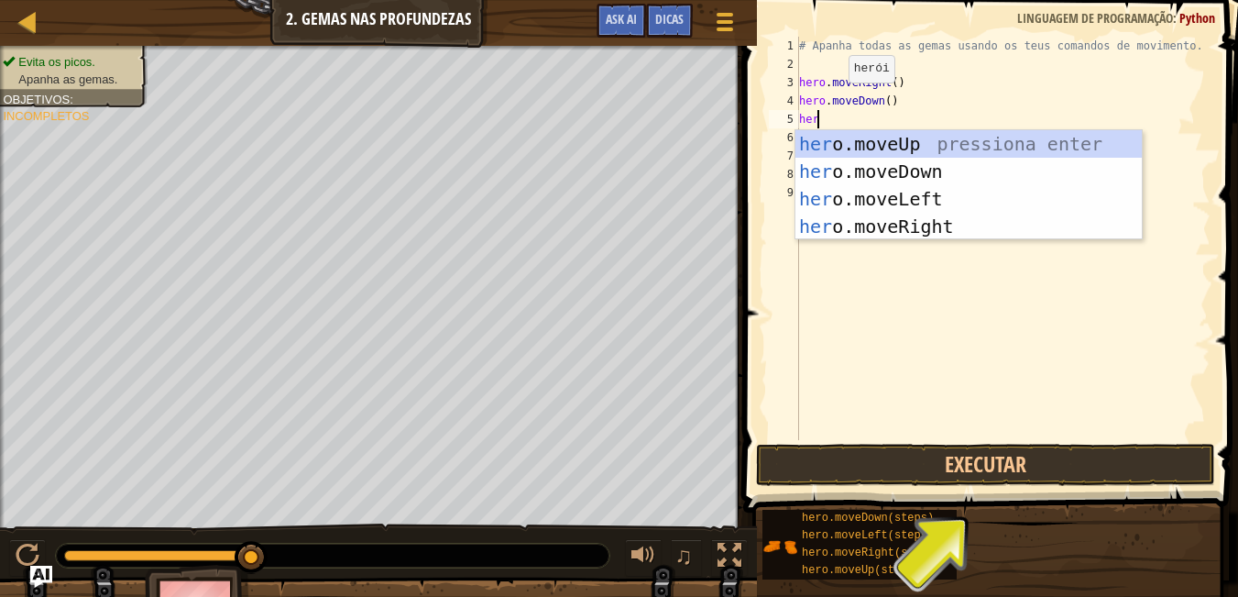
type textarea "hero"
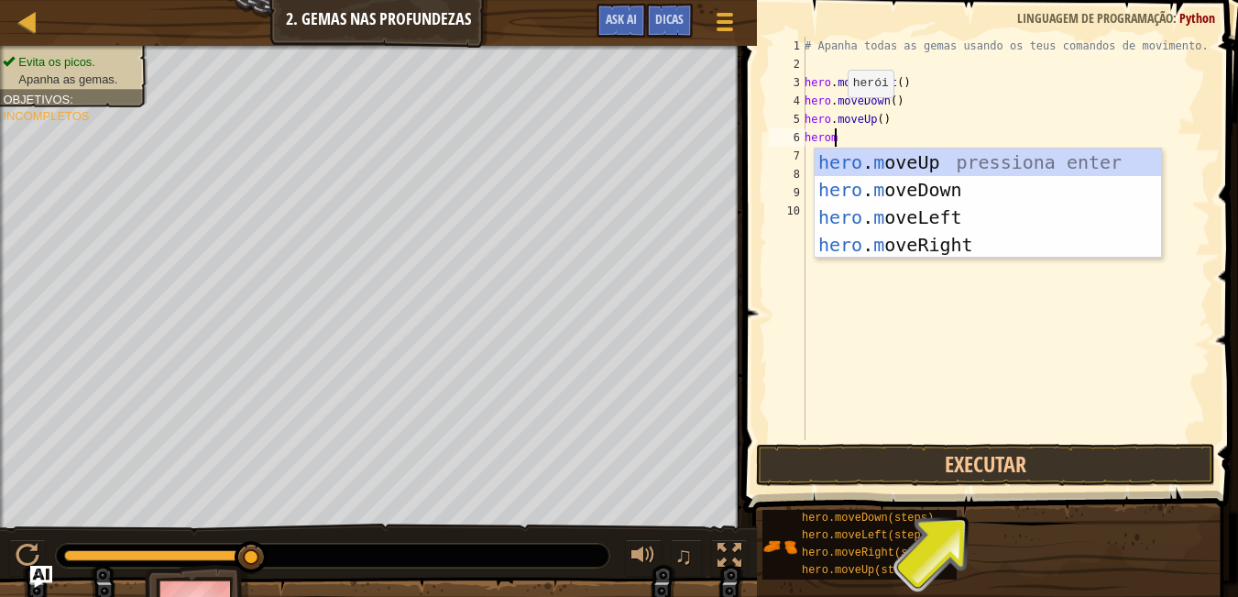
scroll to position [8, 2]
type textarea "heromov"
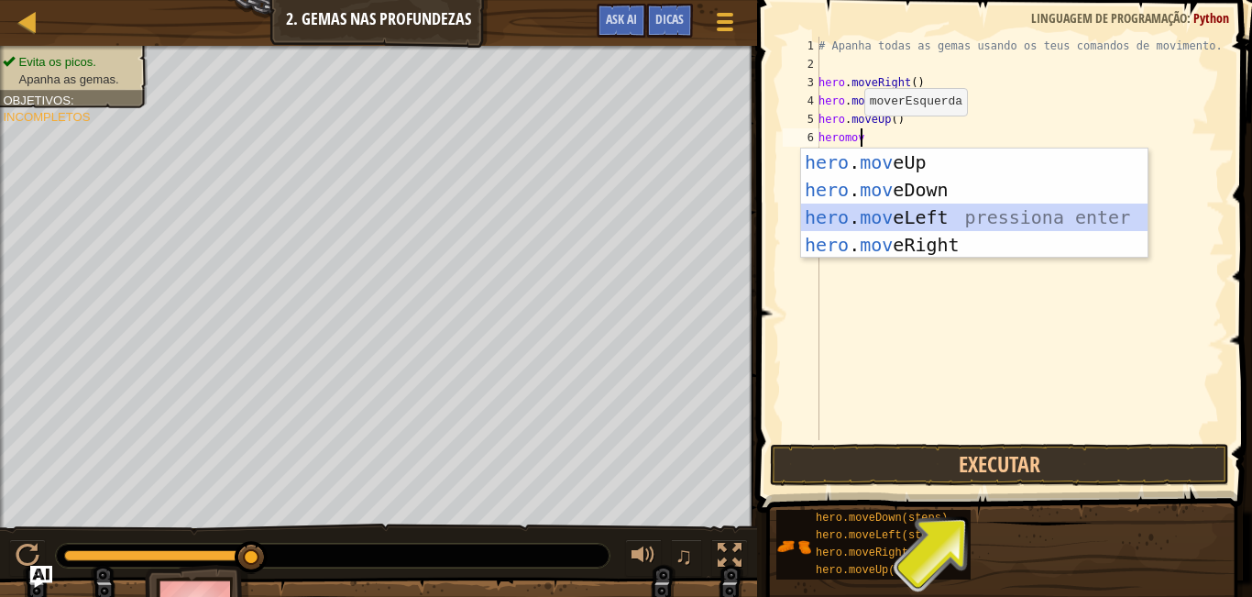
click at [921, 228] on div "hero . mov eUp pressiona enter hero . mov eDown pressiona enter hero . mov eLef…" at bounding box center [974, 230] width 346 height 165
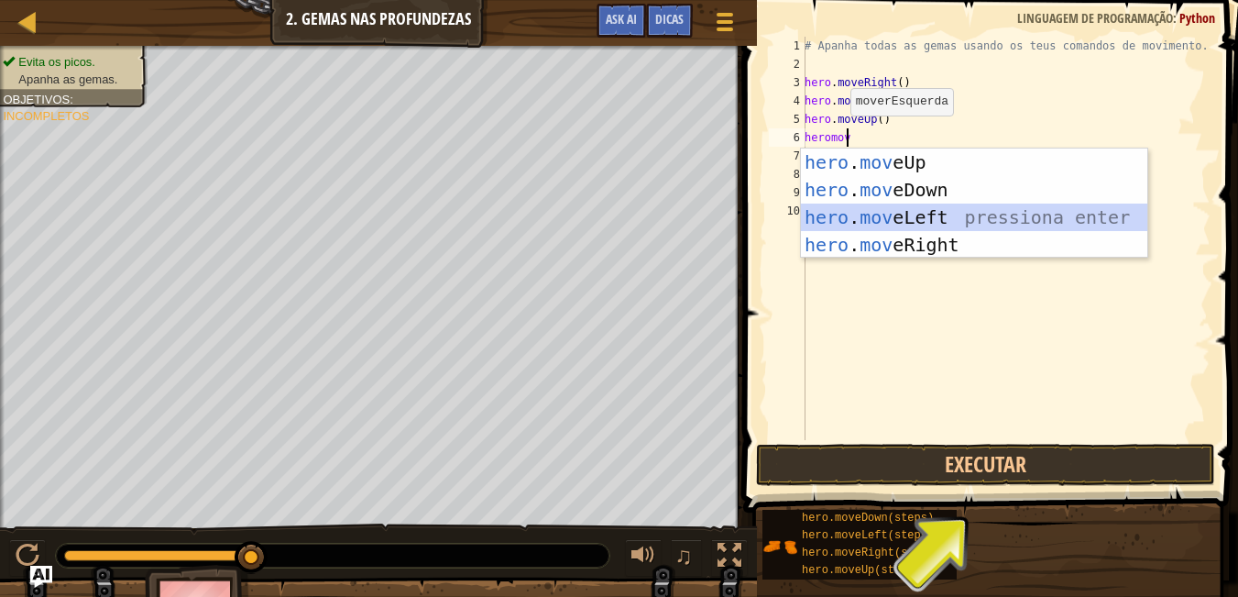
scroll to position [8, 0]
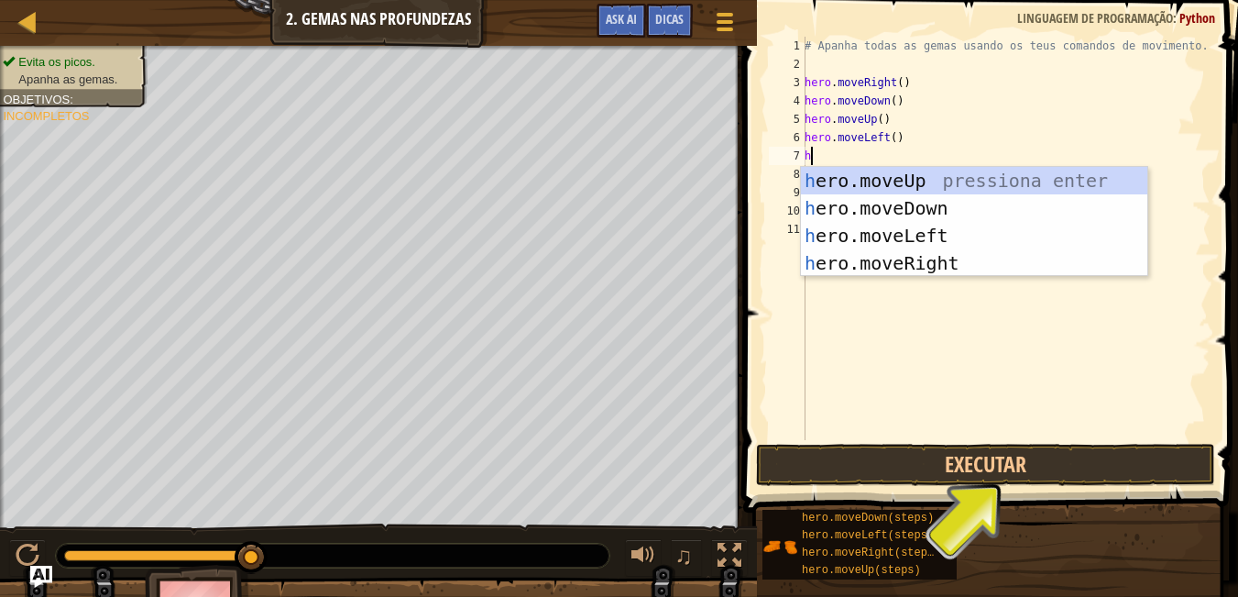
click at [830, 162] on div "# Apanha todas as gemas usando os teus comandos de movimento. hero . moveRight …" at bounding box center [1006, 257] width 410 height 440
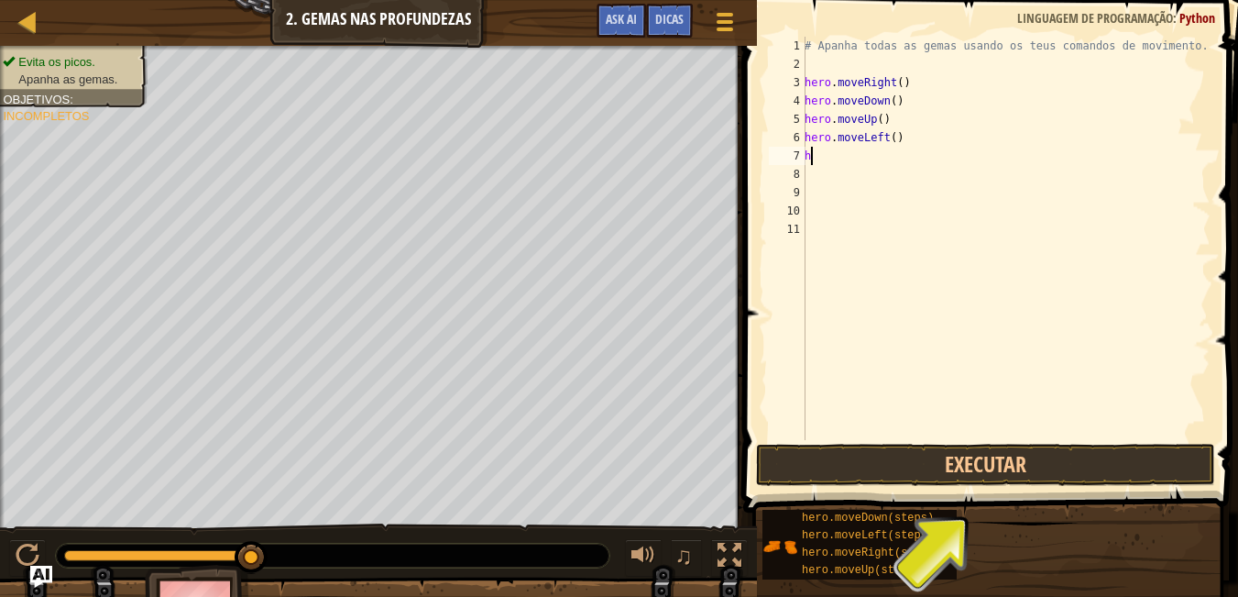
click at [937, 145] on div "# Apanha todas as gemas usando os teus comandos de movimento. hero . moveRight …" at bounding box center [1006, 257] width 410 height 440
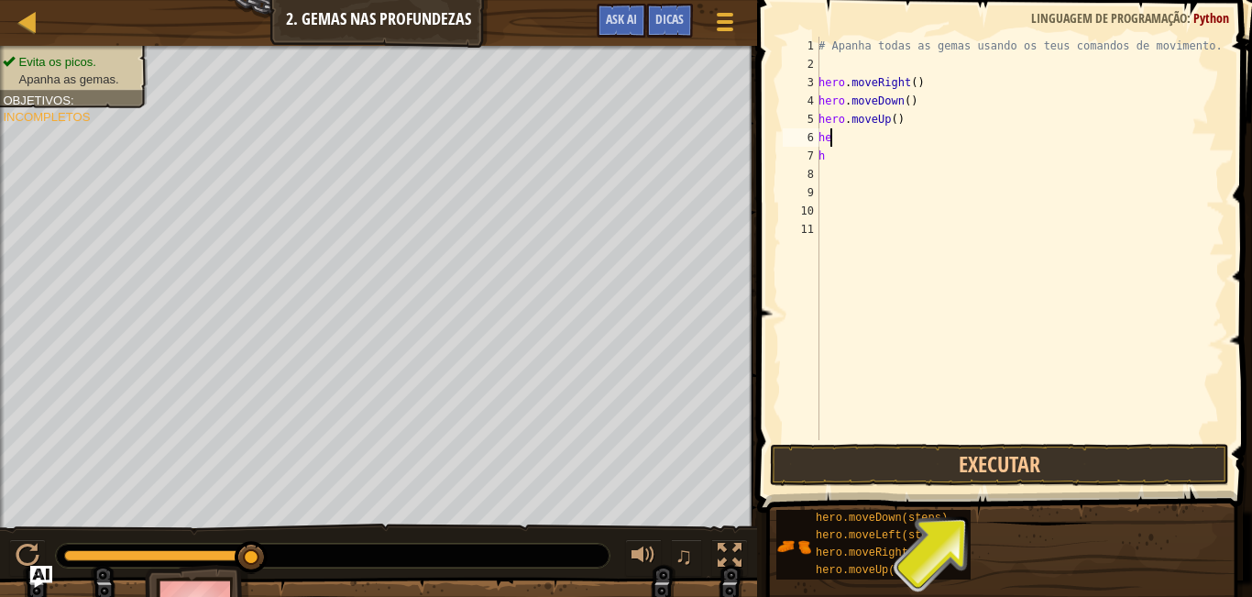
type textarea "h"
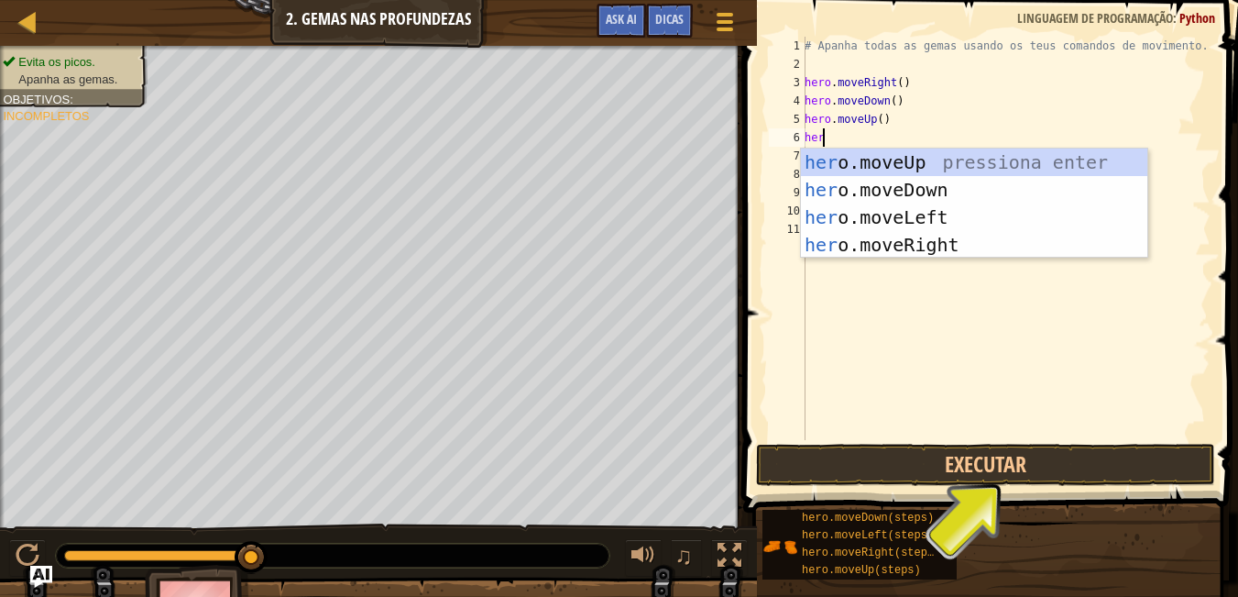
scroll to position [8, 1]
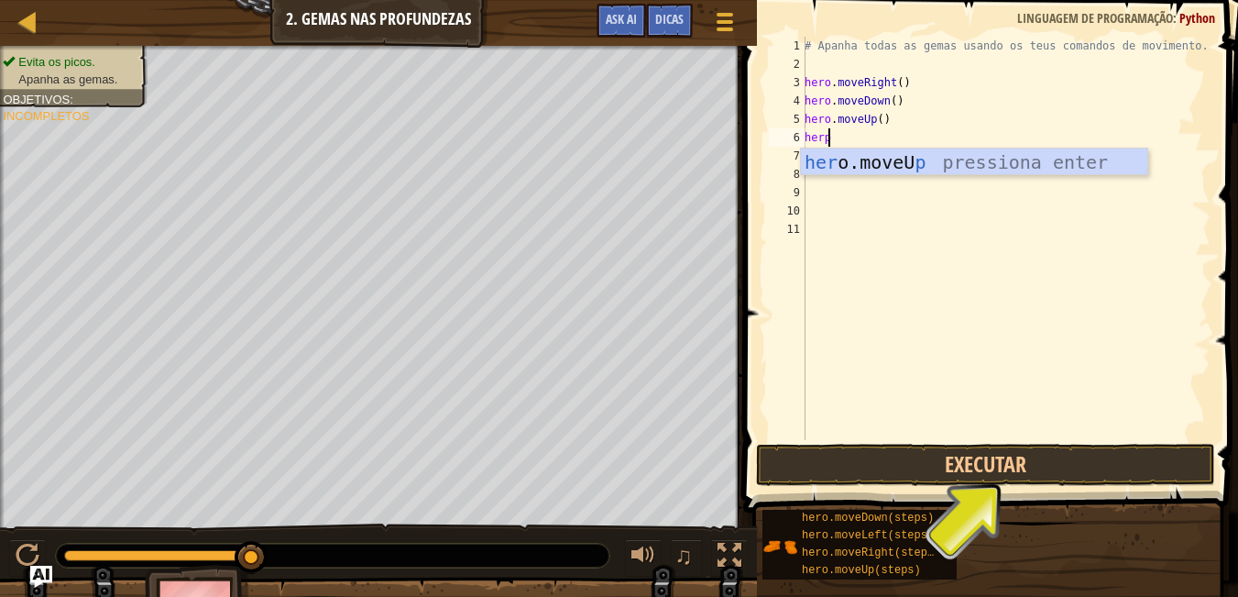
type textarea "her"
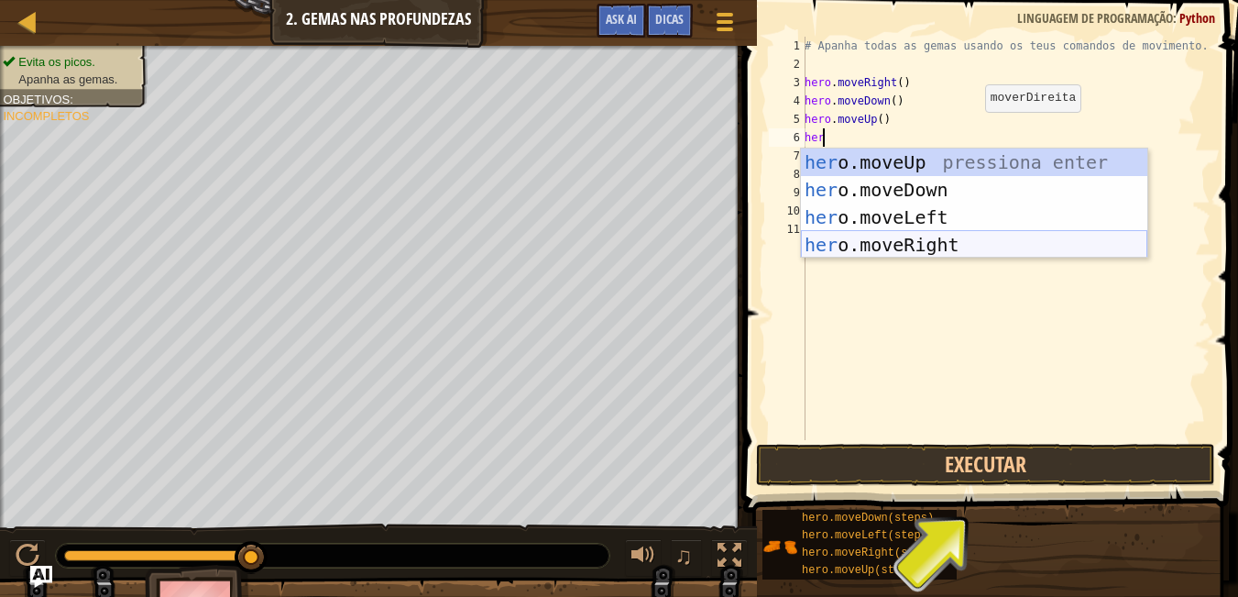
click at [935, 238] on div "her o.moveUp pressiona enter her o.moveDown pressiona enter her o.moveLeft pres…" at bounding box center [974, 230] width 346 height 165
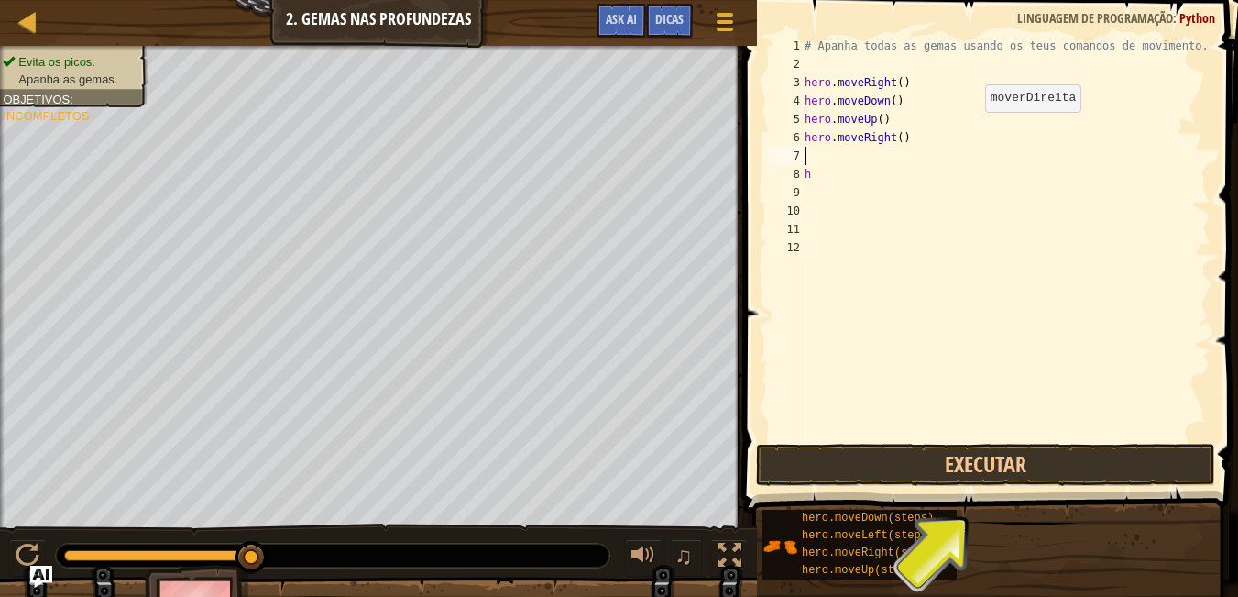
scroll to position [8, 0]
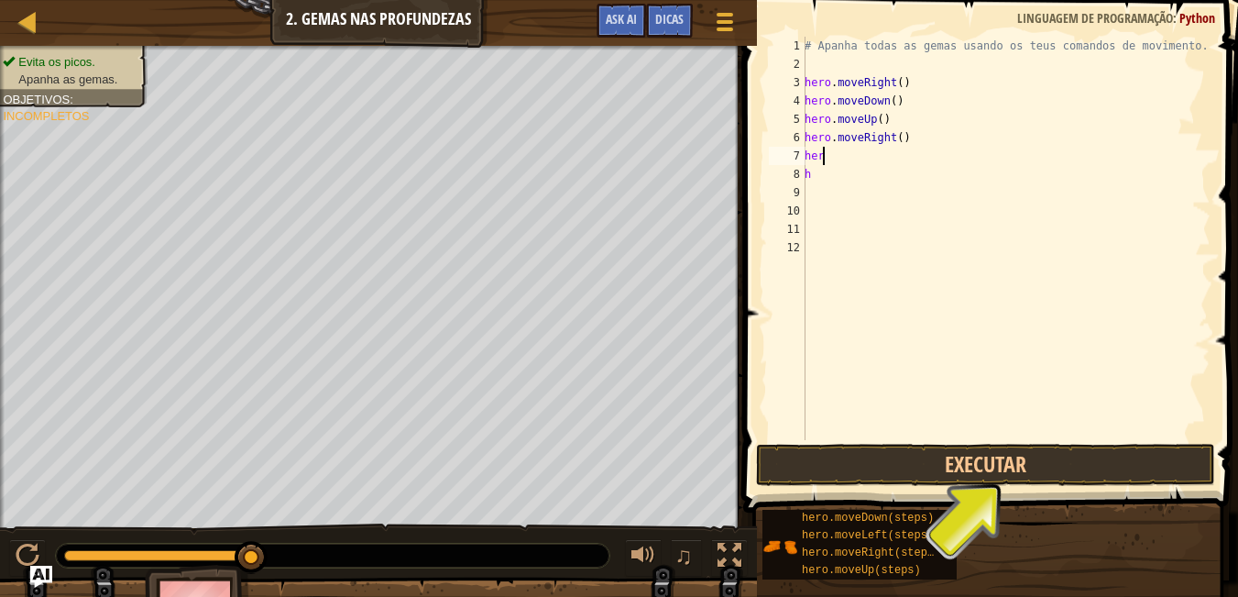
click at [919, 149] on div "# Apanha todas as gemas usando os teus comandos de movimento. hero . moveRight …" at bounding box center [1006, 257] width 410 height 440
click at [918, 148] on div "# Apanha todas as gemas usando os teus comandos de movimento. hero . moveRight …" at bounding box center [1006, 257] width 410 height 440
click at [928, 139] on div "# Apanha todas as gemas usando os teus comandos de movimento. hero . moveRight …" at bounding box center [1006, 257] width 410 height 440
type textarea "h"
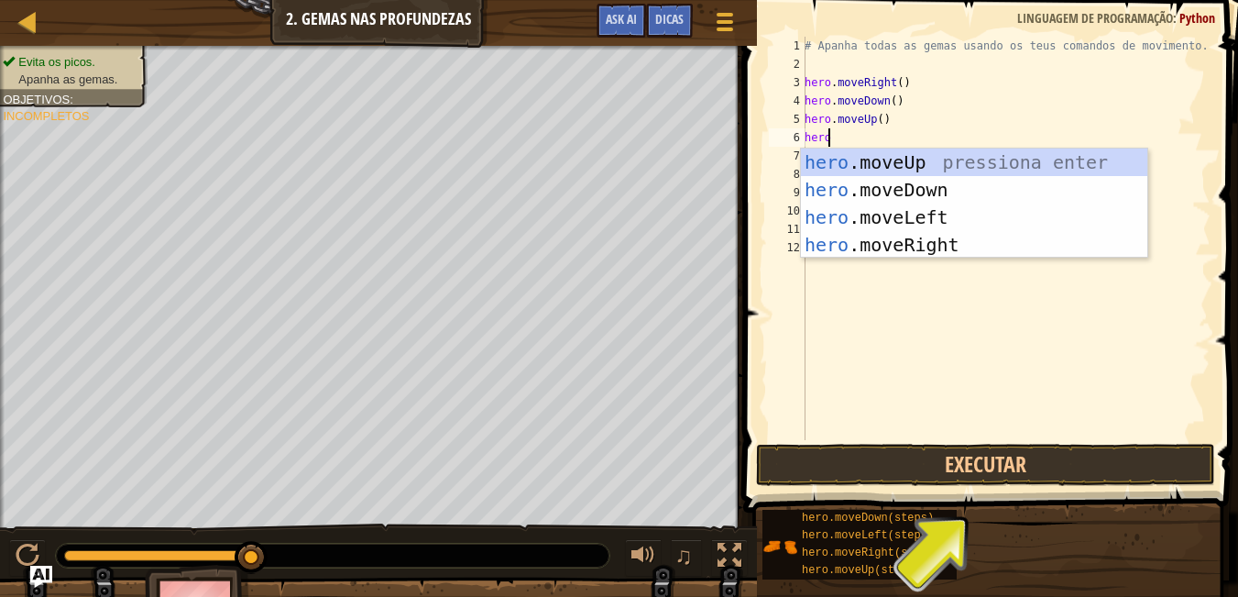
scroll to position [8, 1]
click at [928, 139] on div "# Apanha todas as gemas usando os teus comandos de movimento. hero . moveRight …" at bounding box center [1006, 257] width 410 height 440
type textarea "heromo"
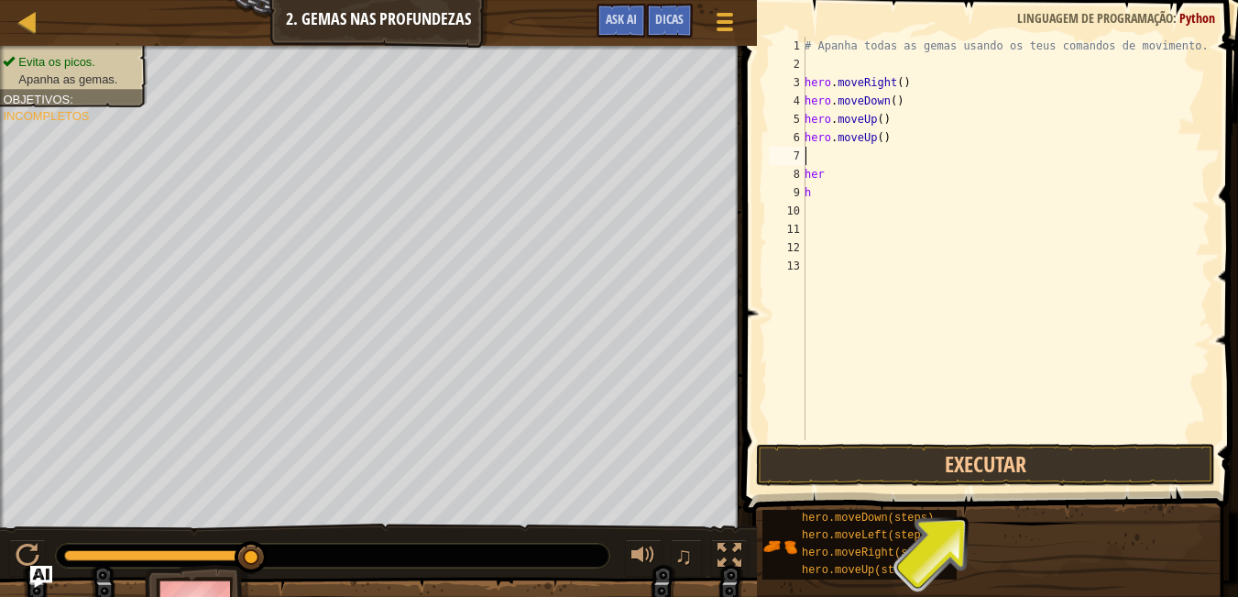
scroll to position [8, 0]
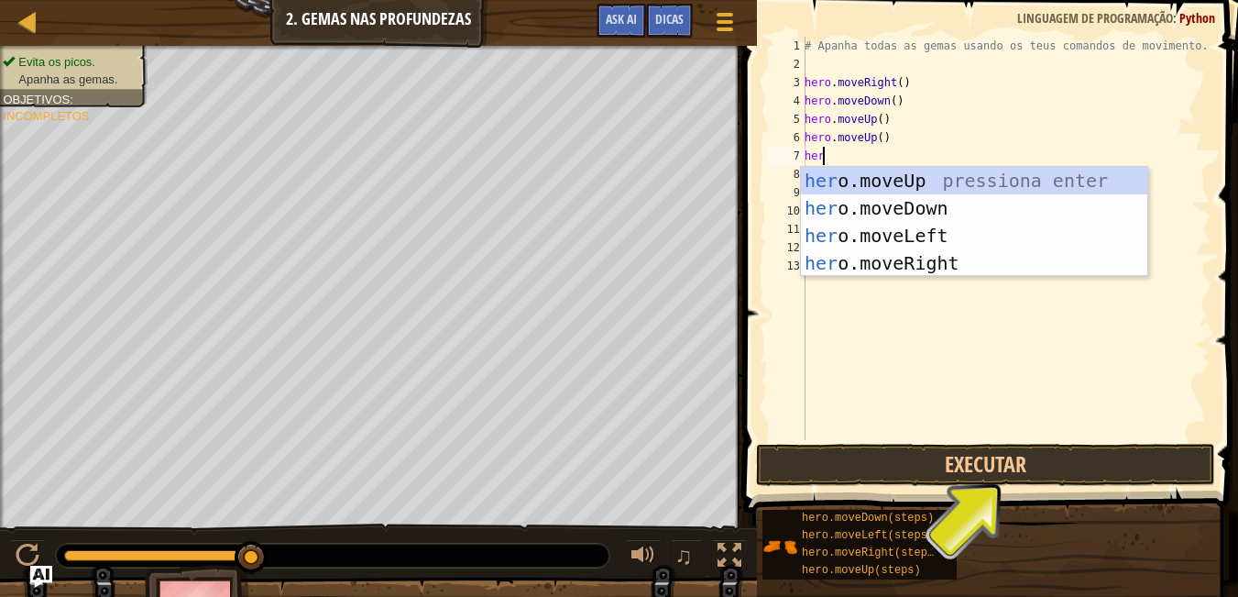
type textarea "hero"
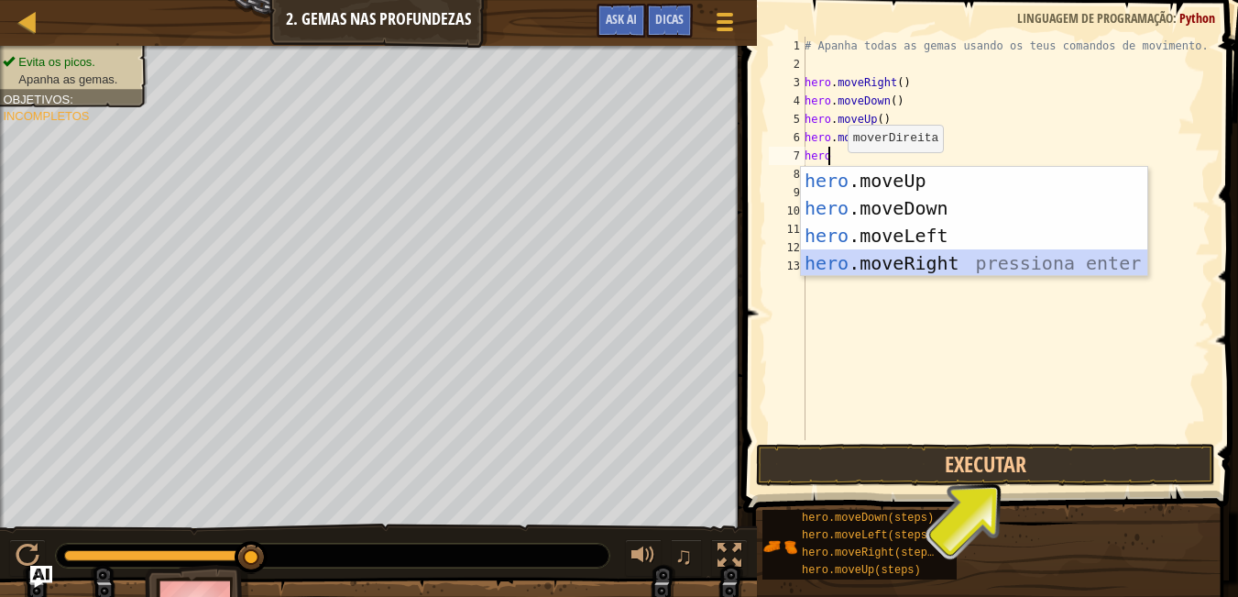
click at [958, 257] on div "hero .moveUp pressiona enter hero .moveDown pressiona enter hero .moveLeft pres…" at bounding box center [974, 249] width 346 height 165
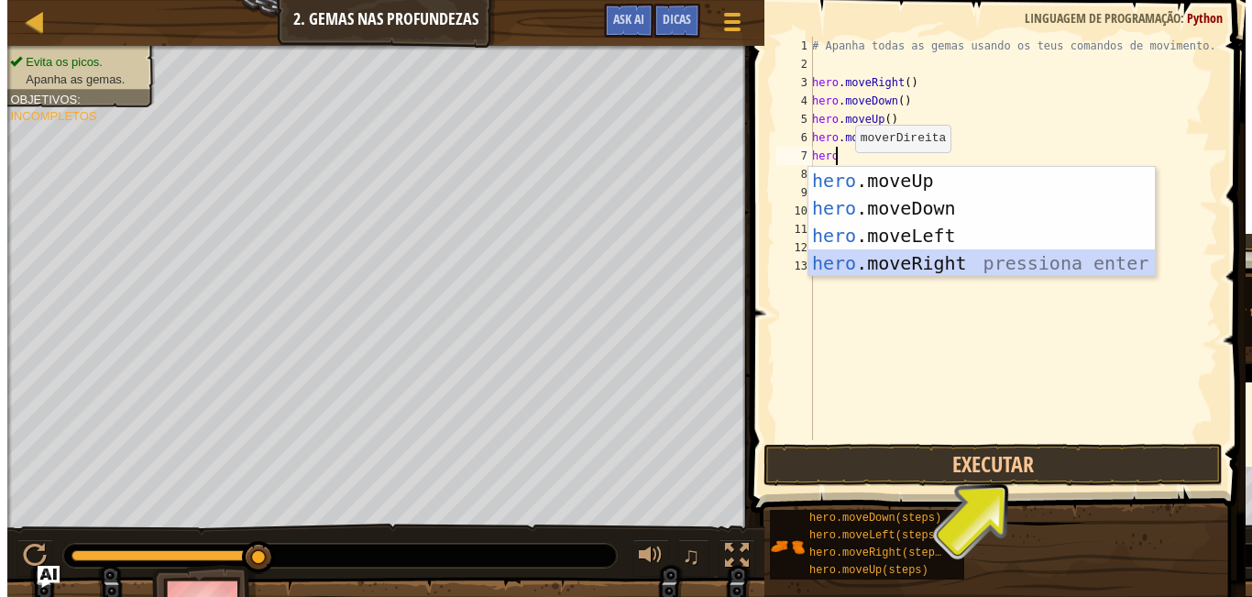
scroll to position [8, 0]
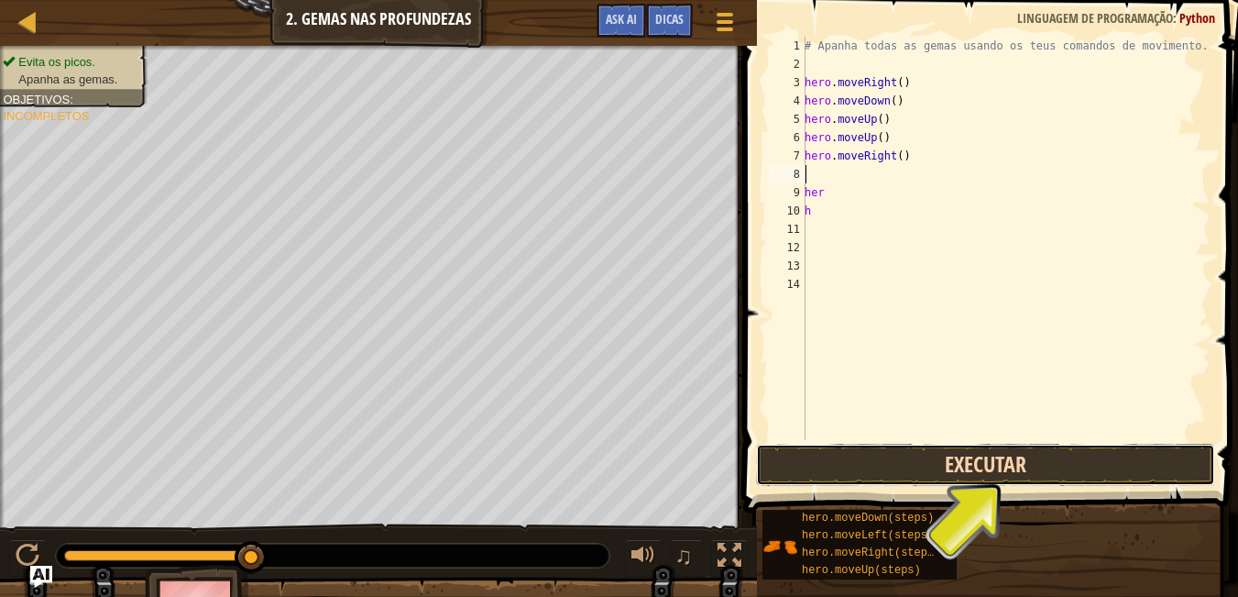
click at [933, 467] on button "Executar" at bounding box center [985, 465] width 459 height 42
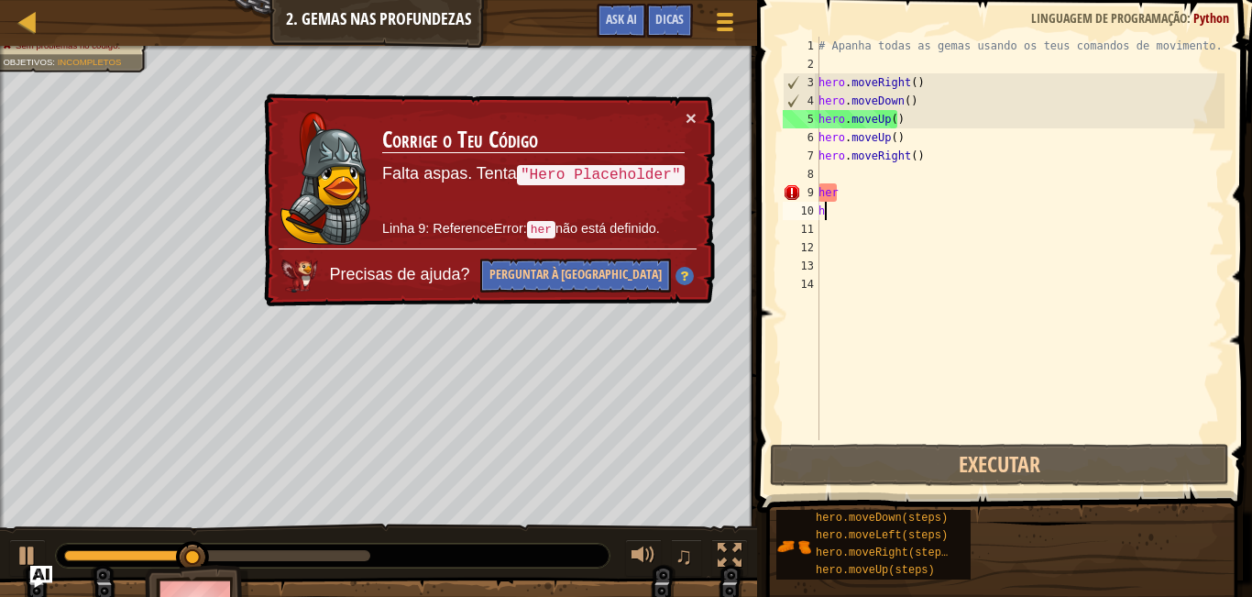
click at [858, 202] on div "# Apanha todas as gemas usando os teus comandos de movimento. hero . moveRight …" at bounding box center [1020, 257] width 410 height 440
click at [859, 199] on div "# Apanha todas as gemas usando os teus comandos de movimento. hero . moveRight …" at bounding box center [1020, 257] width 410 height 440
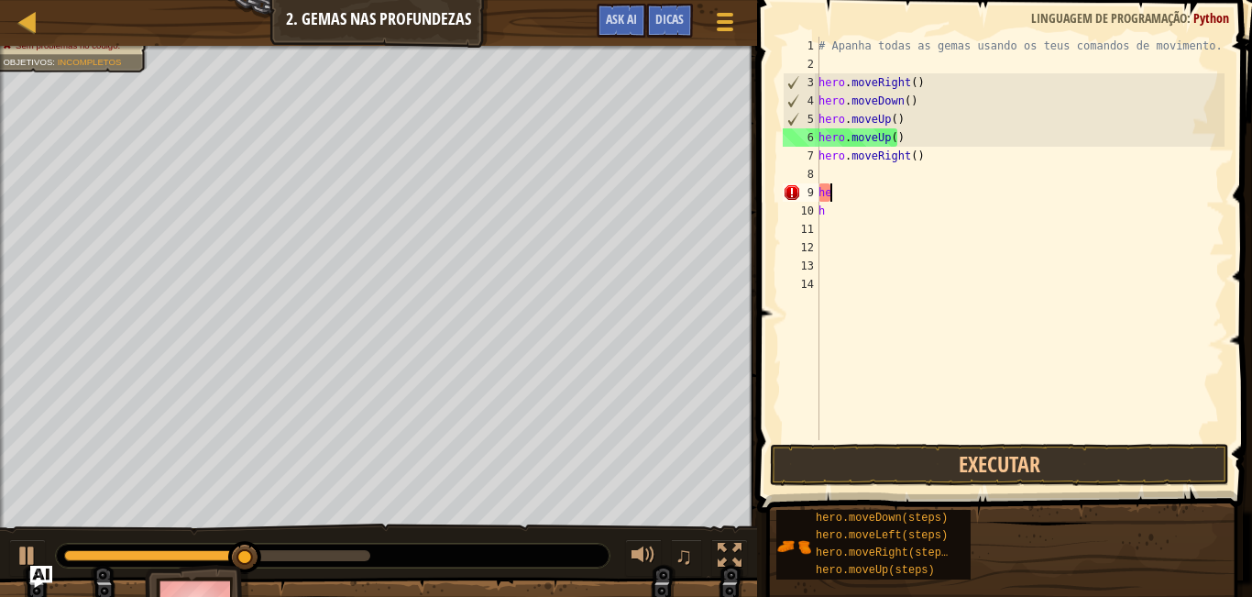
type textarea "h"
click at [824, 215] on div "# Apanha todas as gemas usando os teus comandos de movimento. hero . moveRight …" at bounding box center [1020, 257] width 410 height 440
type textarea "h"
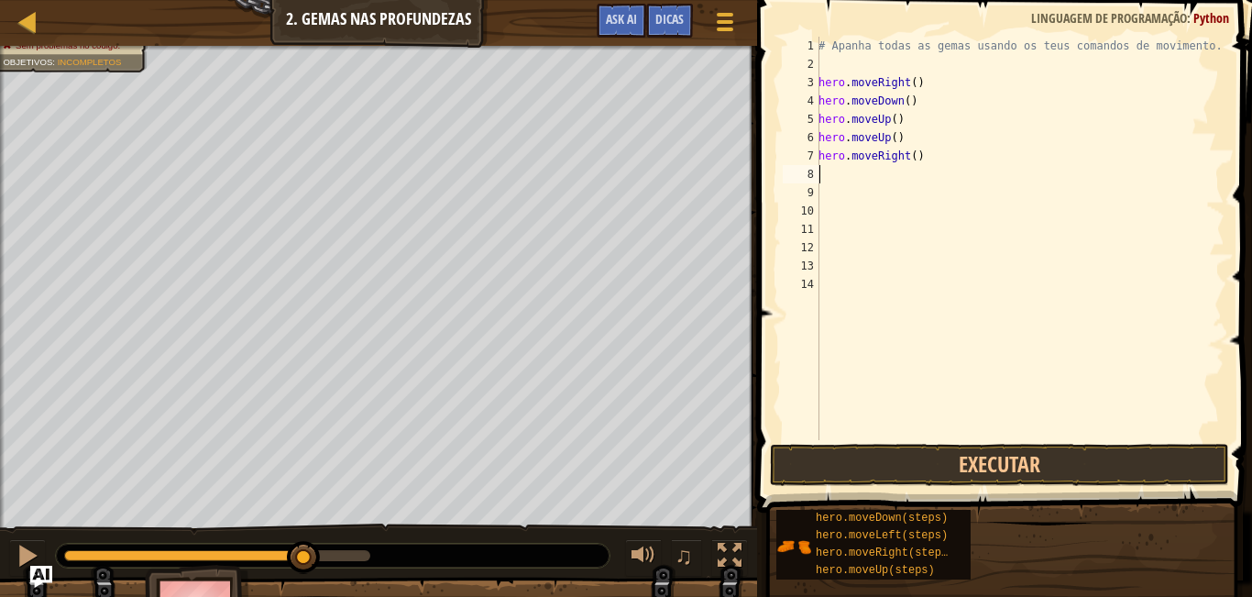
click at [824, 172] on div "# Apanha todas as gemas usando os teus comandos de movimento. hero . moveRight …" at bounding box center [1020, 257] width 410 height 440
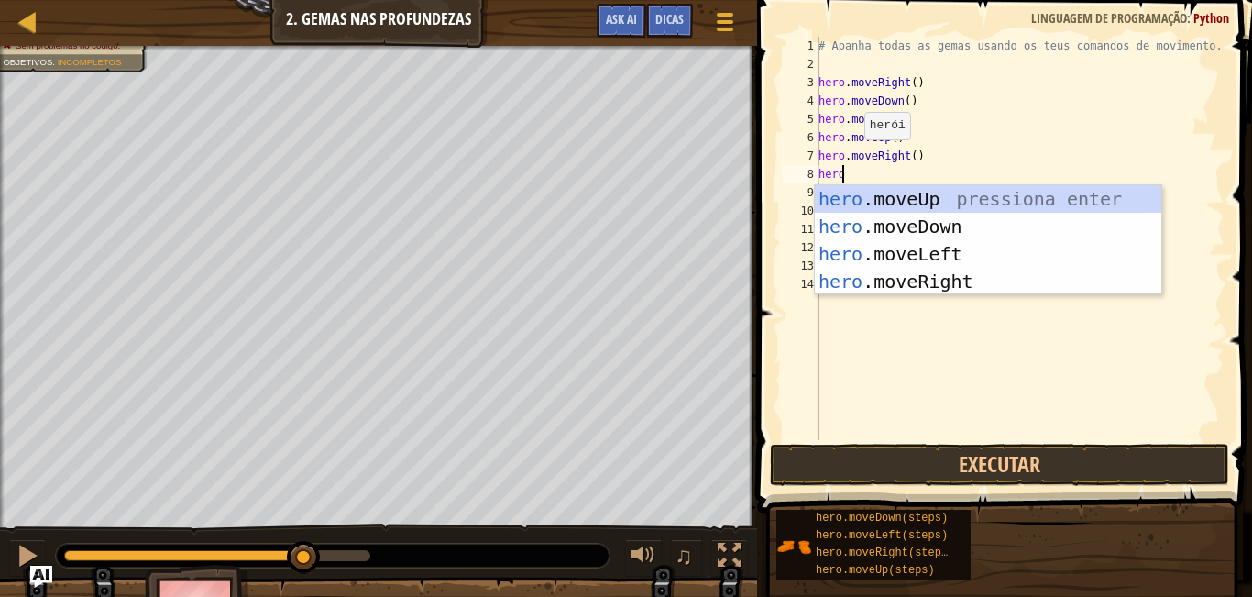
type textarea "hero"
click at [969, 277] on div "hero .moveUp pressiona enter hero .moveDown pressiona enter hero .moveLeft pres…" at bounding box center [988, 267] width 346 height 165
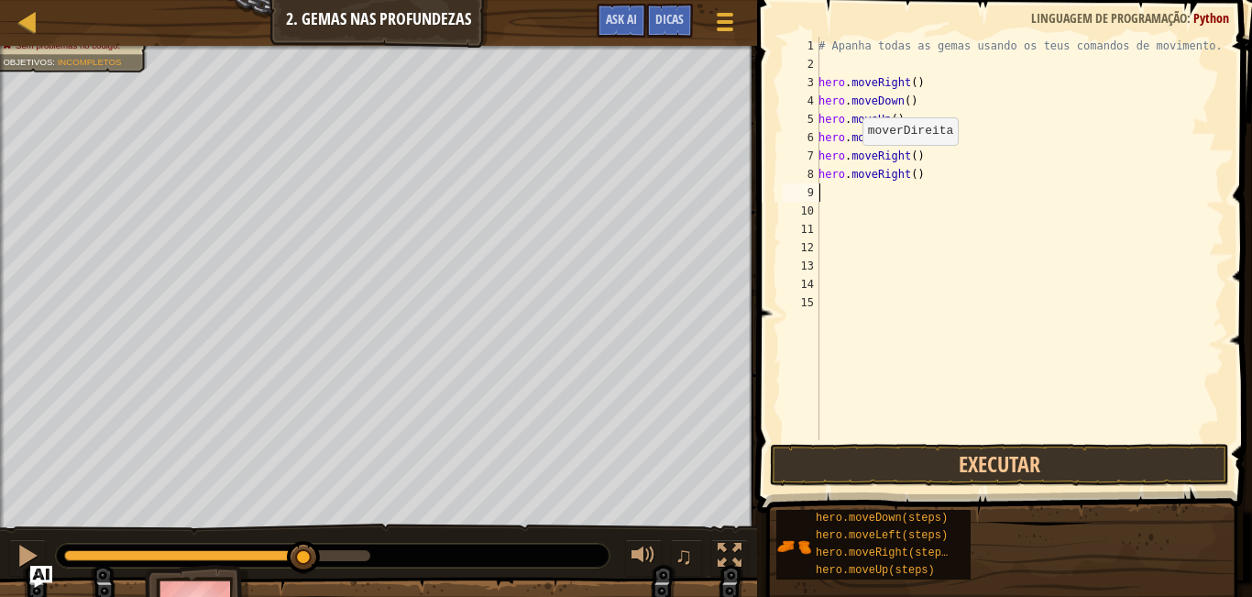
scroll to position [8, 0]
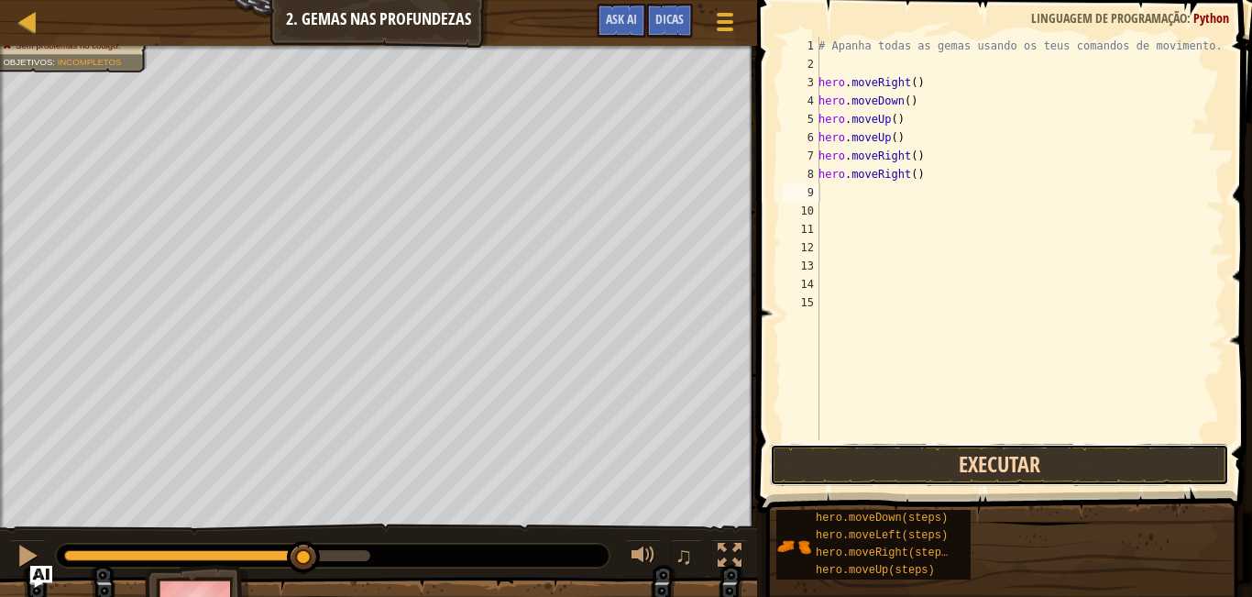
click at [933, 482] on button "Executar" at bounding box center [999, 465] width 459 height 42
click at [1027, 442] on span at bounding box center [1007, 230] width 510 height 566
click at [1025, 449] on button "A Executar" at bounding box center [999, 465] width 459 height 42
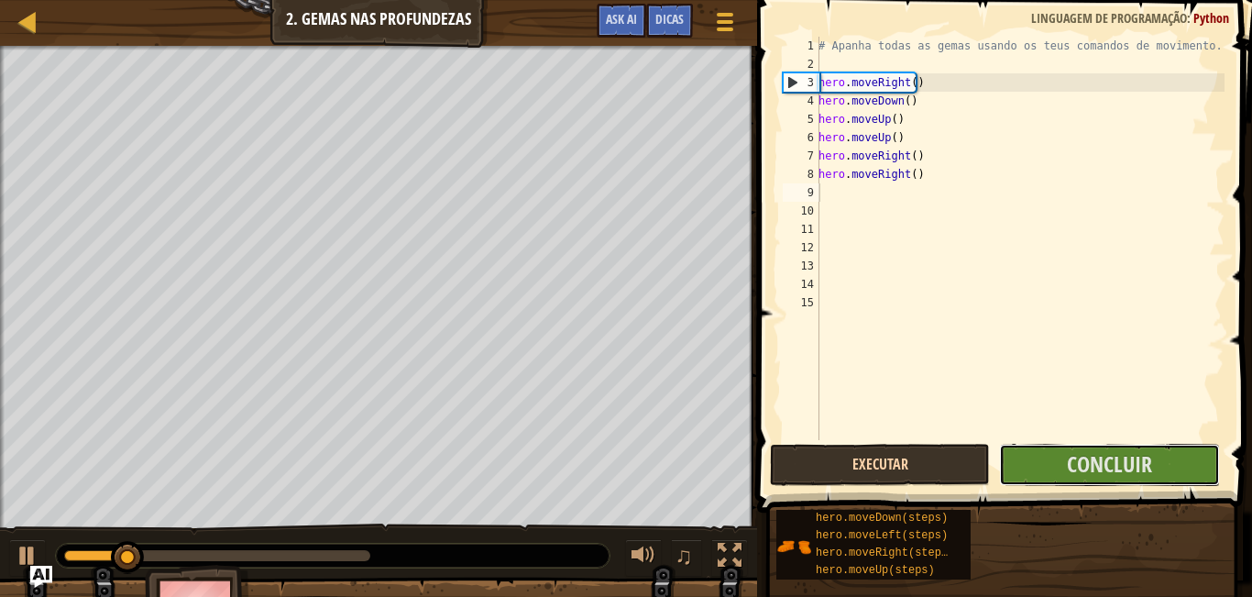
click at [1025, 449] on button "Concluir" at bounding box center [1109, 465] width 220 height 42
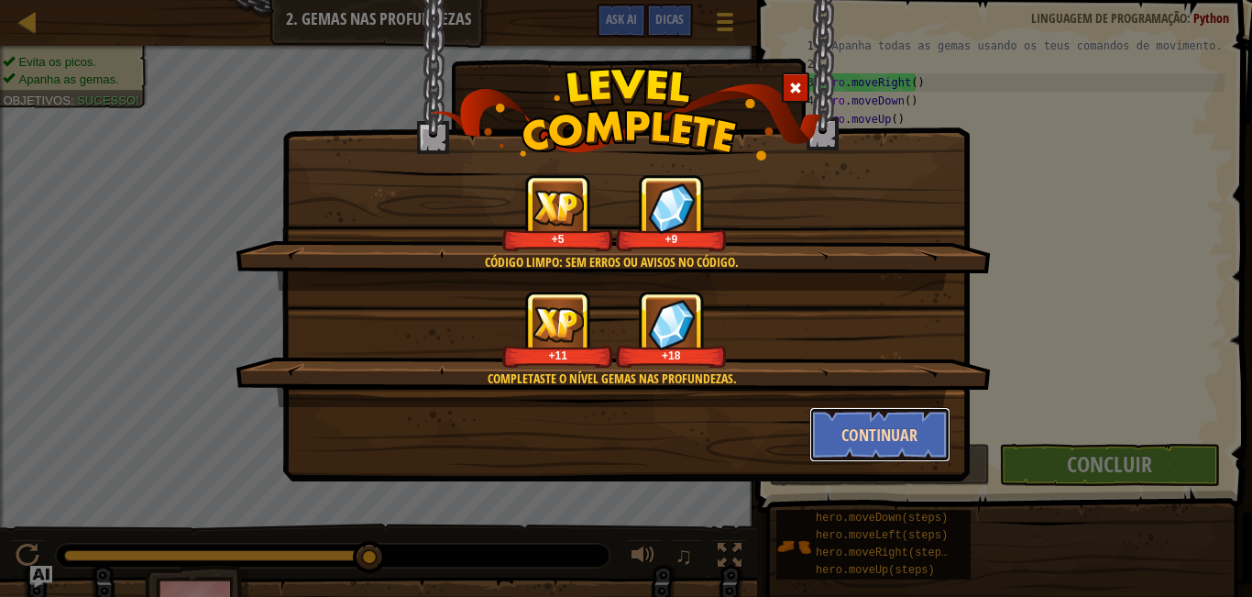
click at [945, 417] on button "Continuar" at bounding box center [880, 434] width 142 height 55
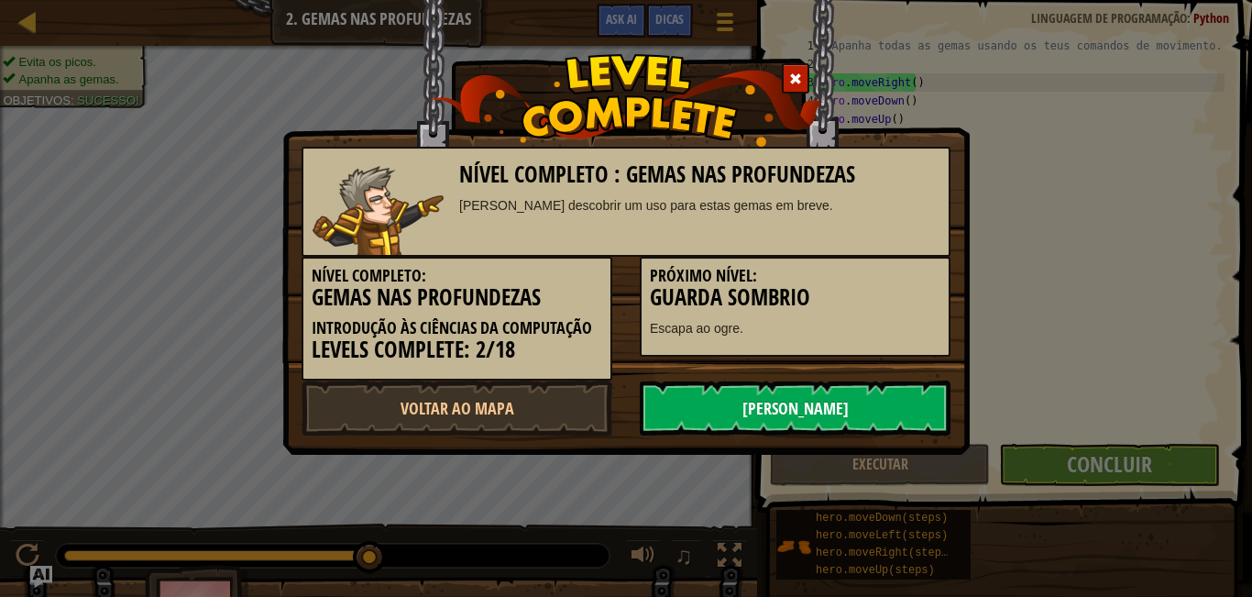
click at [867, 393] on link "[PERSON_NAME]" at bounding box center [795, 407] width 311 height 55
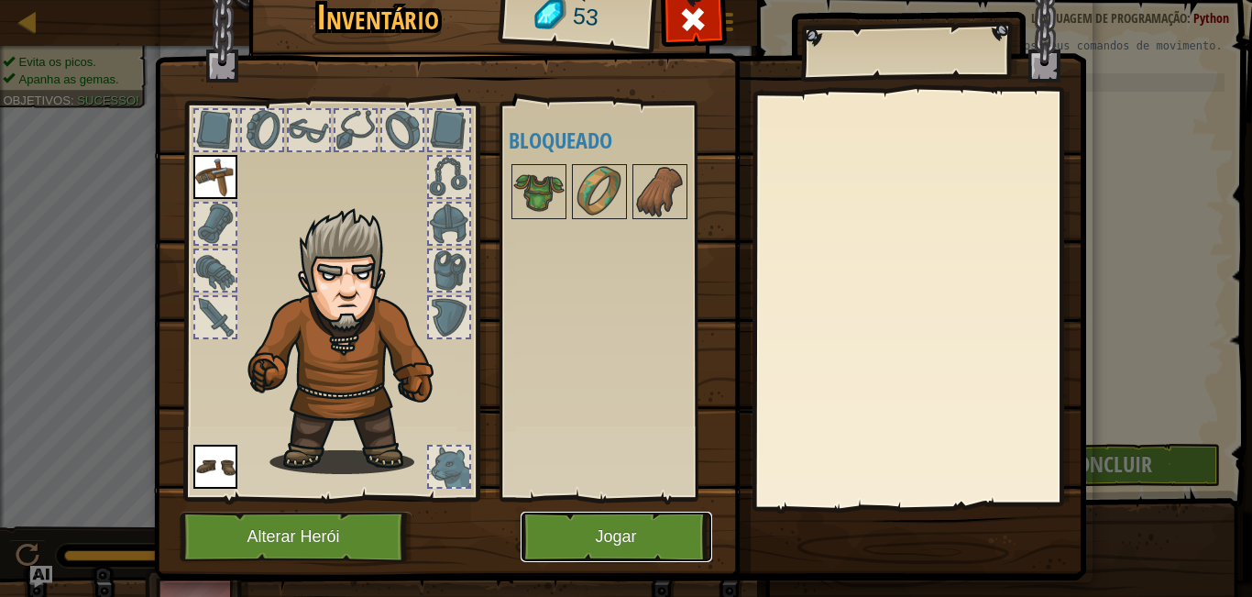
click at [616, 550] on button "Jogar" at bounding box center [617, 536] width 192 height 50
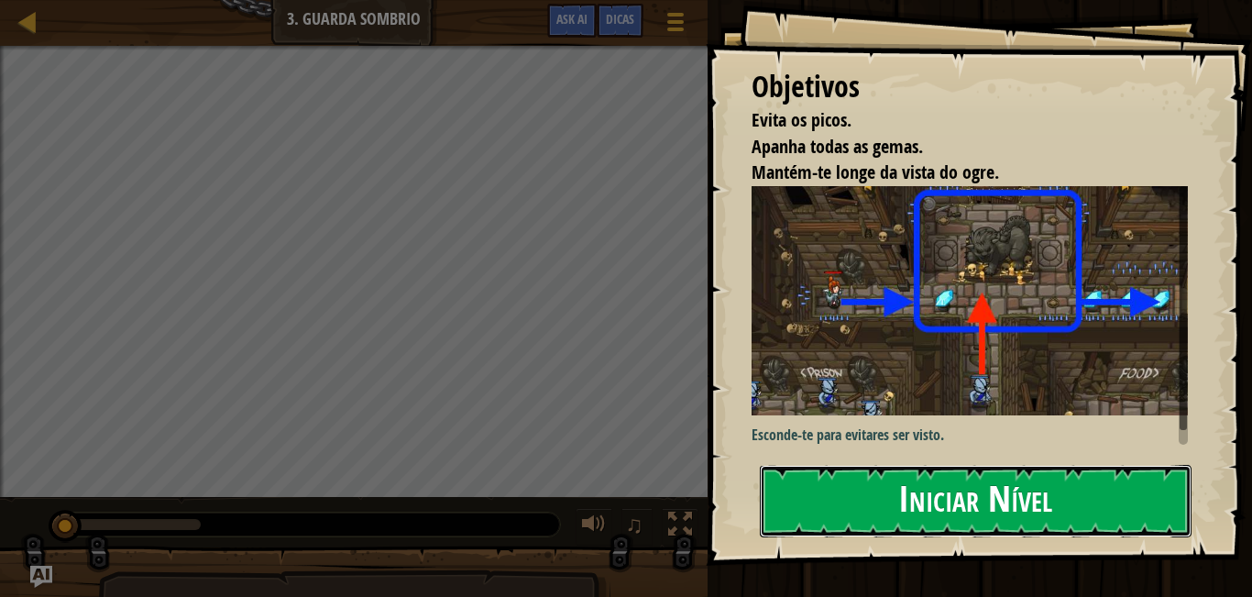
click at [1111, 467] on button "Iniciar Nível" at bounding box center [976, 501] width 432 height 72
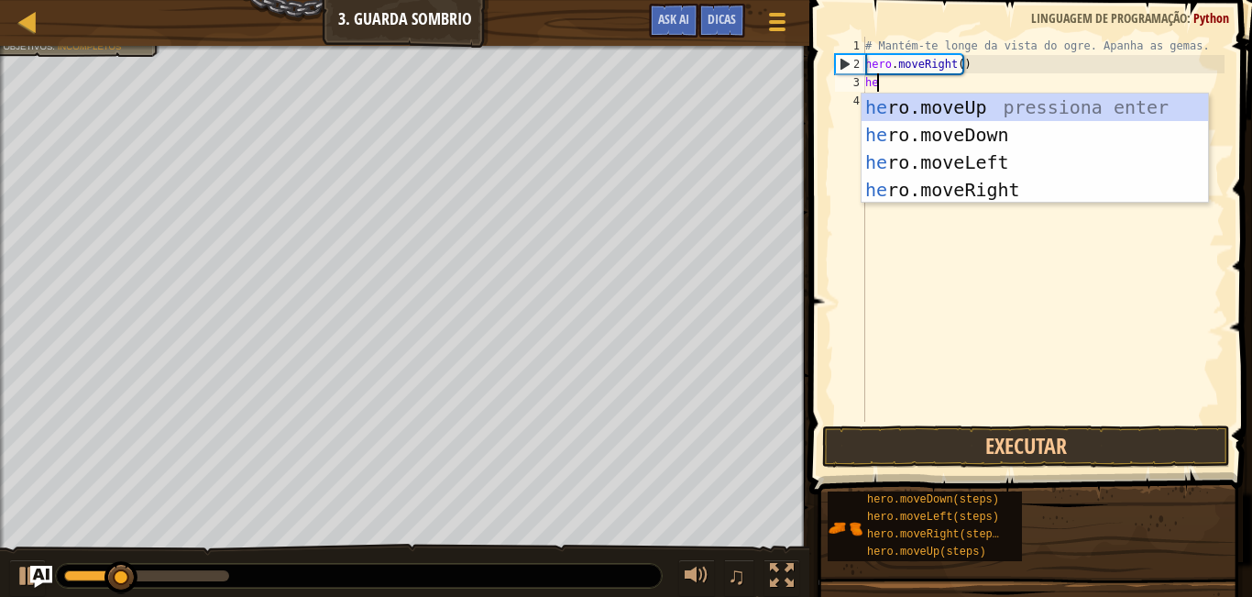
scroll to position [8, 0]
type textarea "herp"
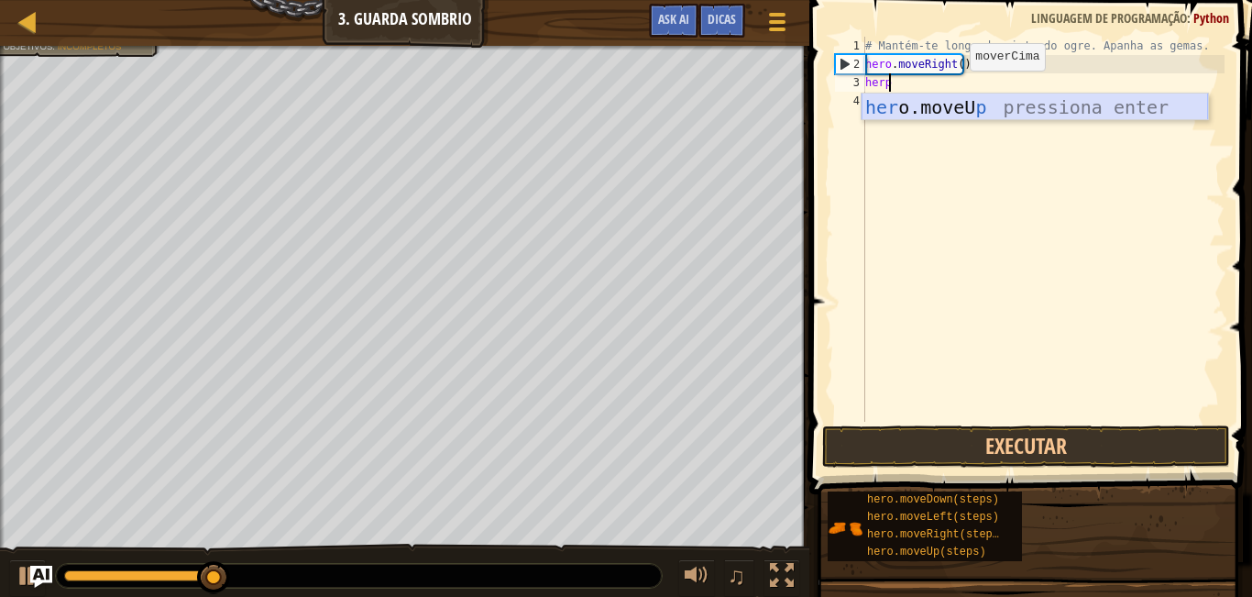
click at [951, 102] on div "her o.moveU p pressiona enter" at bounding box center [1035, 134] width 346 height 82
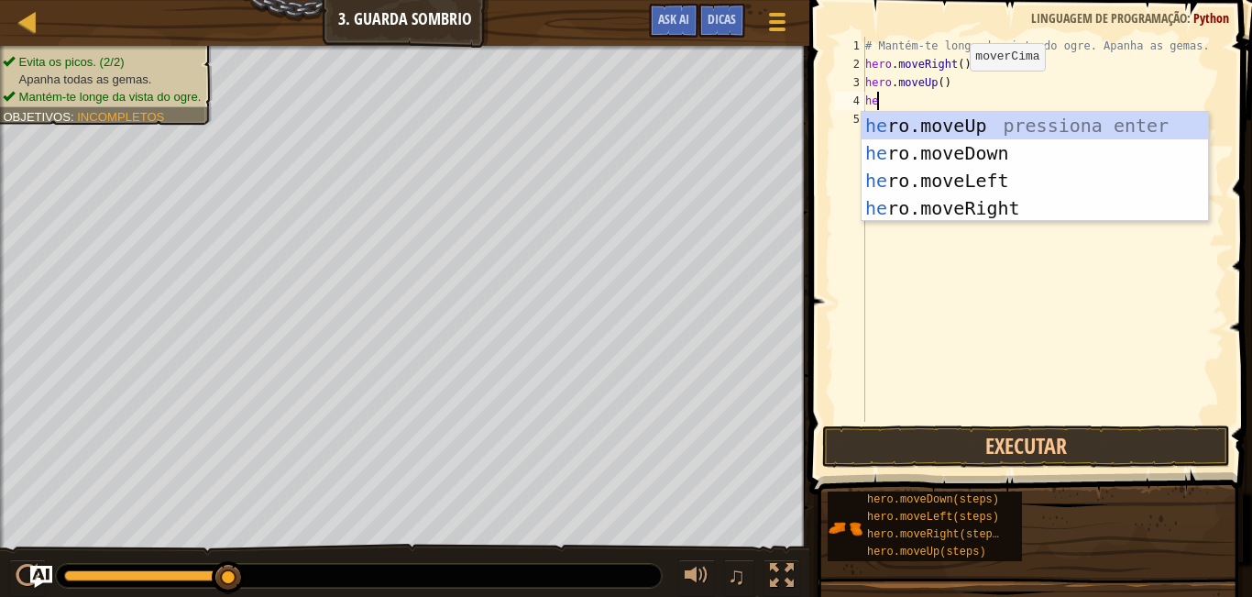
type textarea "hero"
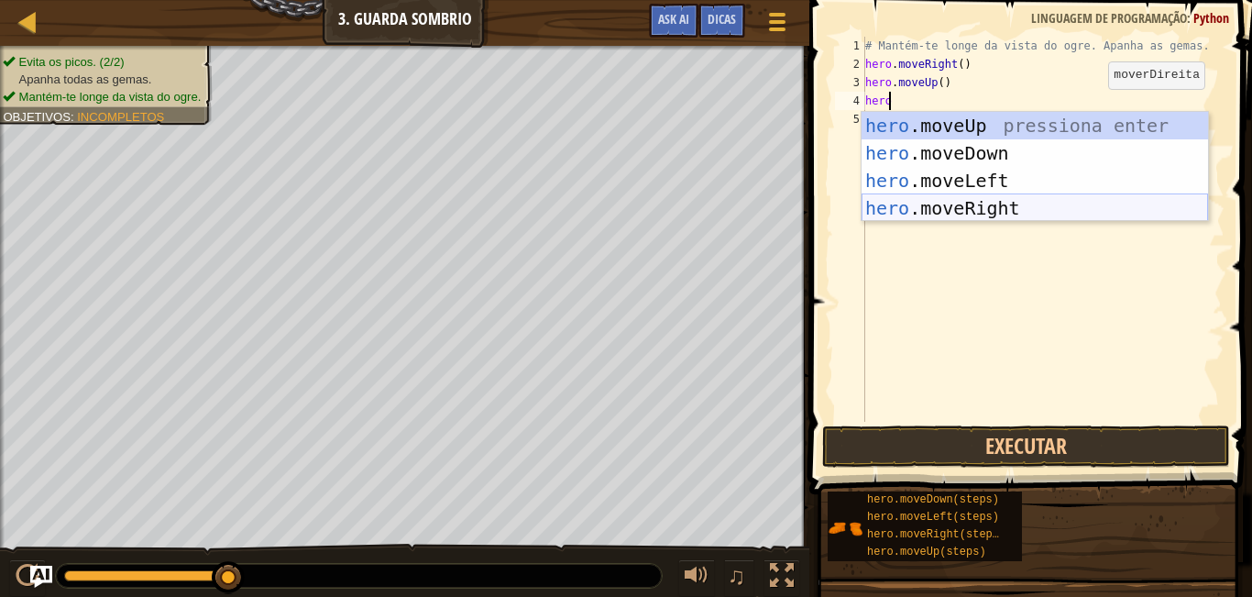
click at [1015, 217] on div "hero .moveUp pressiona enter hero .moveDown pressiona enter hero .moveLeft pres…" at bounding box center [1035, 194] width 346 height 165
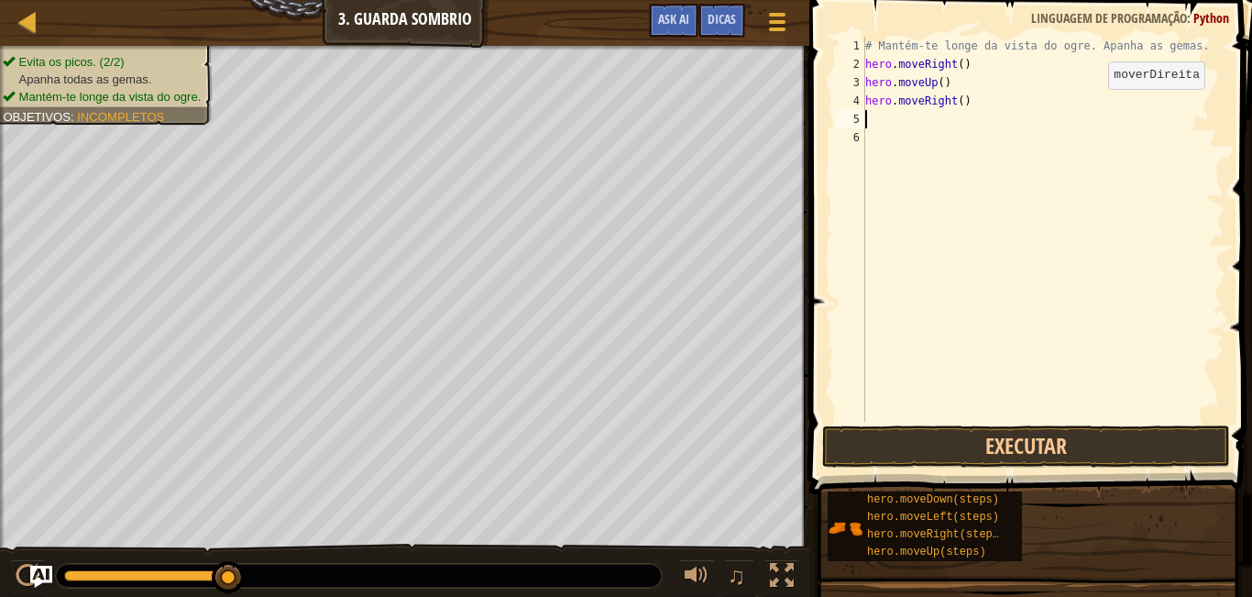
scroll to position [8, 0]
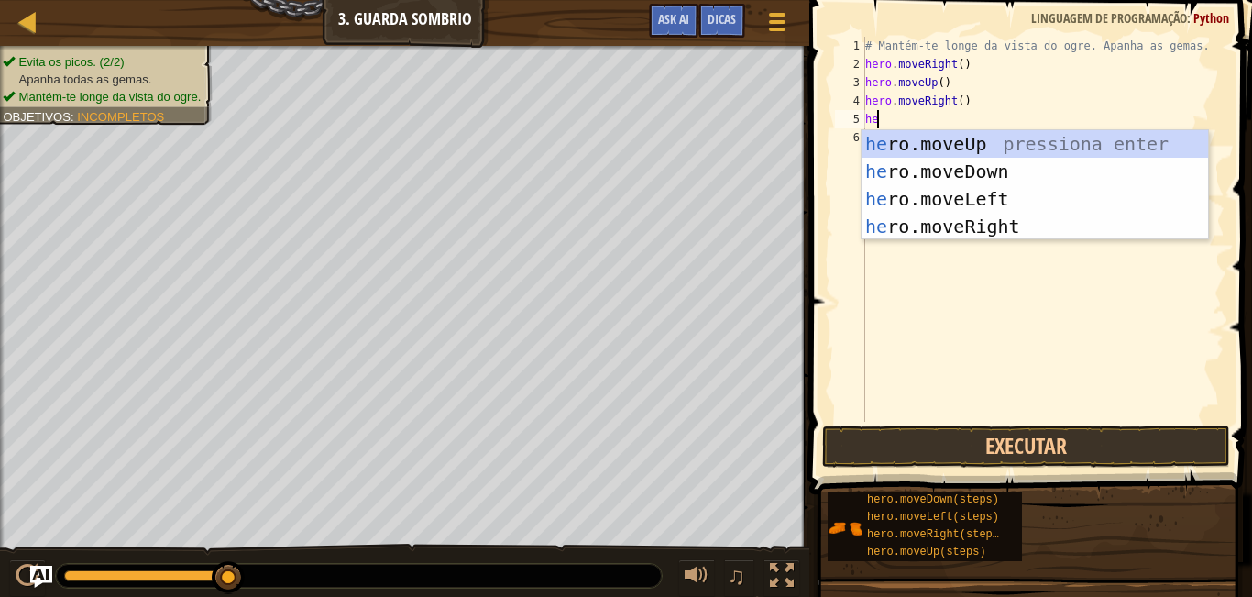
type textarea "her"
click at [905, 173] on div "her o.moveUp pressiona enter her o.moveDown pressiona enter her o.moveLeft pres…" at bounding box center [1035, 212] width 346 height 165
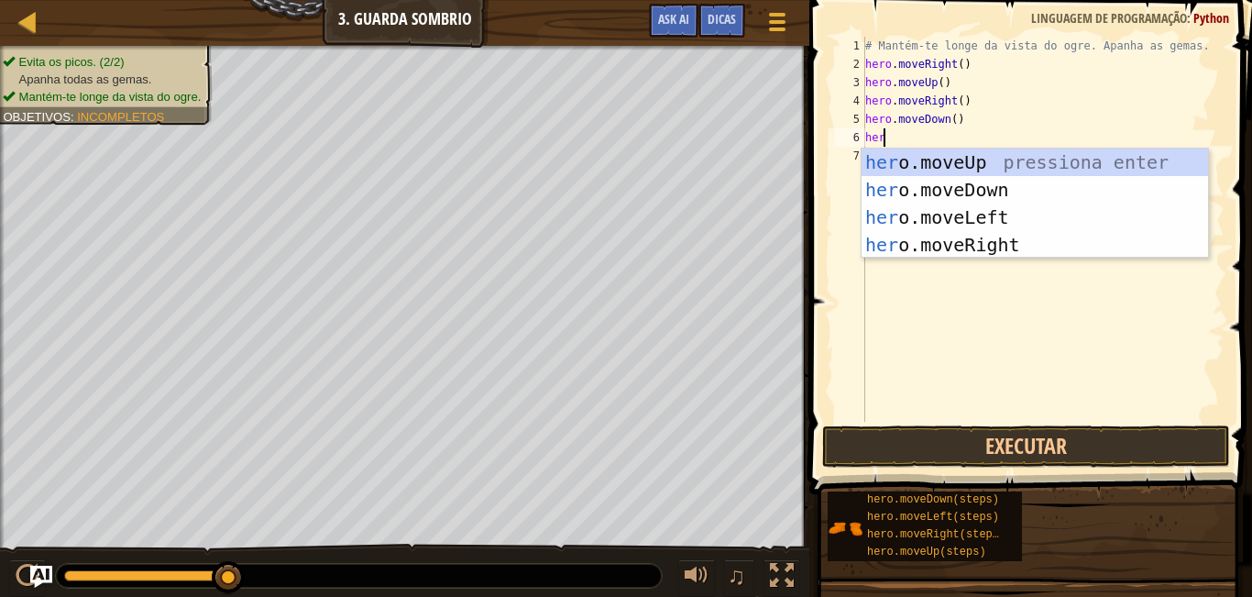
type textarea "hero"
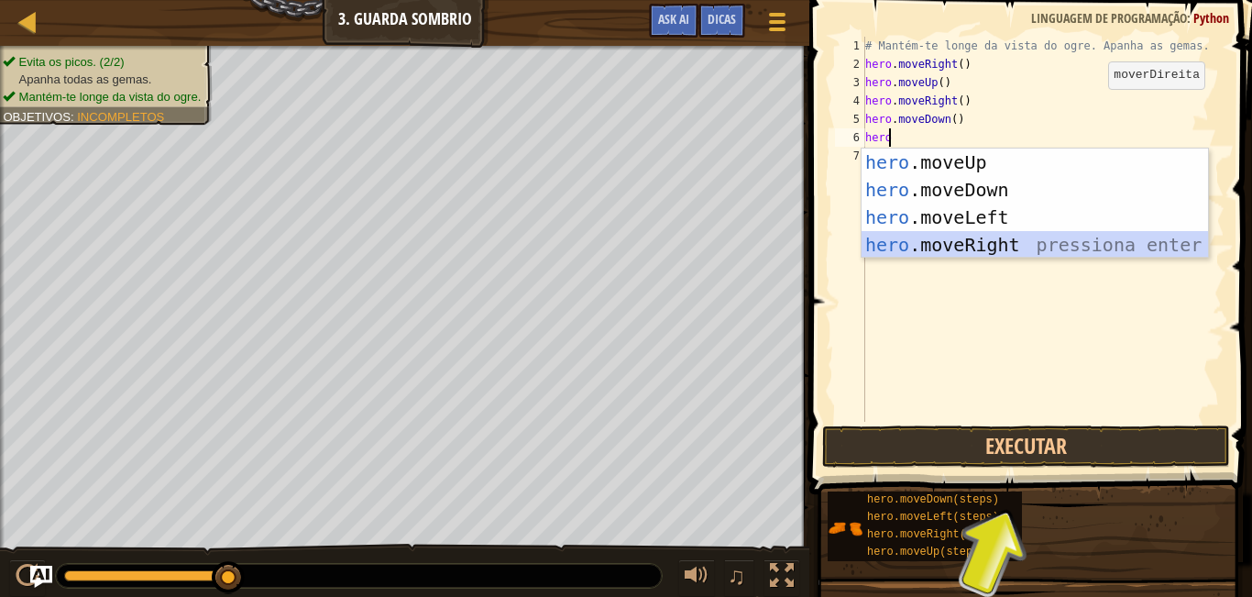
click at [926, 232] on div "hero .moveUp pressiona enter hero .moveDown pressiona enter hero .moveLeft pres…" at bounding box center [1035, 230] width 346 height 165
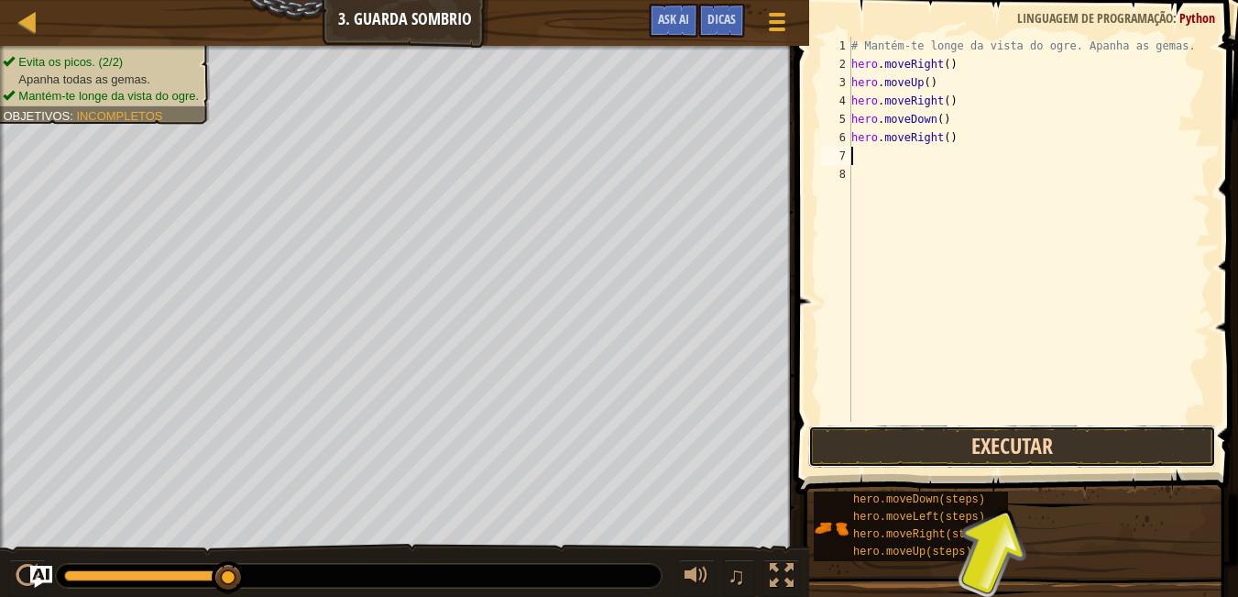
click at [960, 452] on button "Executar" at bounding box center [1012, 446] width 408 height 42
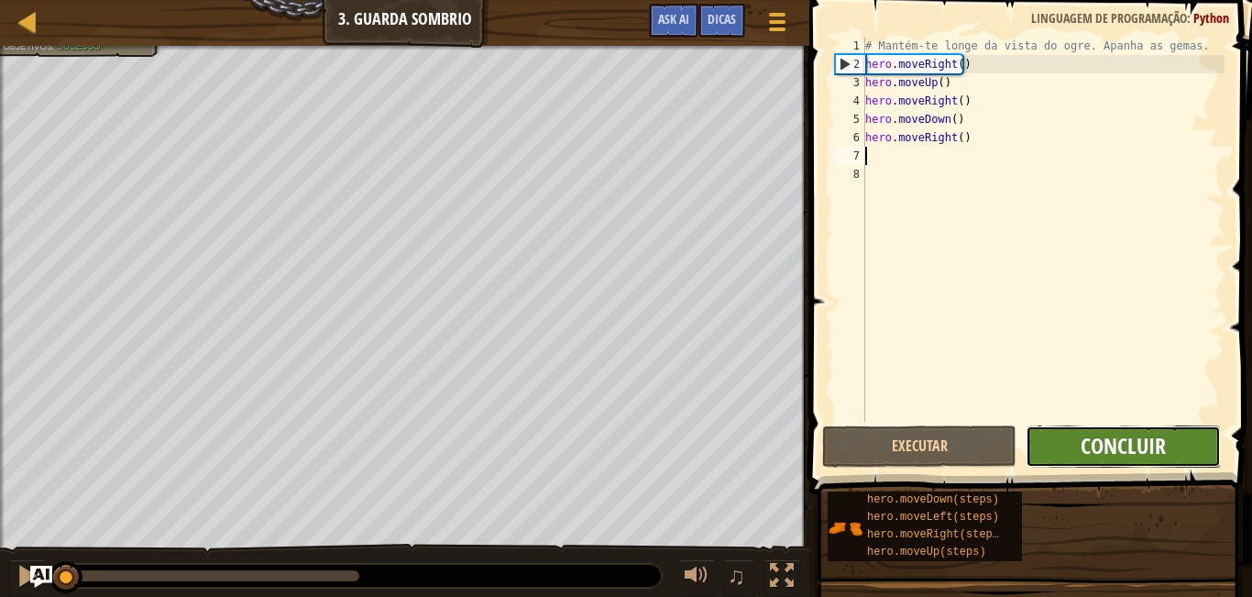
click at [1127, 436] on span "Concluir" at bounding box center [1123, 445] width 85 height 29
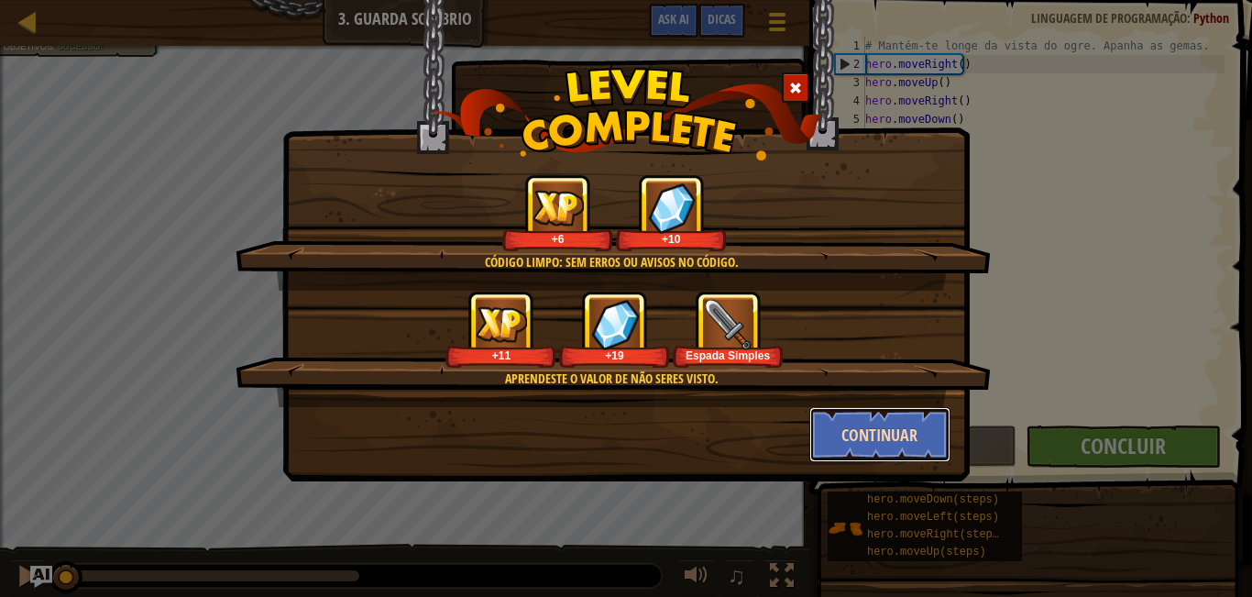
click at [898, 429] on button "Continuar" at bounding box center [880, 434] width 142 height 55
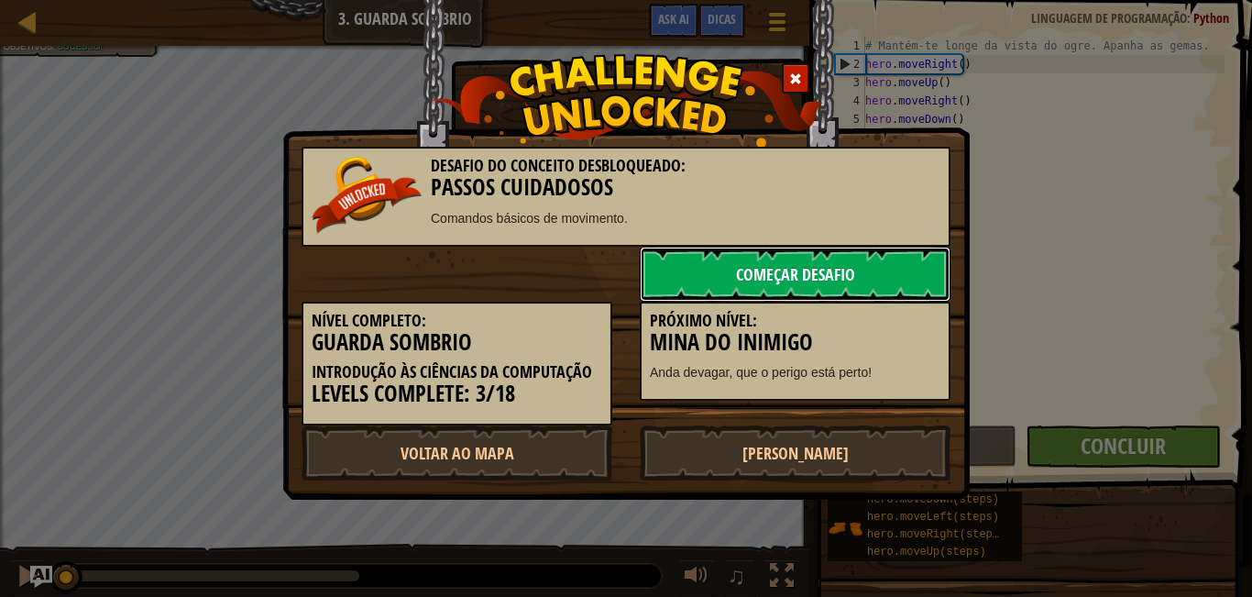
click at [909, 272] on link "Começar Desafio" at bounding box center [795, 274] width 311 height 55
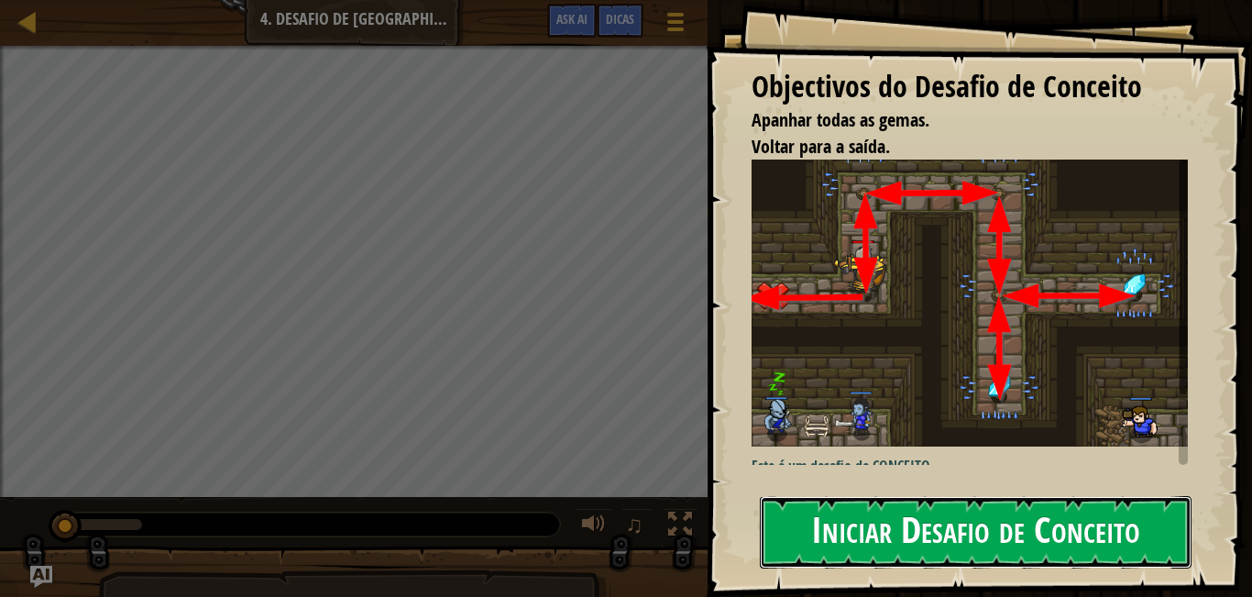
click at [1056, 547] on button "Iniciar Desafio de Conceito" at bounding box center [976, 532] width 432 height 72
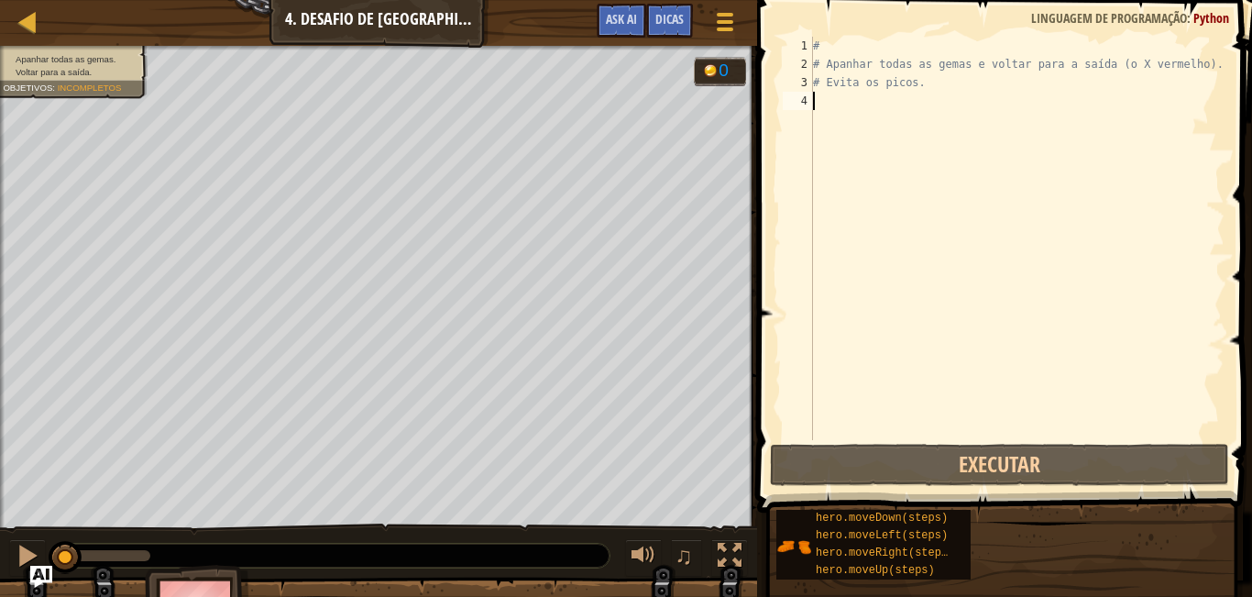
scroll to position [8, 0]
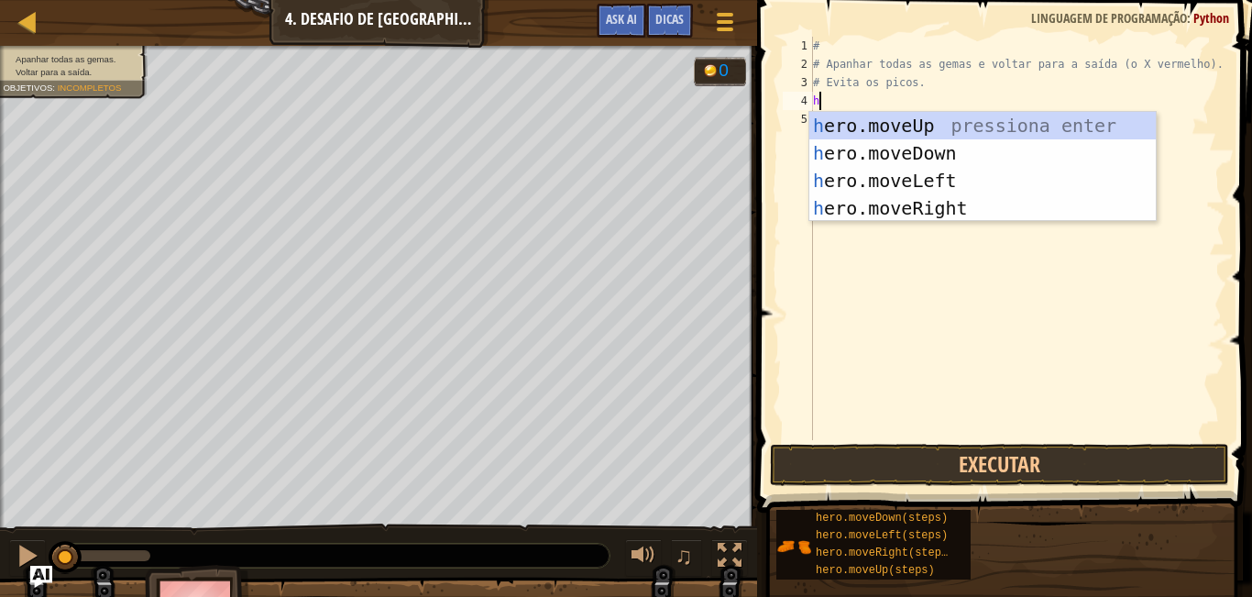
type textarea "he"
click at [867, 128] on div "he ro.moveUp pressiona enter he ro.moveDown pressiona enter he ro.moveLeft pres…" at bounding box center [982, 194] width 346 height 165
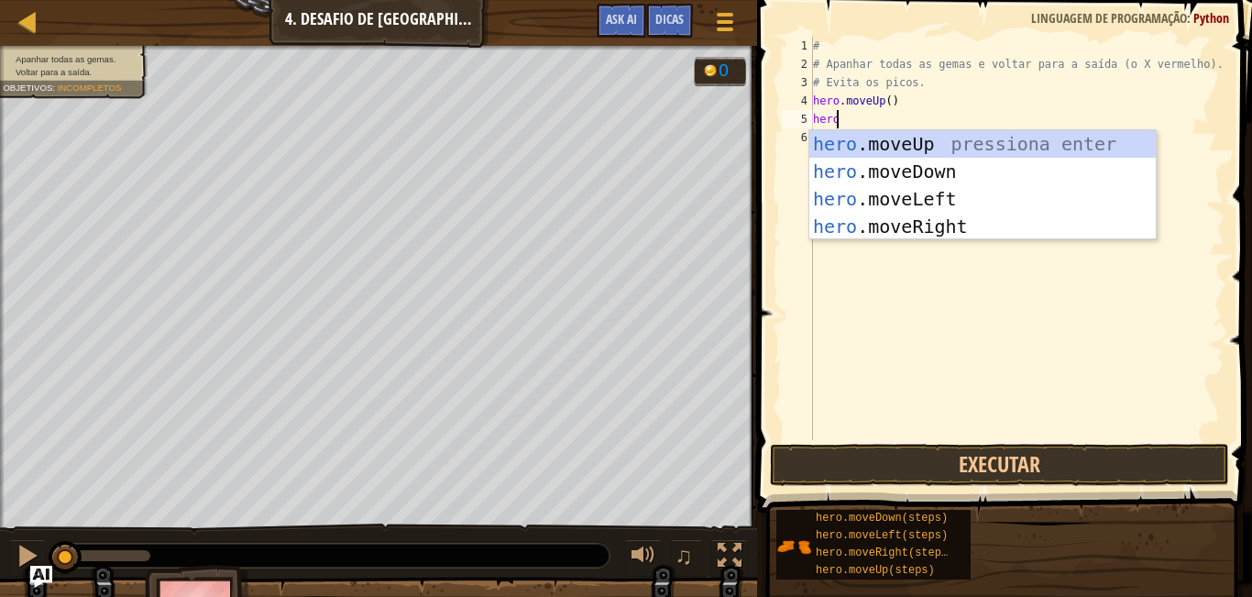
type textarea "hero"
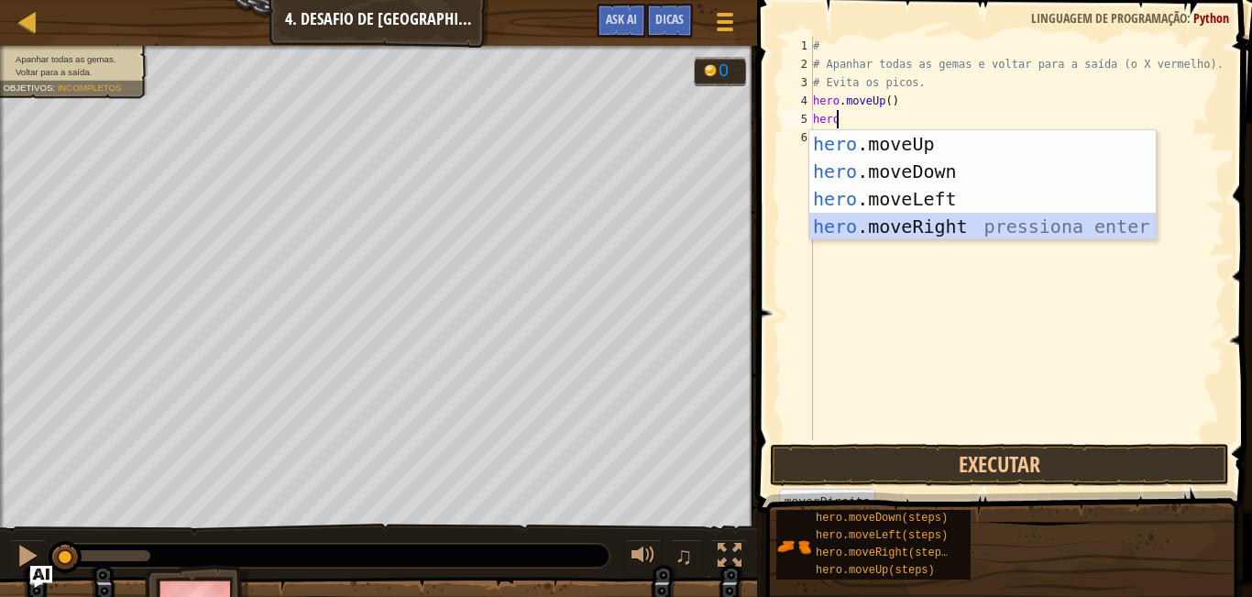
click at [951, 225] on div "hero .moveUp pressiona enter hero .moveDown pressiona enter hero .moveLeft pres…" at bounding box center [982, 212] width 346 height 165
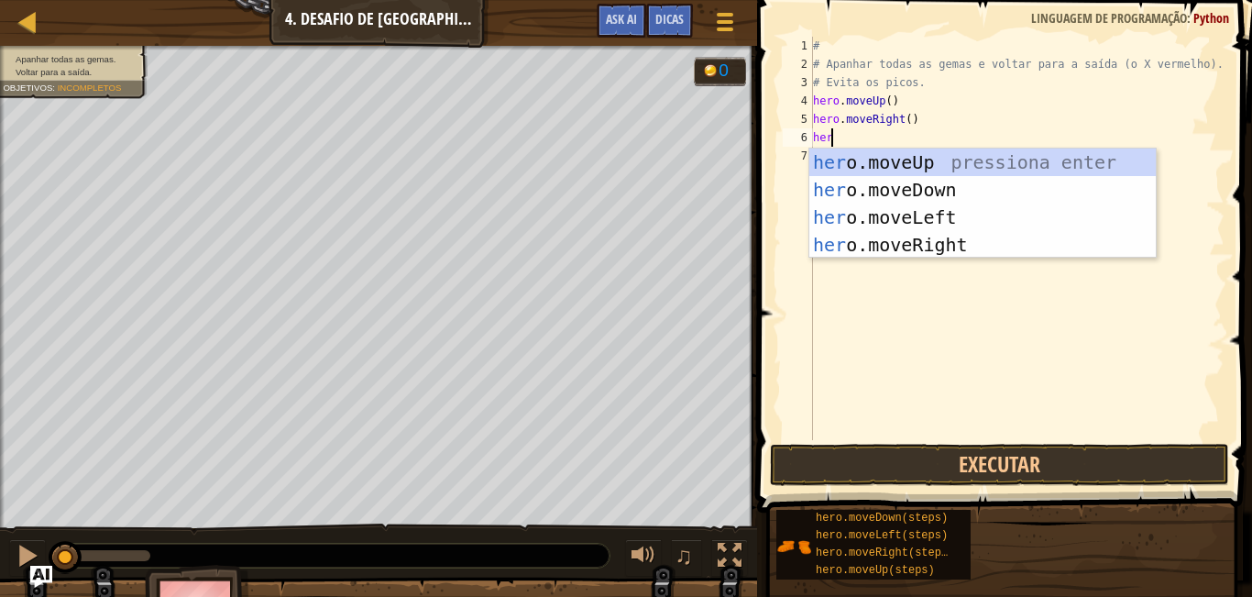
type textarea "hero"
click at [964, 175] on div "hero .moveUp pressiona enter hero .moveDown pressiona enter hero .moveLeft pres…" at bounding box center [982, 230] width 346 height 165
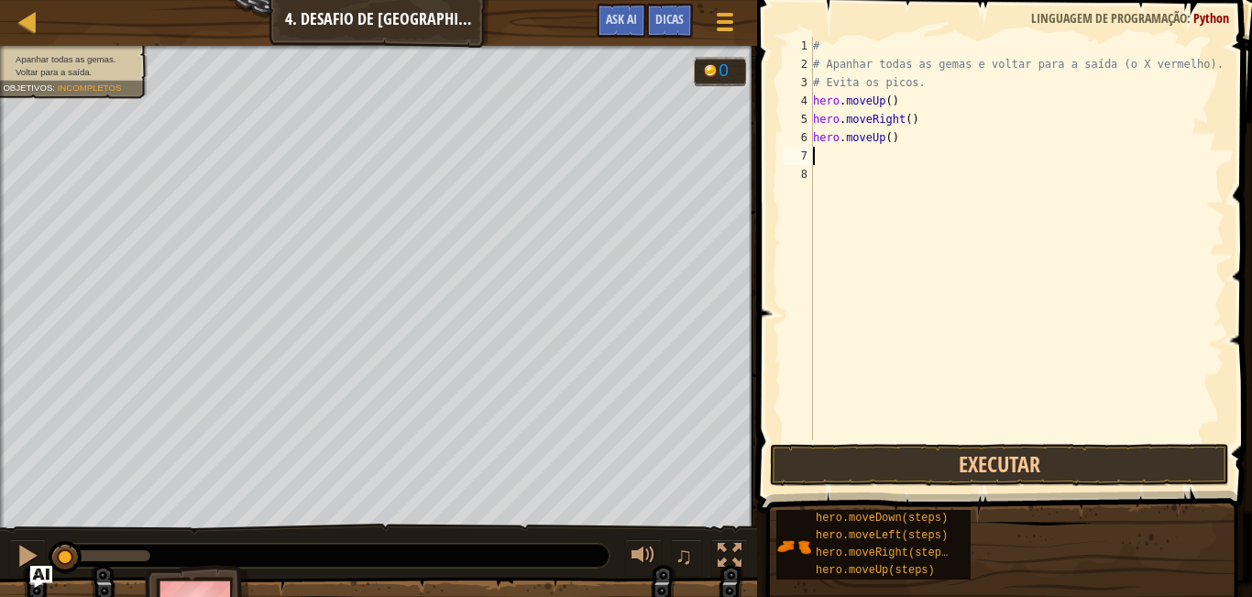
scroll to position [8, 0]
click at [911, 147] on div "# # Apanhar todas as gemas e voltar para a saída (o X vermelho). # Evita os pic…" at bounding box center [1016, 257] width 415 height 440
click at [910, 145] on div "# # Apanhar todas as gemas e voltar para a saída (o X vermelho). # Evita os pic…" at bounding box center [1016, 257] width 415 height 440
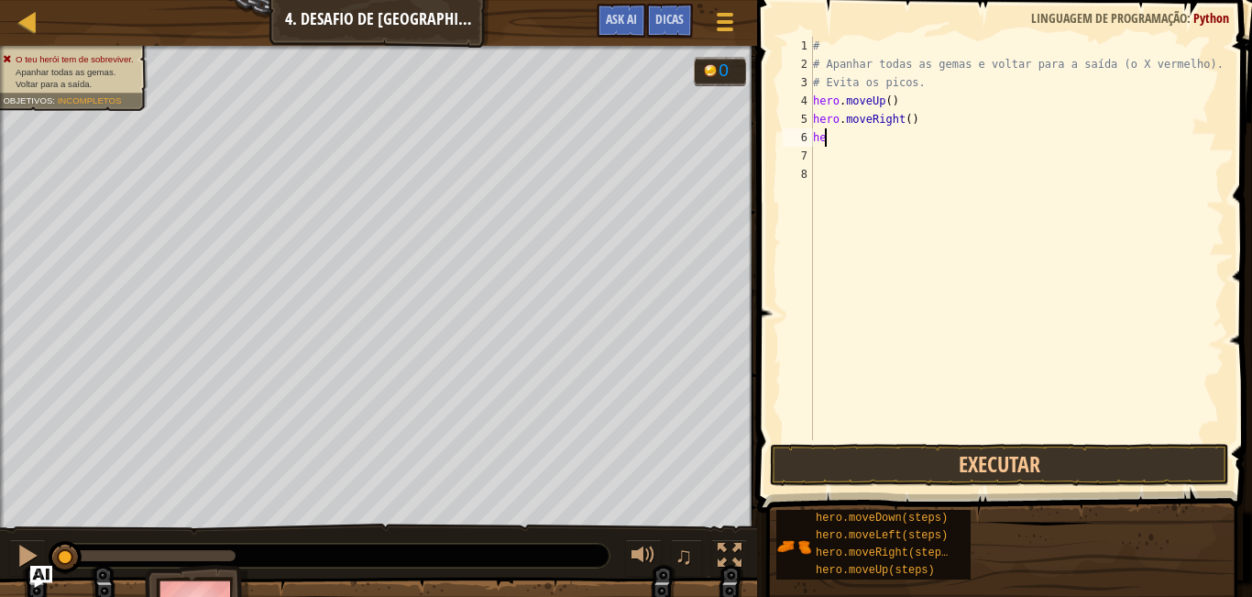
type textarea "h"
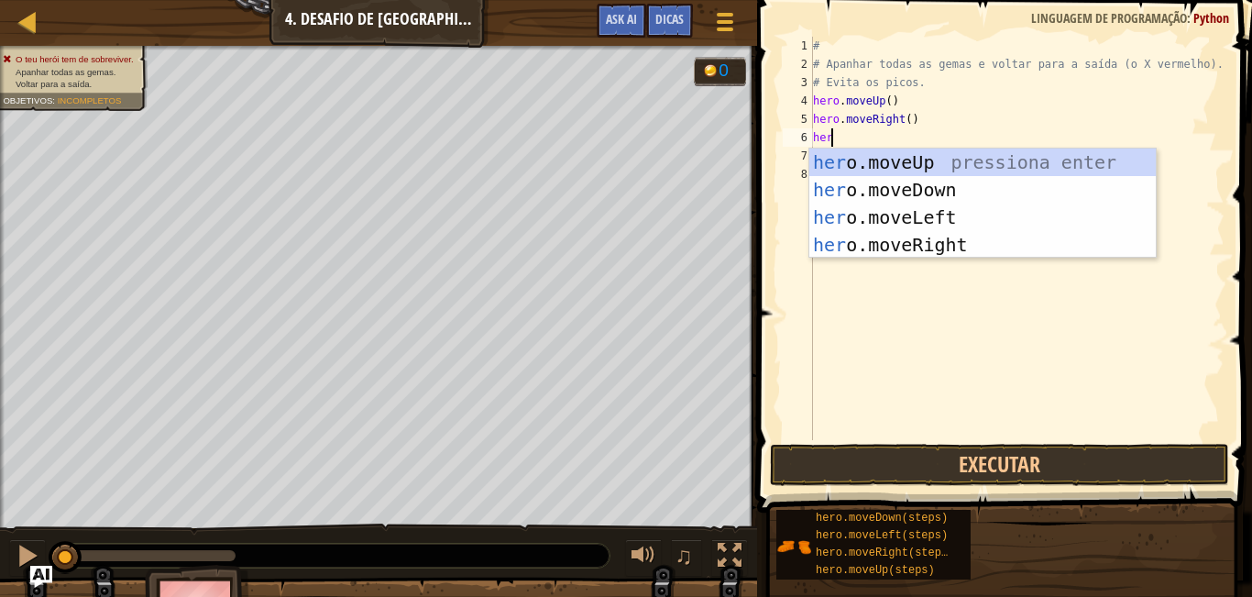
type textarea "hero"
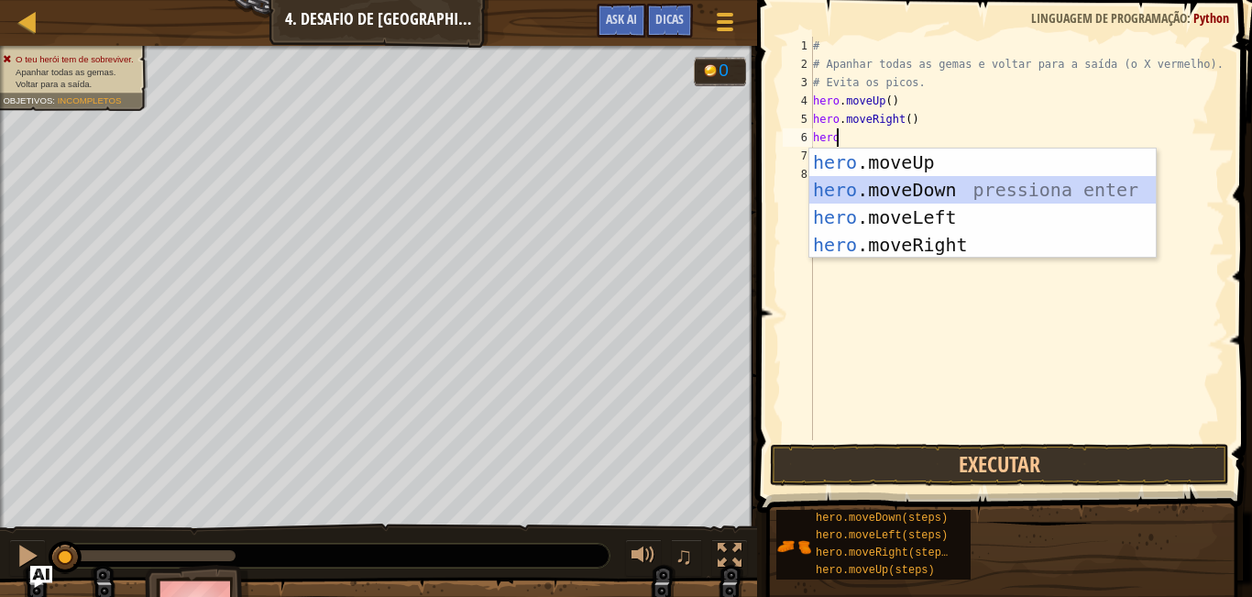
click at [907, 180] on div "hero .moveUp pressiona enter hero .moveDown pressiona enter hero .moveLeft pres…" at bounding box center [982, 230] width 346 height 165
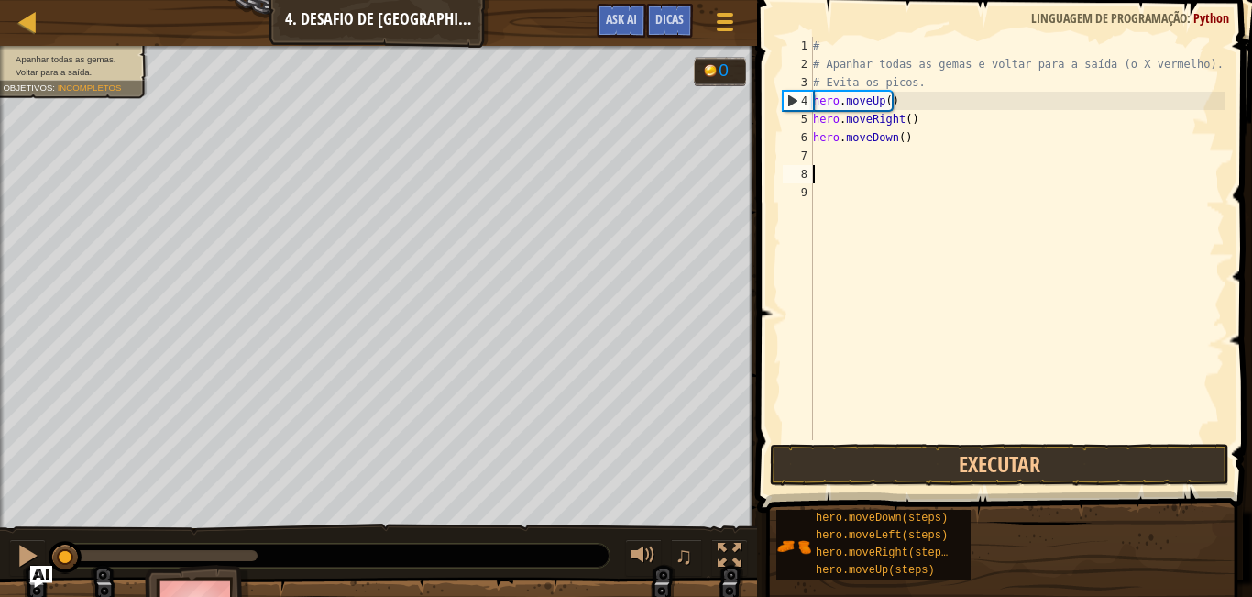
click at [896, 177] on div "# # Apanhar todas as gemas e voltar para a saída (o X vermelho). # Evita os pic…" at bounding box center [1016, 257] width 415 height 440
click at [862, 163] on div "# # Apanhar todas as gemas e voltar para a saída (o X vermelho). # Evita os pic…" at bounding box center [1016, 257] width 415 height 440
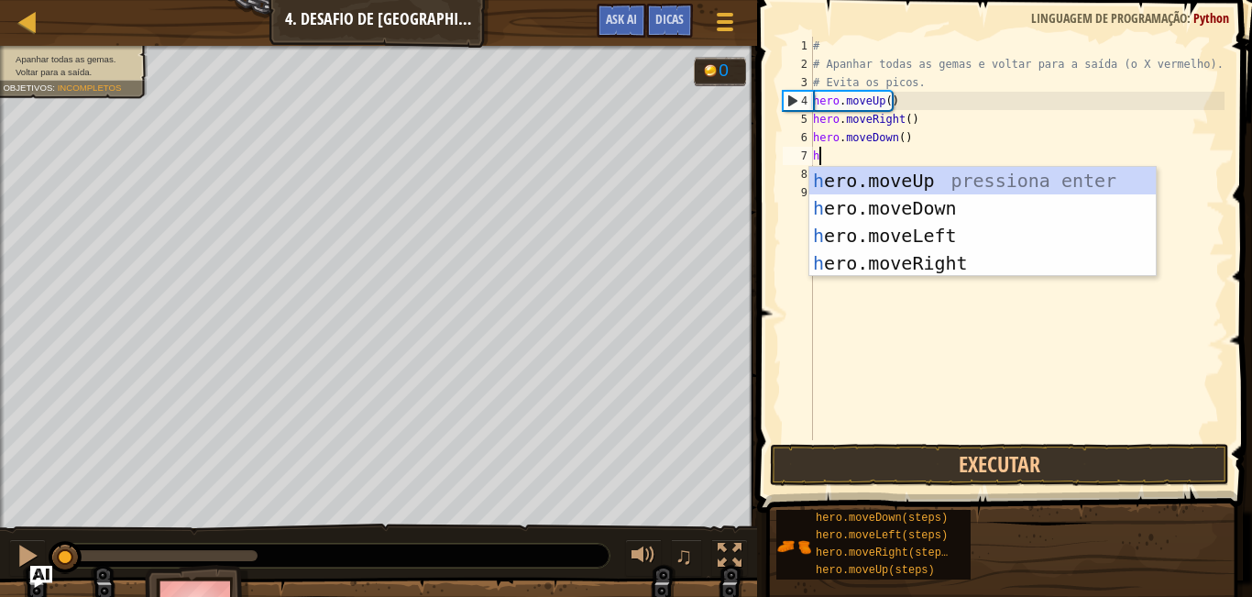
type textarea "her"
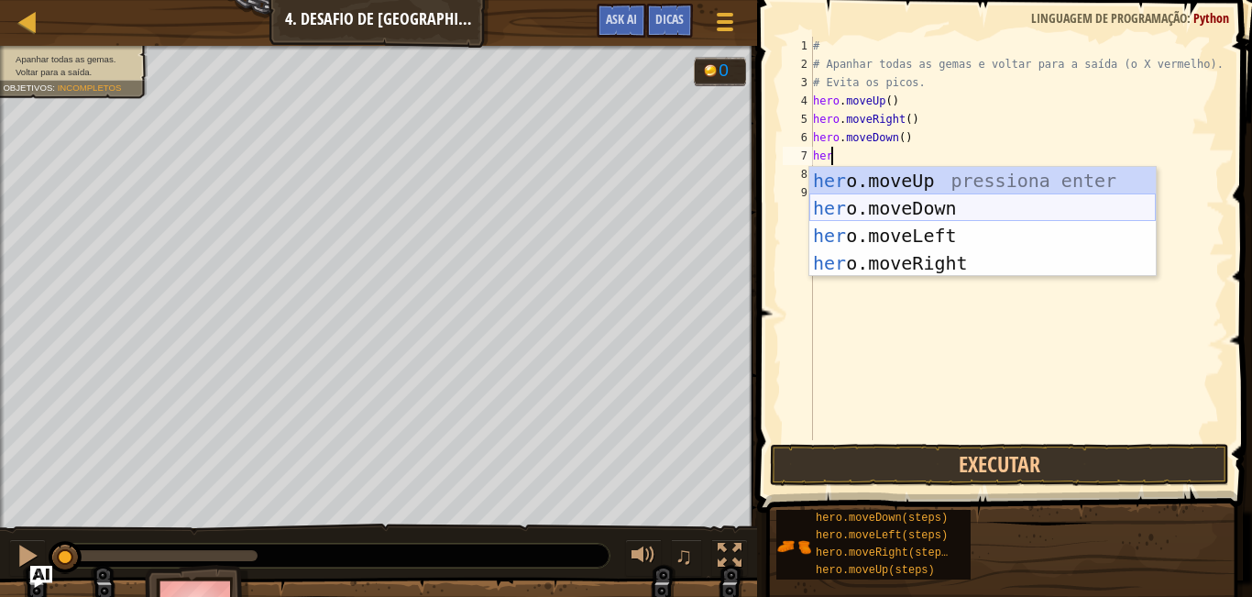
click at [862, 207] on div "her o.moveUp pressiona enter her o.moveDown pressiona enter her o.moveLeft pres…" at bounding box center [982, 249] width 346 height 165
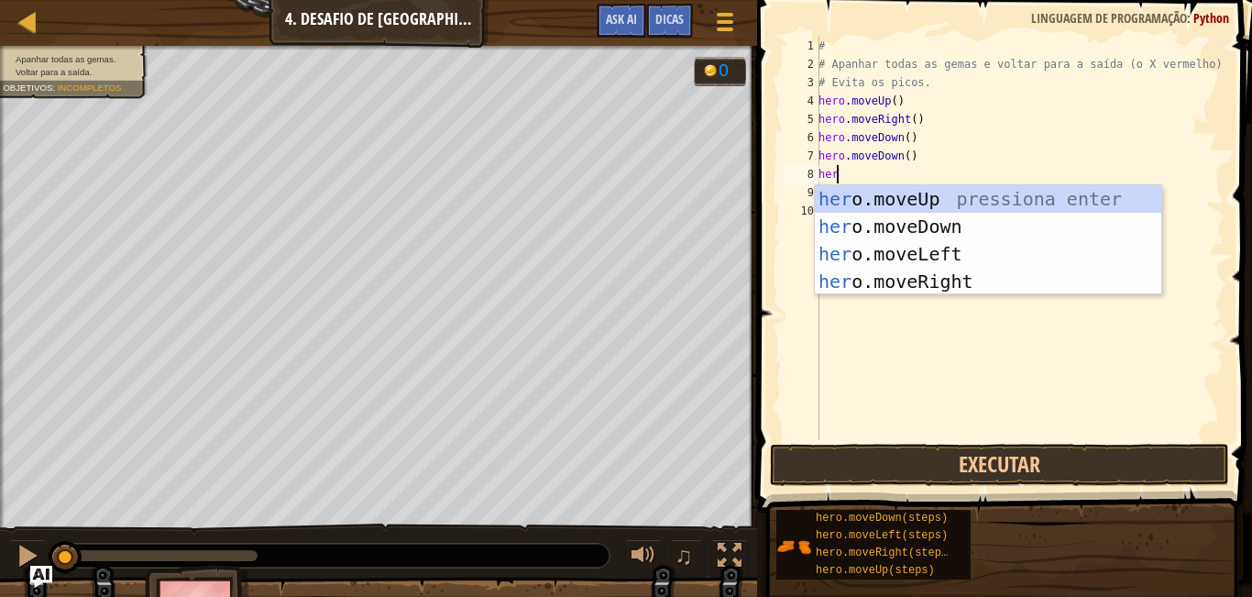
type textarea "hero"
click at [863, 203] on div "hero .moveUp pressiona enter hero .moveDown pressiona enter hero .moveLeft pres…" at bounding box center [988, 267] width 346 height 165
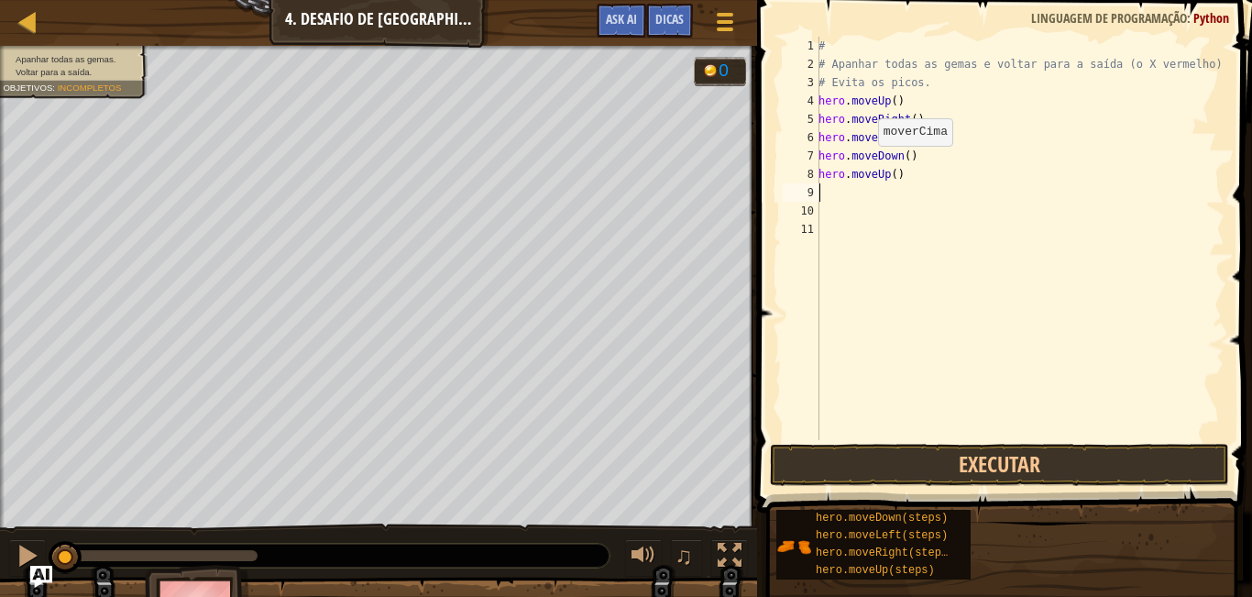
scroll to position [8, 0]
click at [863, 203] on div "# # Apanhar todas as gemas e voltar para a saída (o X vermelho). # Evita os pic…" at bounding box center [1020, 257] width 410 height 440
click at [862, 200] on div "# # Apanhar todas as gemas e voltar para a saída (o X vermelho). # Evita os pic…" at bounding box center [1020, 257] width 410 height 440
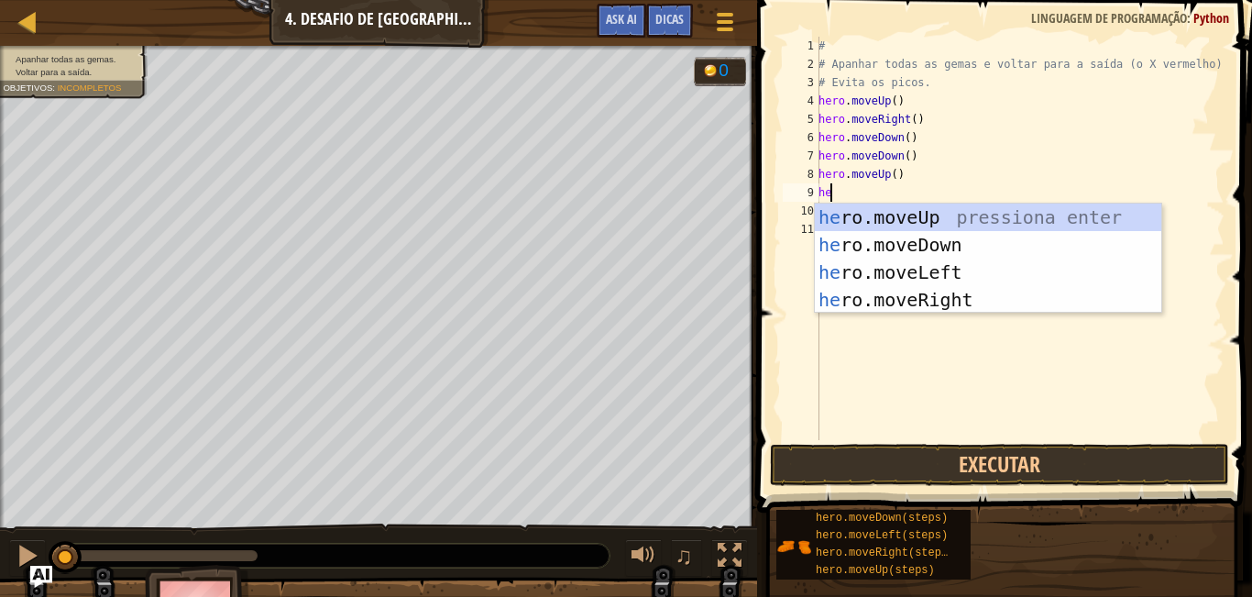
type textarea "hero"
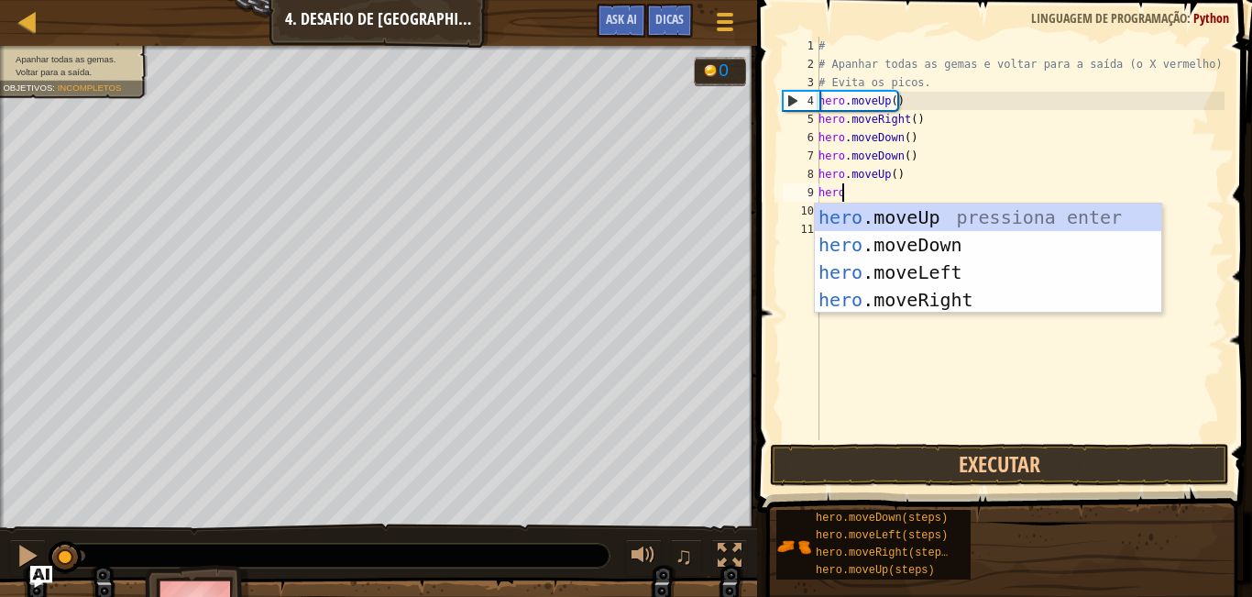
scroll to position [8, 1]
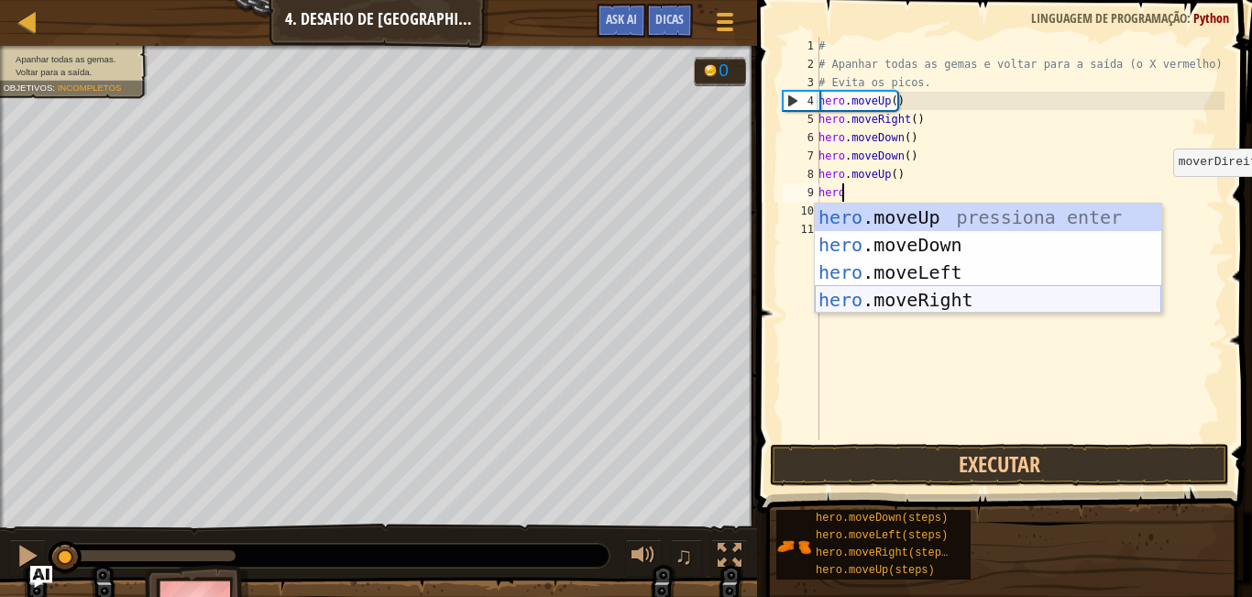
click at [1039, 306] on div "hero .moveUp pressiona enter hero .moveDown pressiona enter hero .moveLeft pres…" at bounding box center [988, 285] width 346 height 165
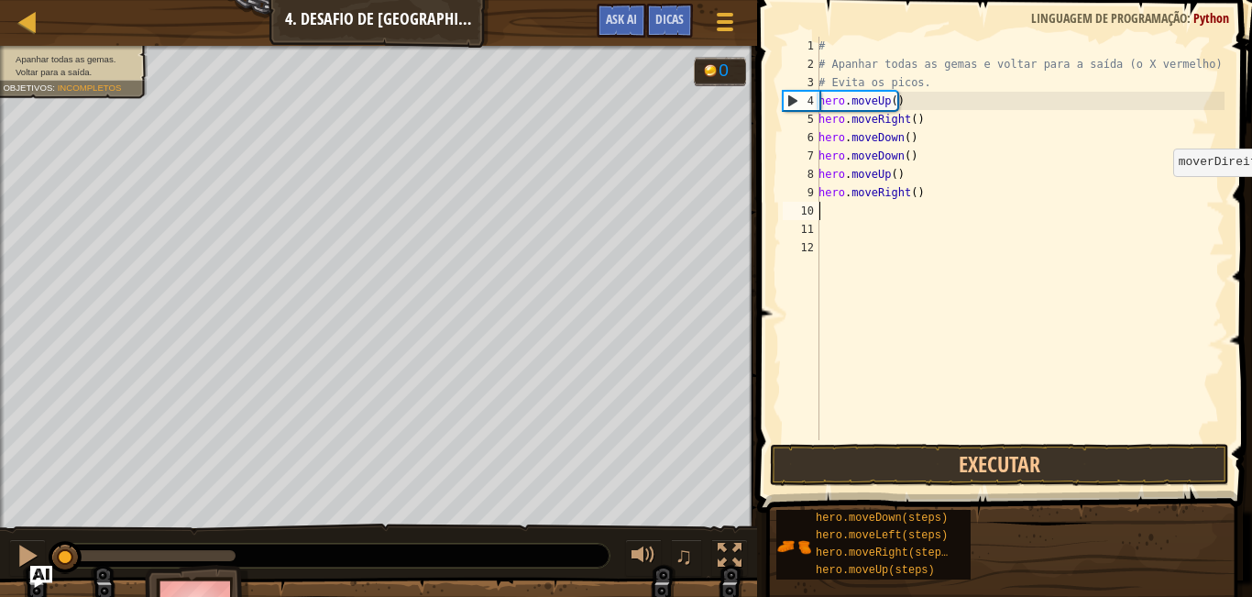
scroll to position [8, 0]
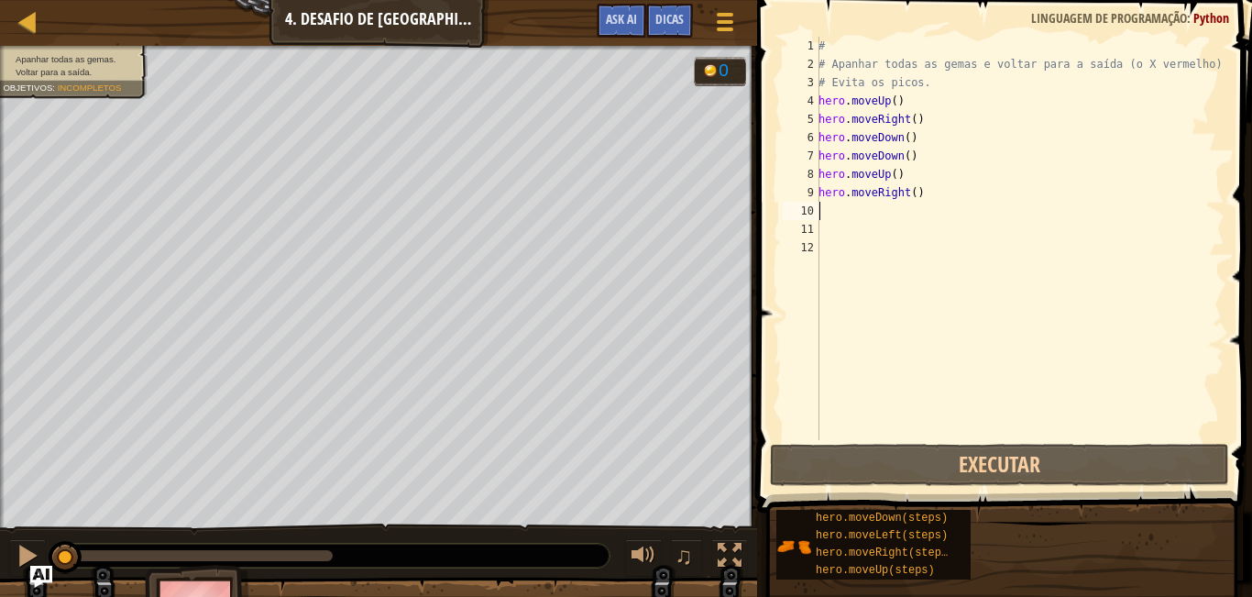
click at [840, 206] on div "# # Apanhar todas as gemas e voltar para a saída (o X vermelho). # Evita os pic…" at bounding box center [1020, 257] width 410 height 440
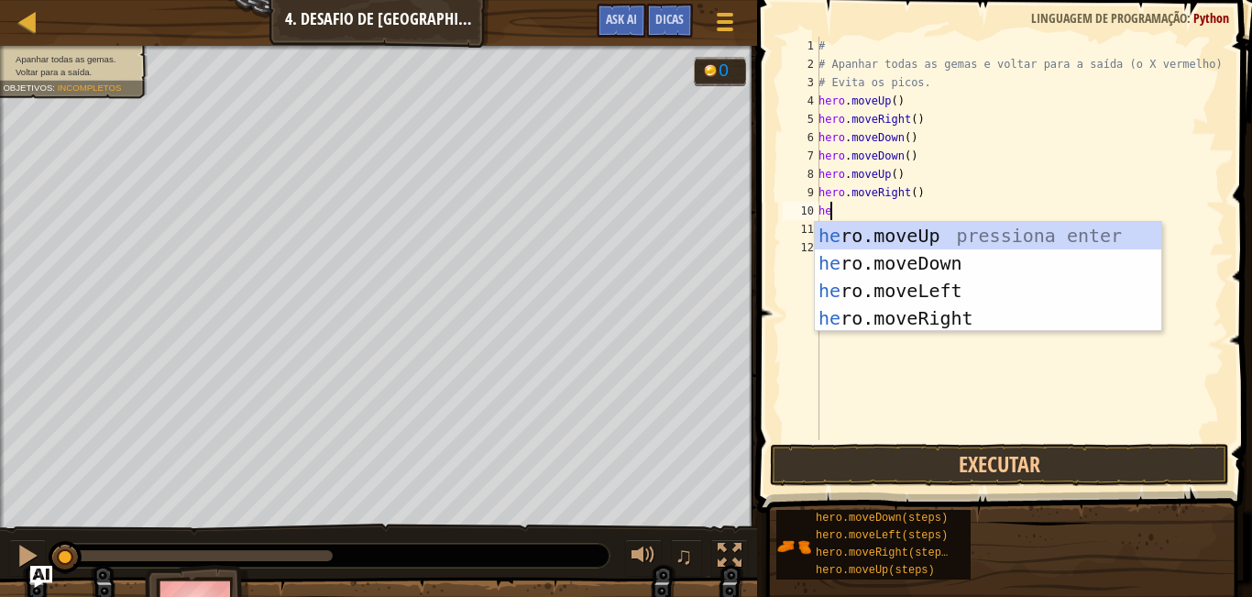
type textarea "her"
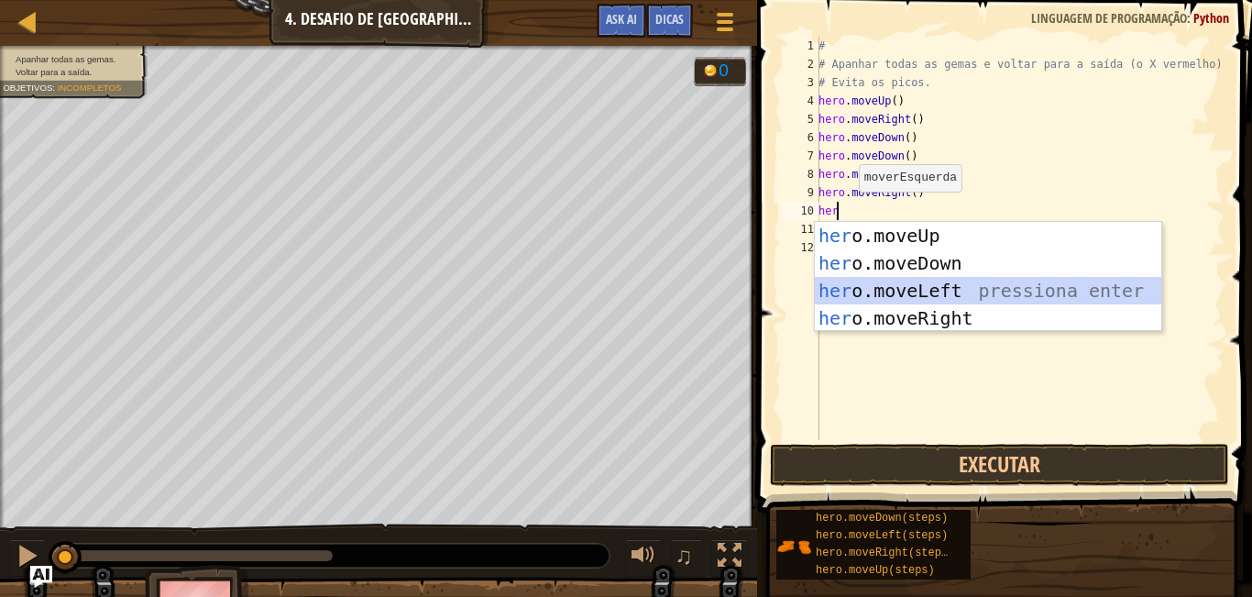
click at [845, 285] on div "her o.moveUp pressiona enter her o.moveDown pressiona enter her o.moveLeft pres…" at bounding box center [988, 304] width 346 height 165
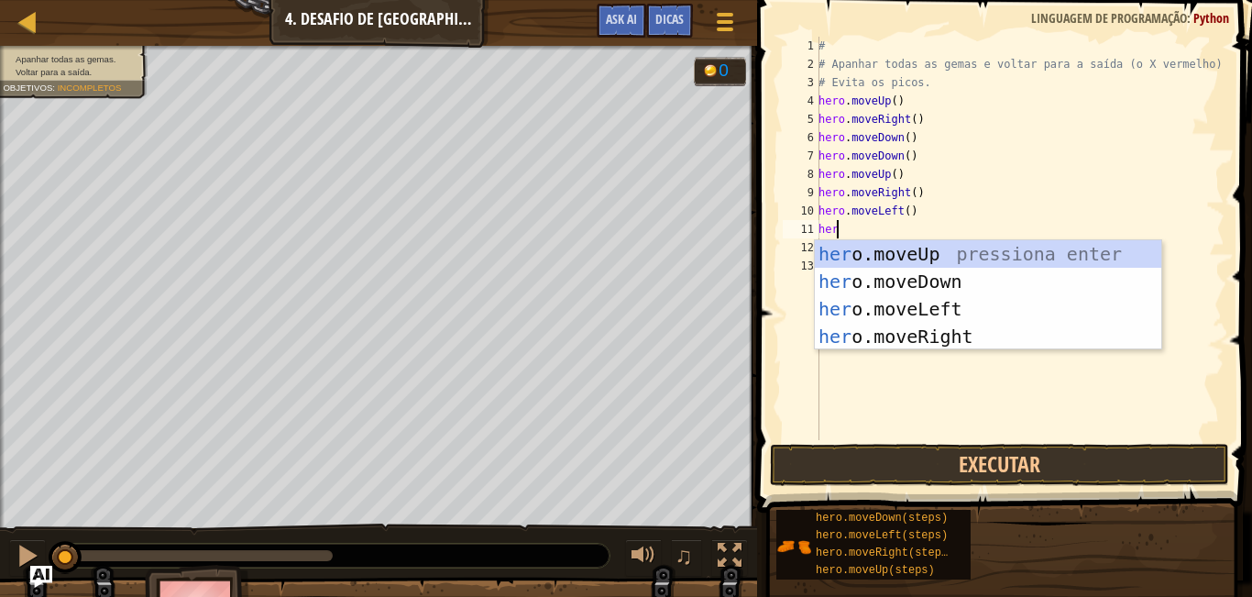
type textarea "her"
click at [893, 241] on div "her o.moveUp pressiona enter her o.moveDown pressiona enter her o.moveLeft pres…" at bounding box center [988, 322] width 346 height 165
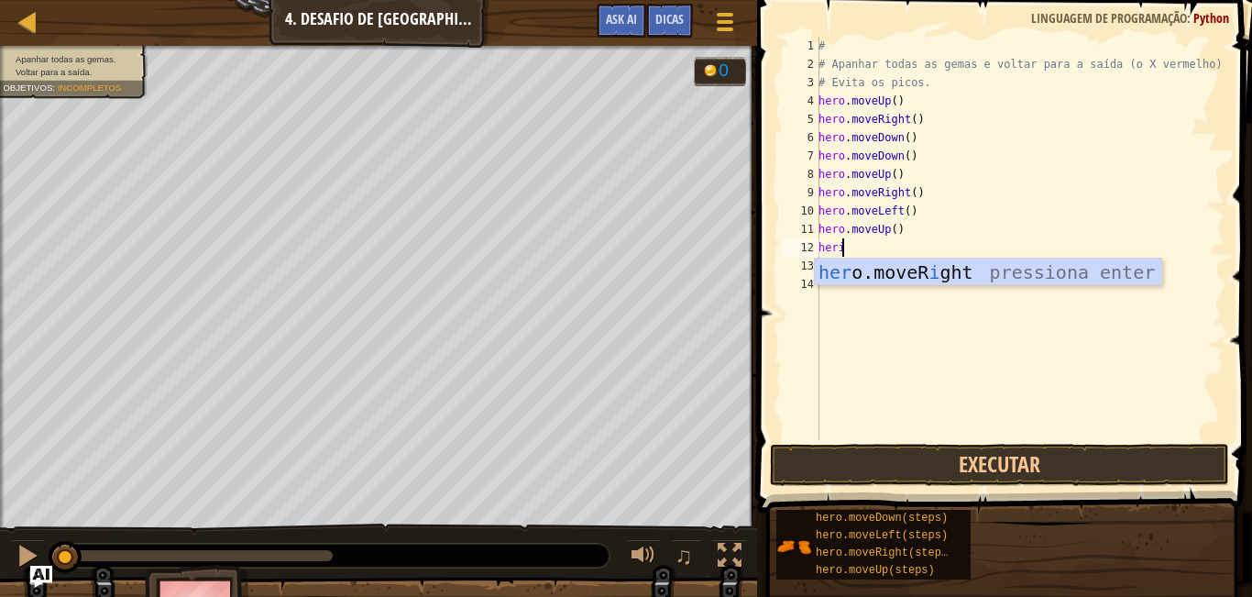
scroll to position [8, 1]
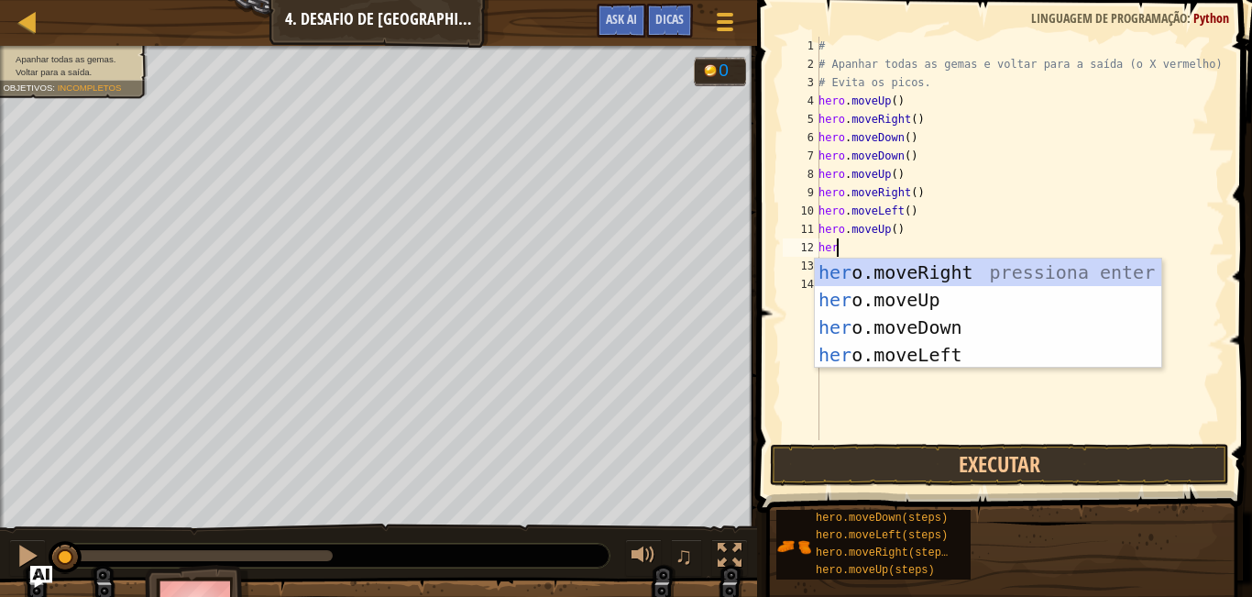
type textarea "hero"
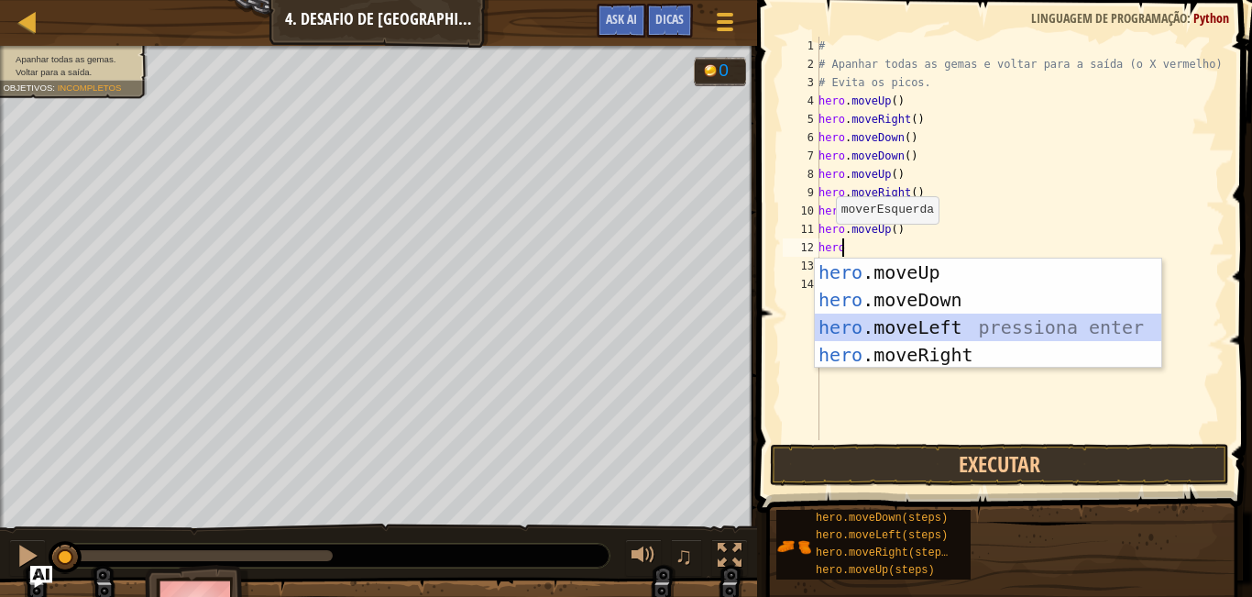
click at [864, 334] on div "hero .moveUp pressiona enter hero .moveDown pressiona enter hero .moveLeft pres…" at bounding box center [988, 340] width 346 height 165
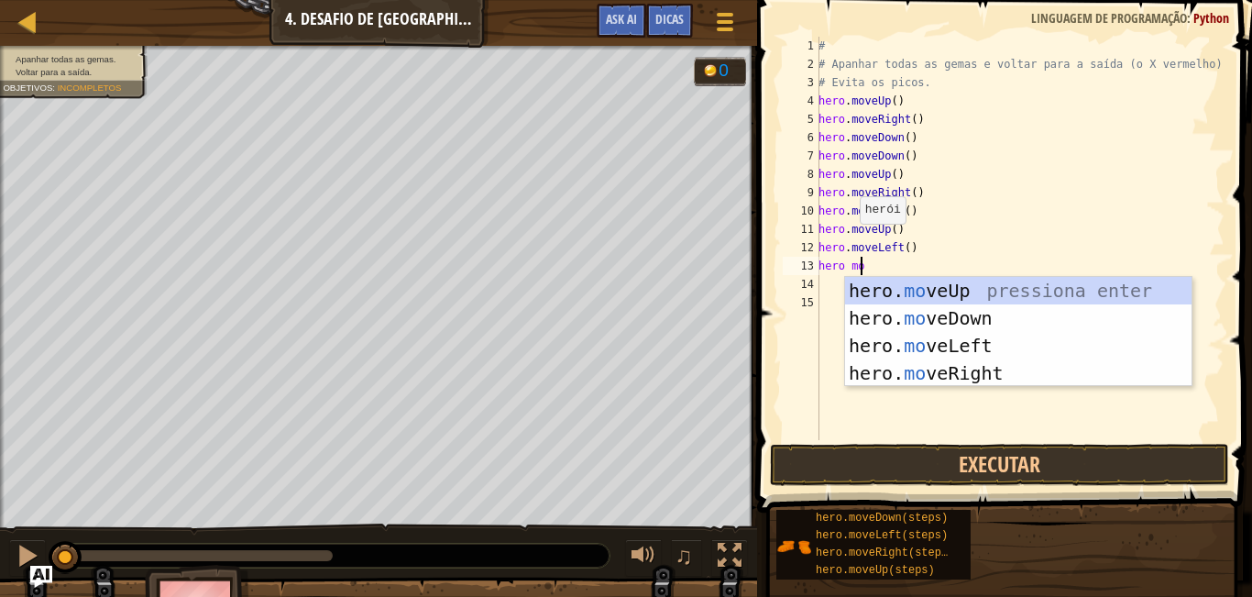
scroll to position [8, 3]
type textarea "hero move"
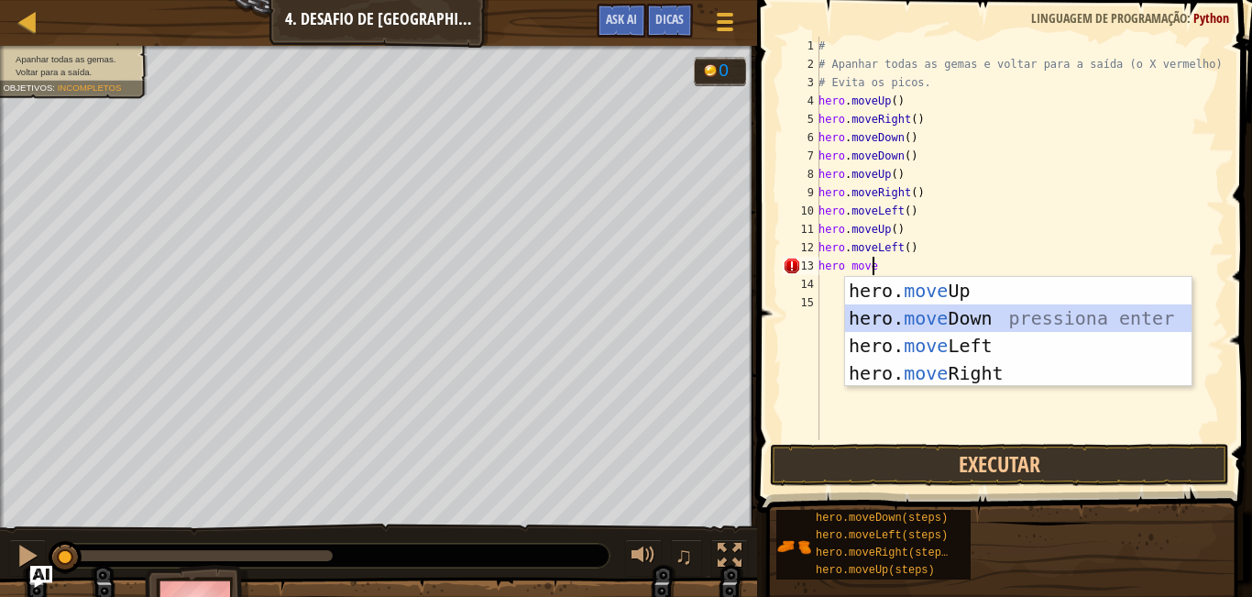
click at [921, 311] on div "hero. move Up pressiona enter hero. move Down pressiona enter hero. move Left p…" at bounding box center [1018, 359] width 346 height 165
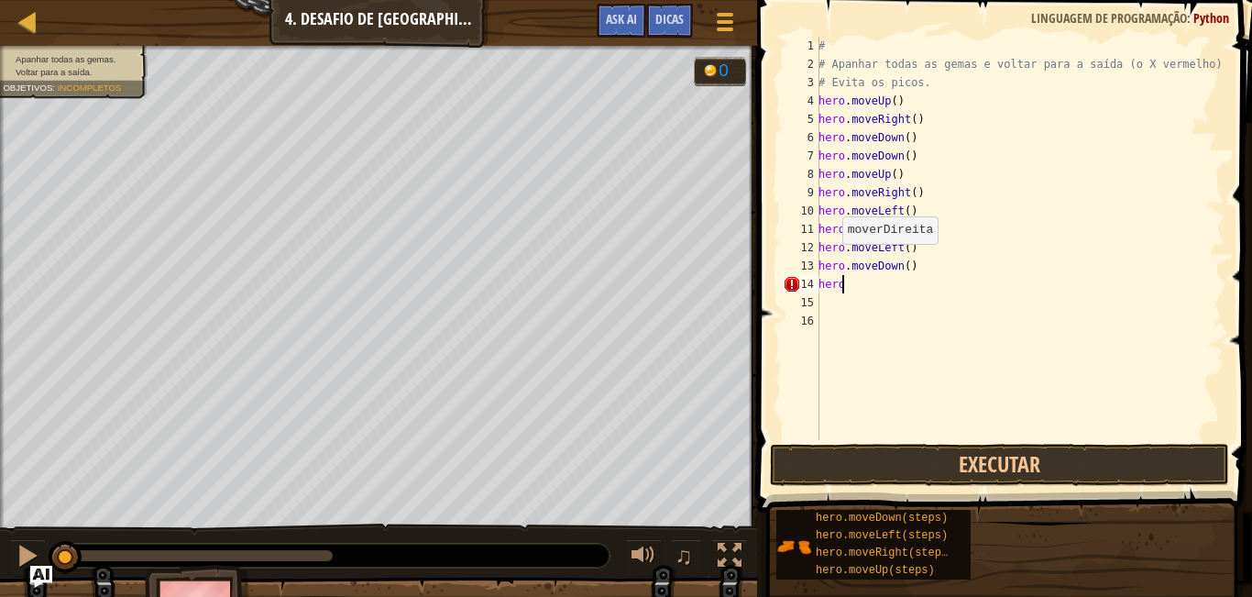
scroll to position [8, 1]
type textarea "here"
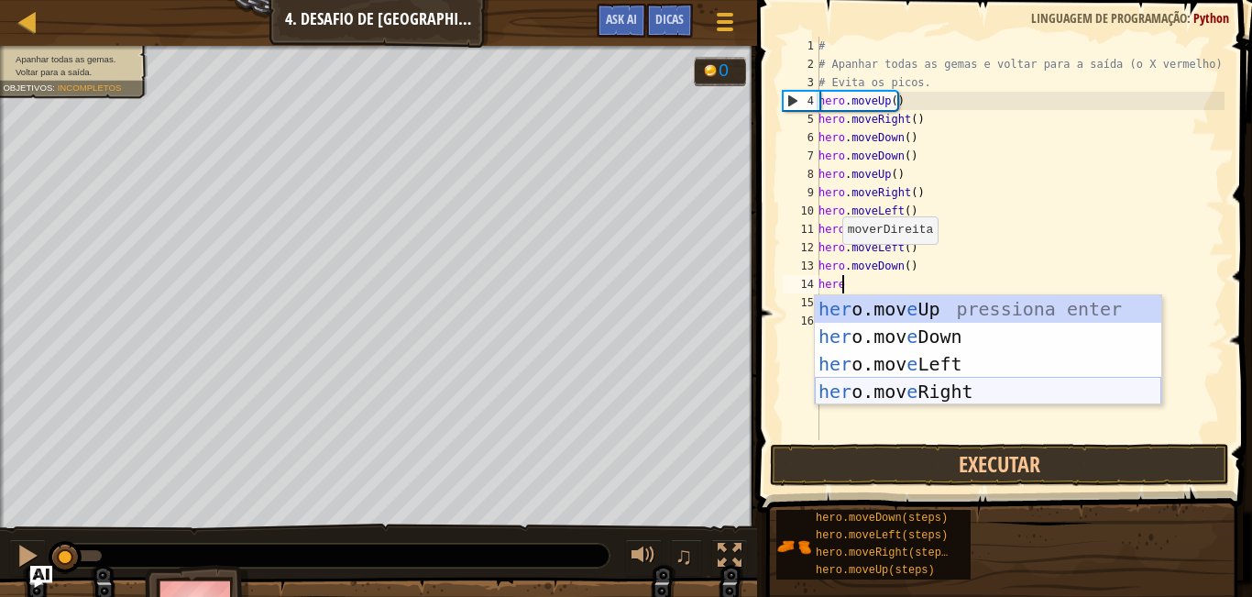
click at [902, 385] on div "her o.mov e Up pressiona enter her o.mov e Down pressiona enter her o.mov e Lef…" at bounding box center [988, 377] width 346 height 165
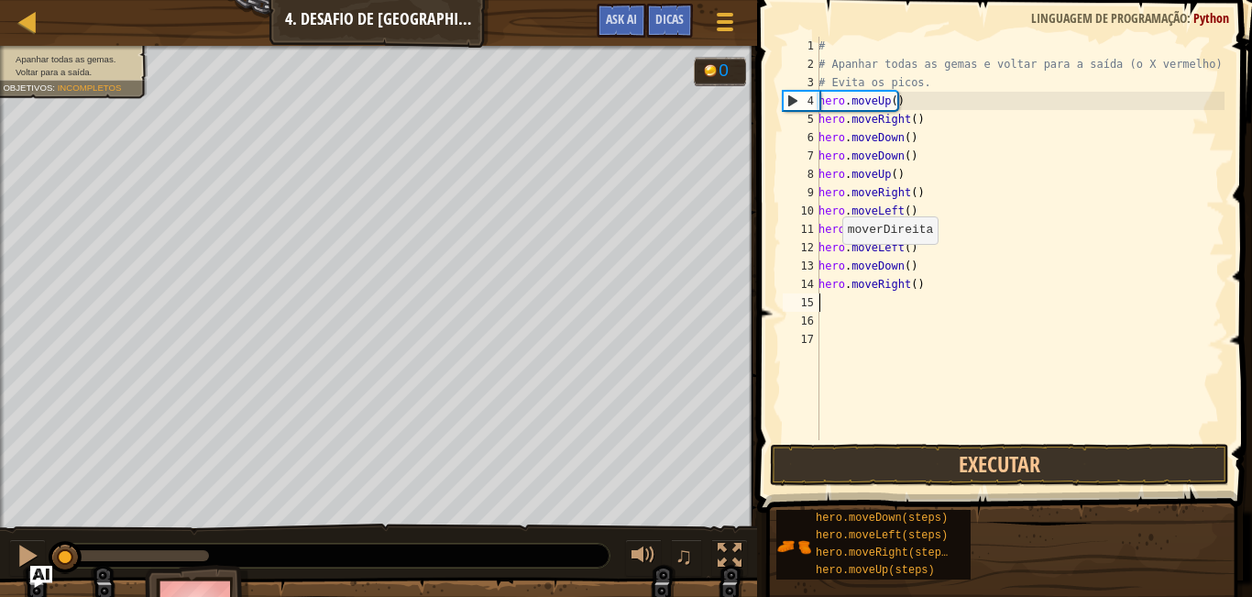
scroll to position [8, 0]
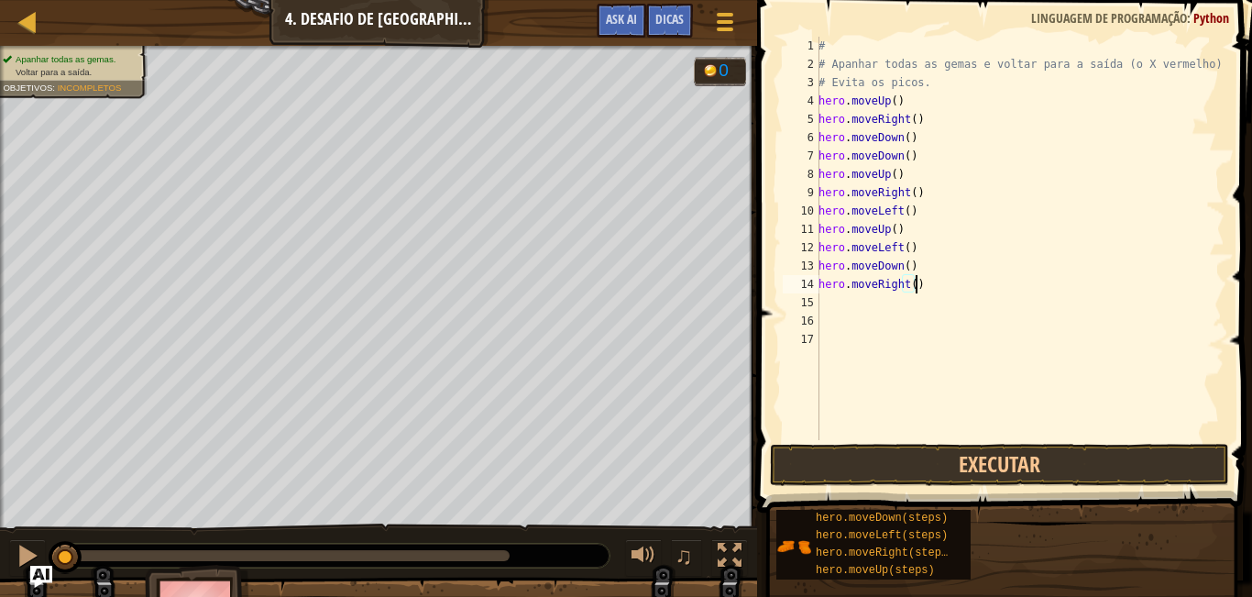
click at [940, 280] on div "# # Apanhar todas as gemas e voltar para a saída (o X vermelho). # Evita os pic…" at bounding box center [1020, 257] width 410 height 440
type textarea "hero"
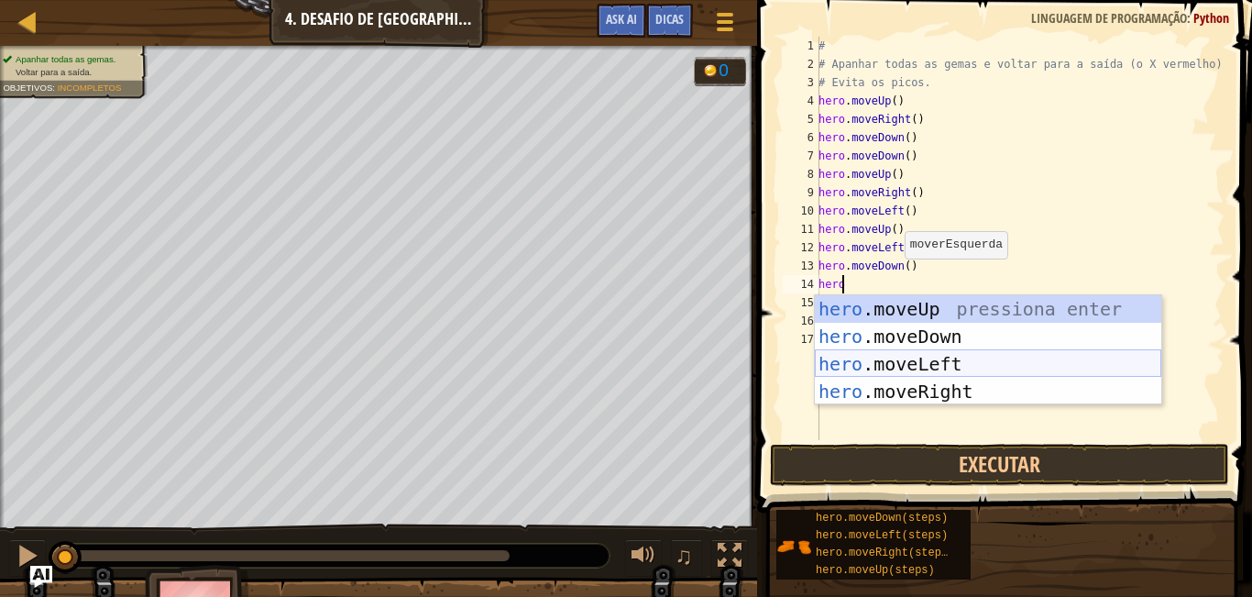
click at [941, 375] on div "hero .moveUp pressiona enter hero .moveDown pressiona enter hero .moveLeft pres…" at bounding box center [988, 377] width 346 height 165
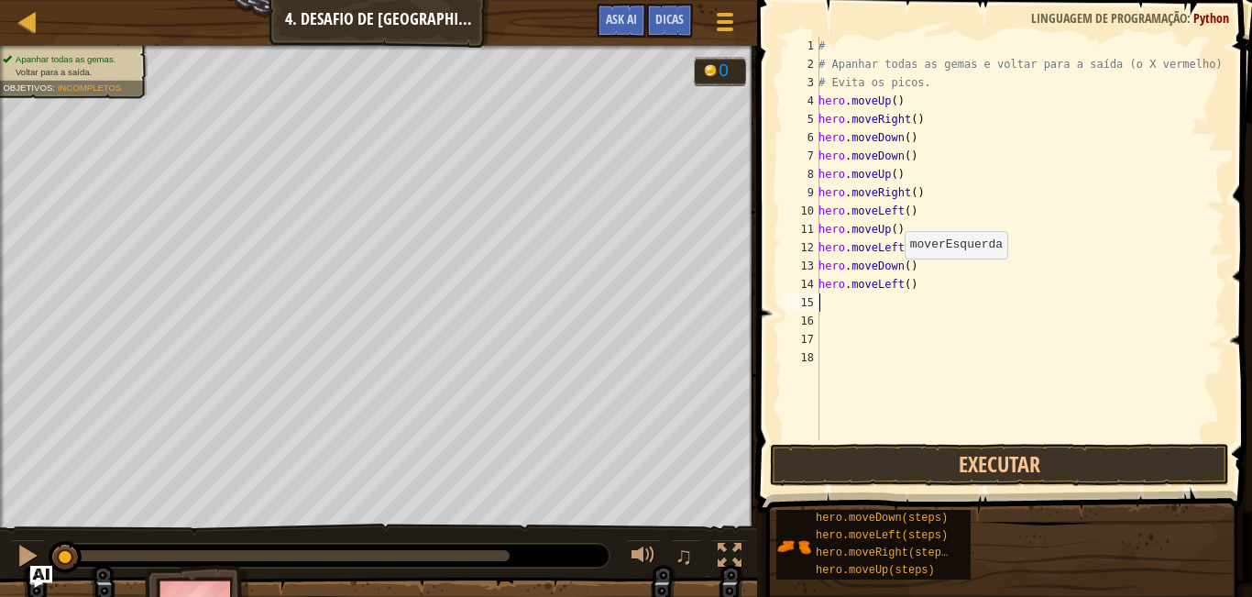
scroll to position [8, 0]
click at [1023, 441] on span at bounding box center [1007, 230] width 510 height 566
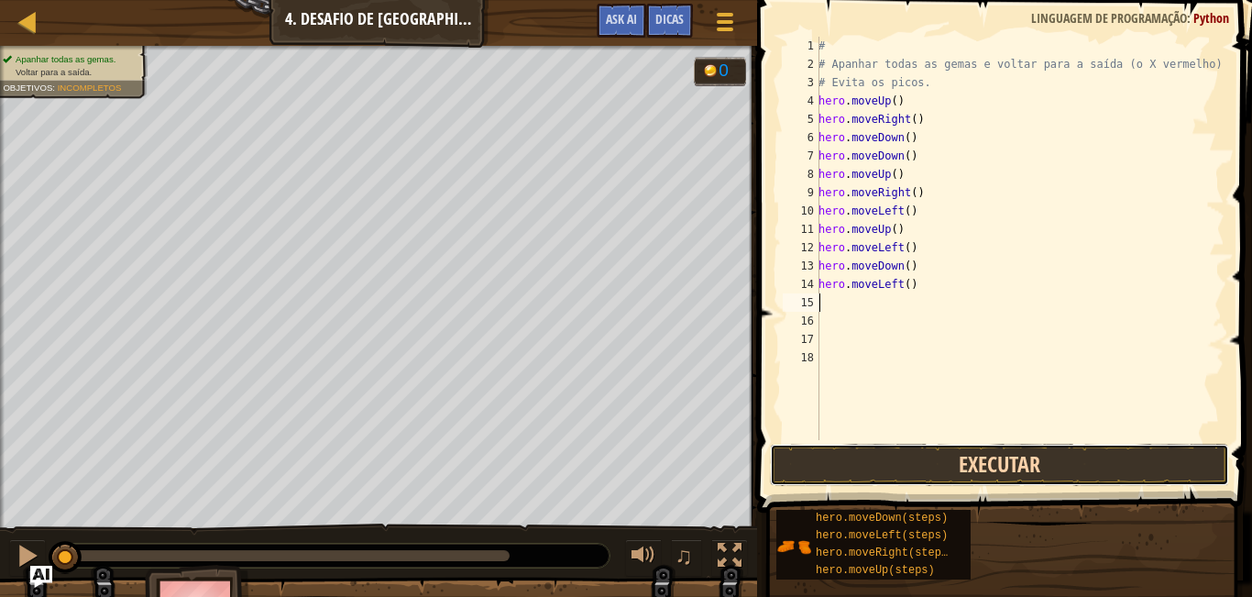
click at [1006, 461] on button "Executar" at bounding box center [999, 465] width 459 height 42
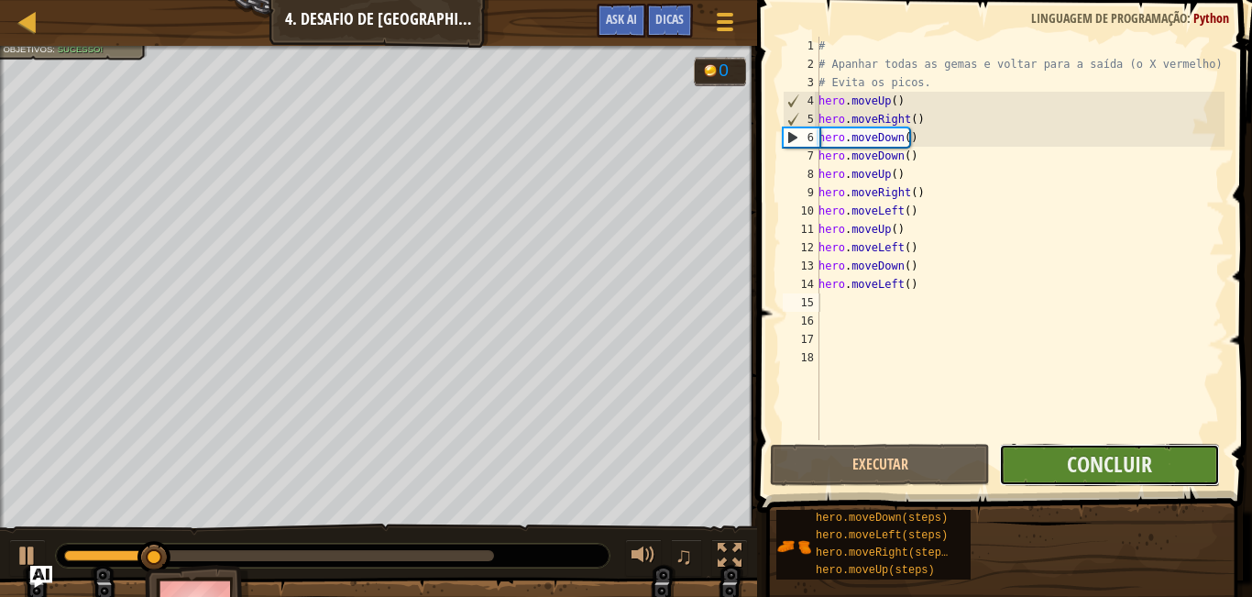
click at [1154, 451] on button "Concluir" at bounding box center [1109, 465] width 220 height 42
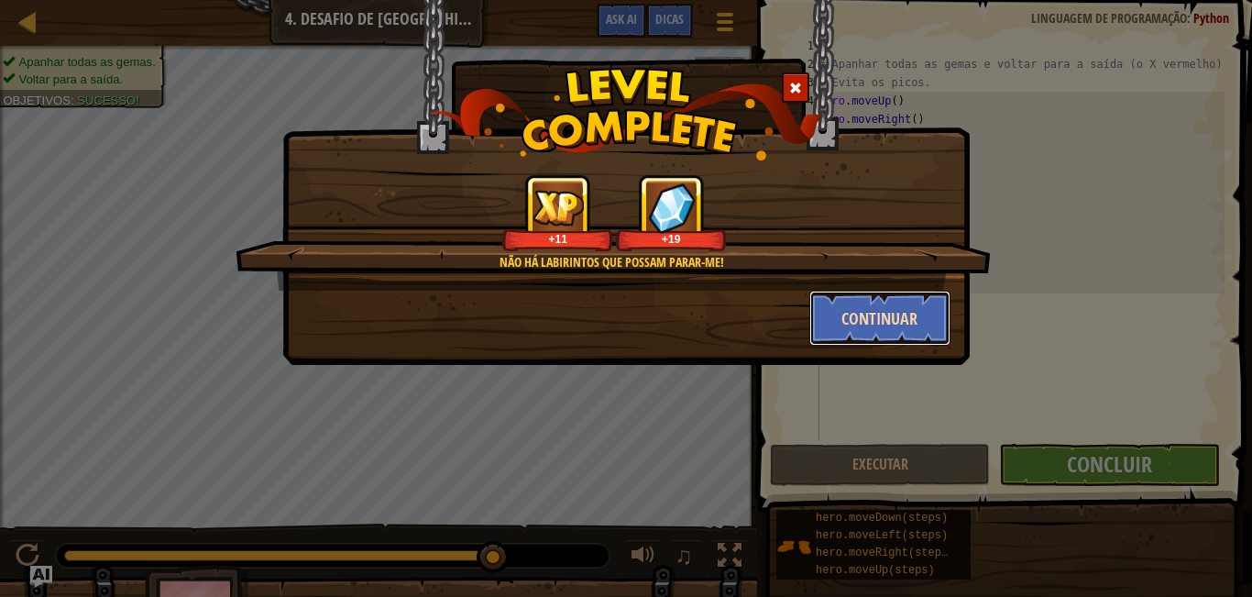
click at [928, 298] on button "Continuar" at bounding box center [880, 318] width 142 height 55
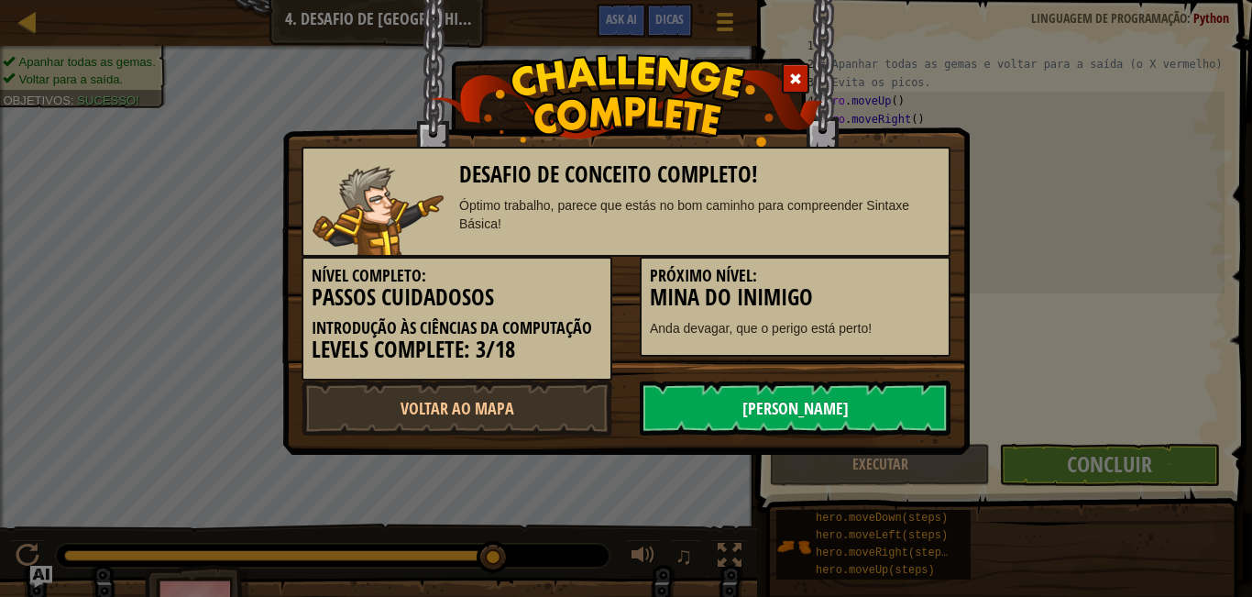
click at [873, 404] on link "[PERSON_NAME]" at bounding box center [795, 407] width 311 height 55
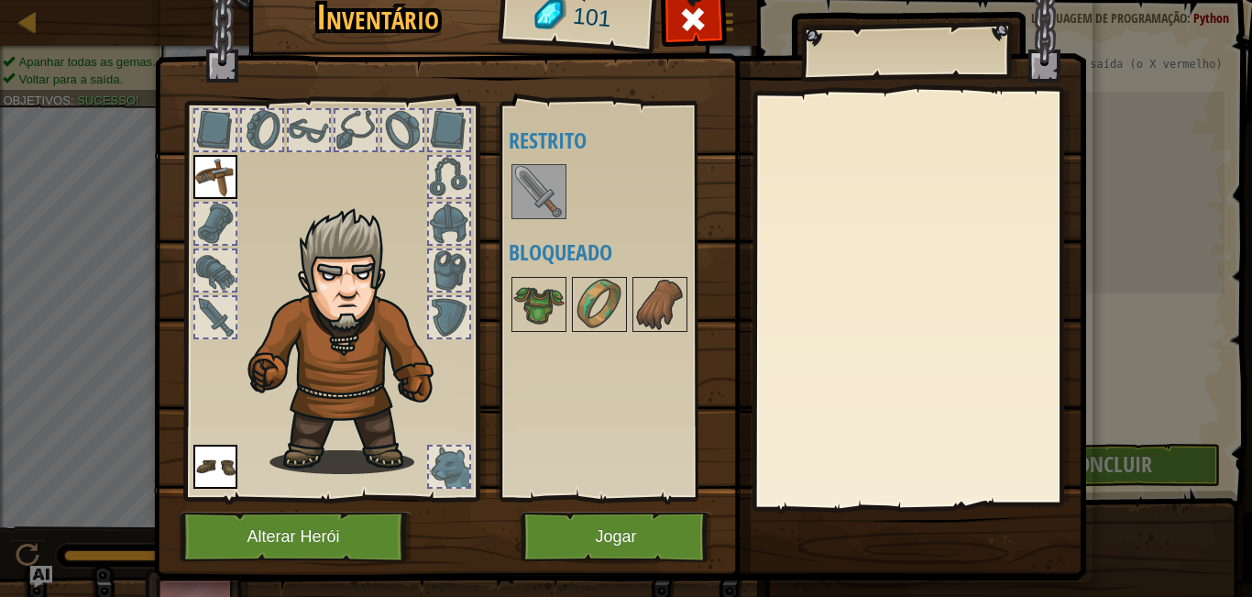
click at [502, 184] on div "Disponível Equipar Equipar (clica duas vezes para equipares) Restrito Bloqueado" at bounding box center [612, 301] width 225 height 399
click at [524, 194] on img at bounding box center [538, 191] width 51 height 51
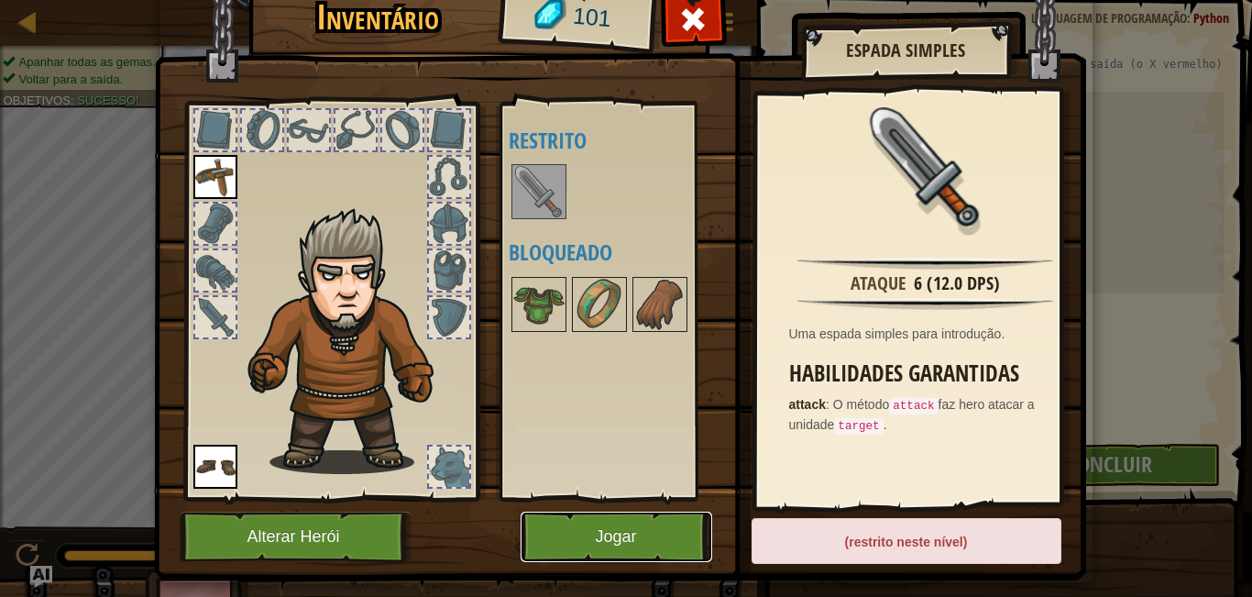
click at [658, 512] on button "Jogar" at bounding box center [617, 536] width 192 height 50
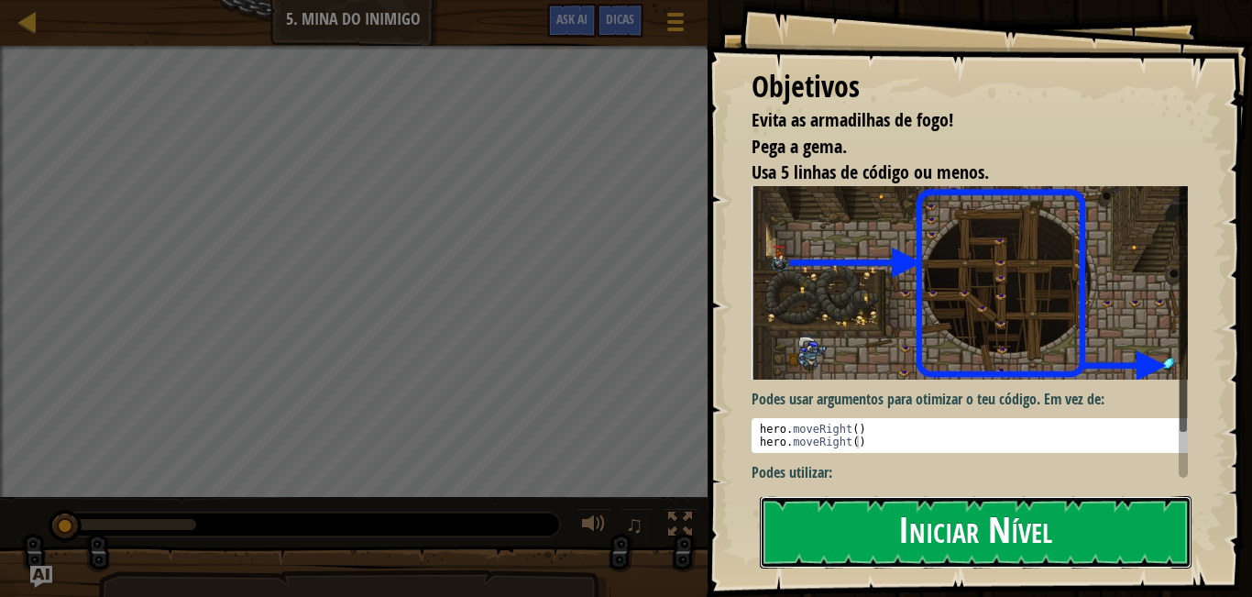
click at [955, 501] on button "Iniciar Nível" at bounding box center [976, 532] width 432 height 72
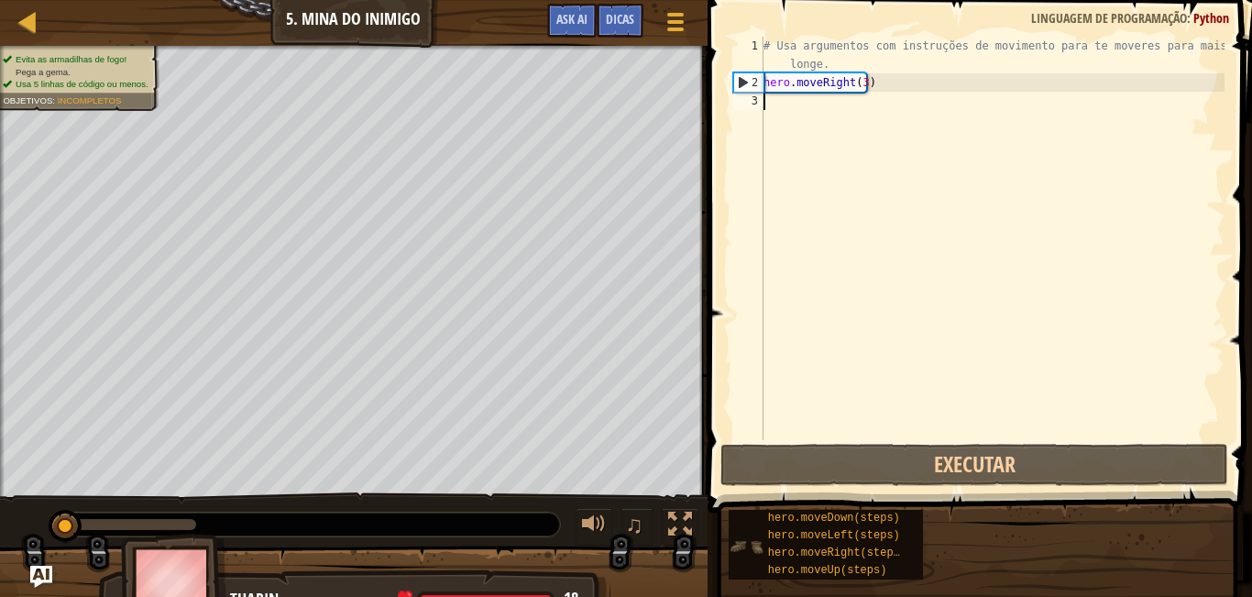
click at [915, 550] on div "hero.moveDown(steps) hero.moveLeft(steps) hero.moveRight(steps) hero.moveUp(ste…" at bounding box center [826, 545] width 194 height 70
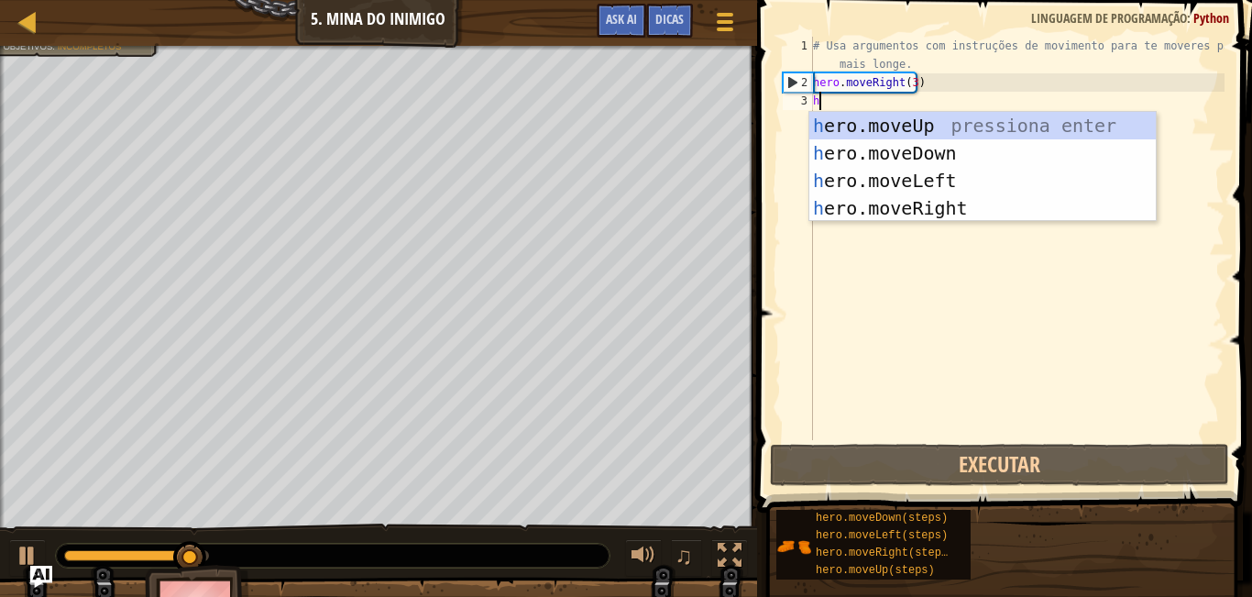
scroll to position [8, 0]
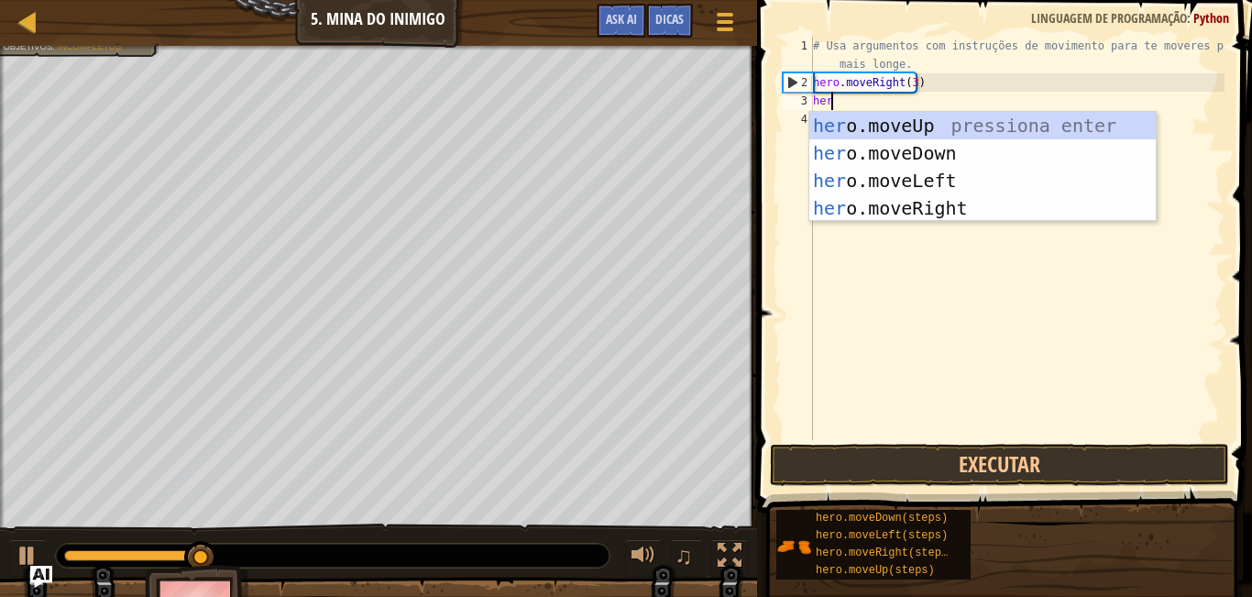
type textarea "hero"
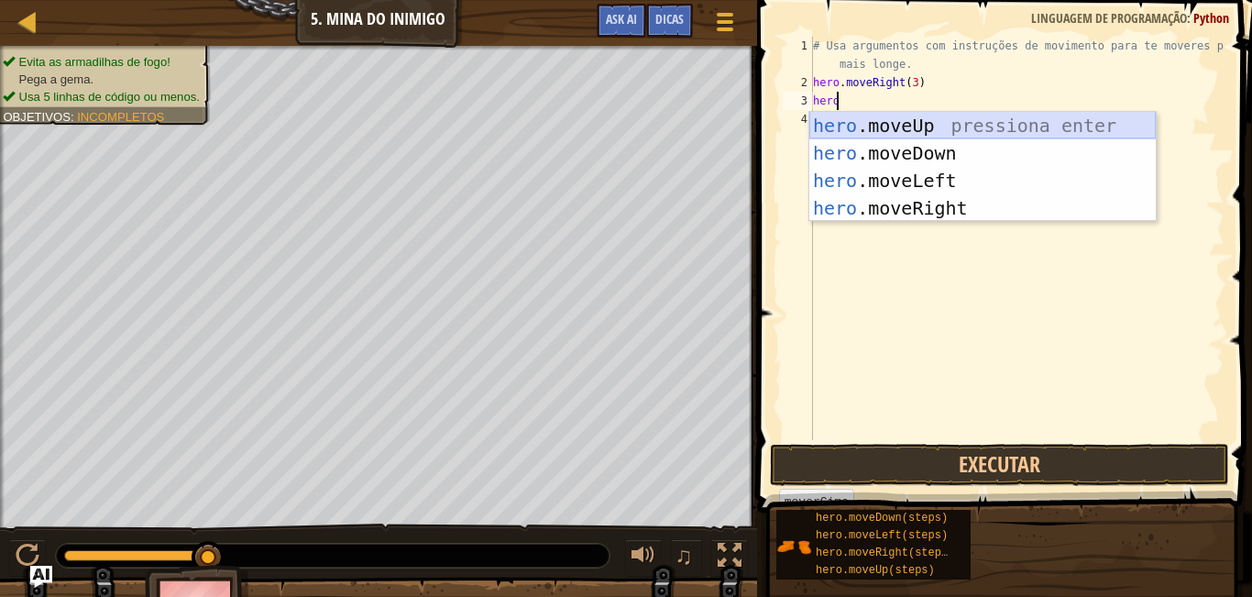
click at [862, 122] on div "hero .moveUp pressiona enter hero .moveDown pressiona enter hero .moveLeft pres…" at bounding box center [982, 194] width 346 height 165
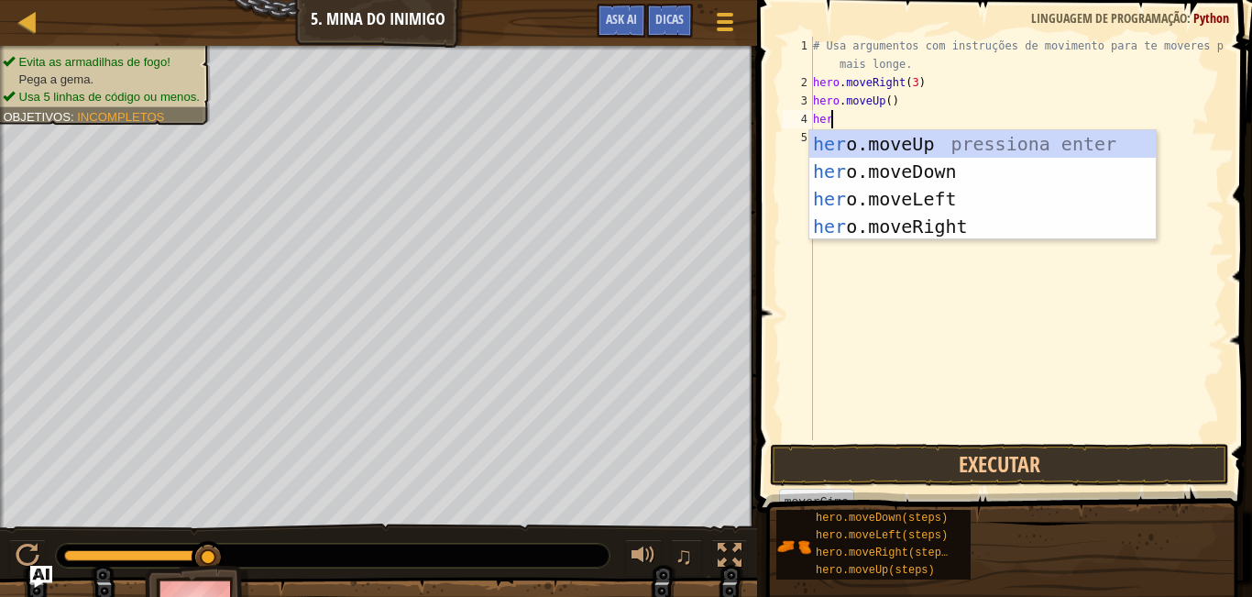
type textarea "hero"
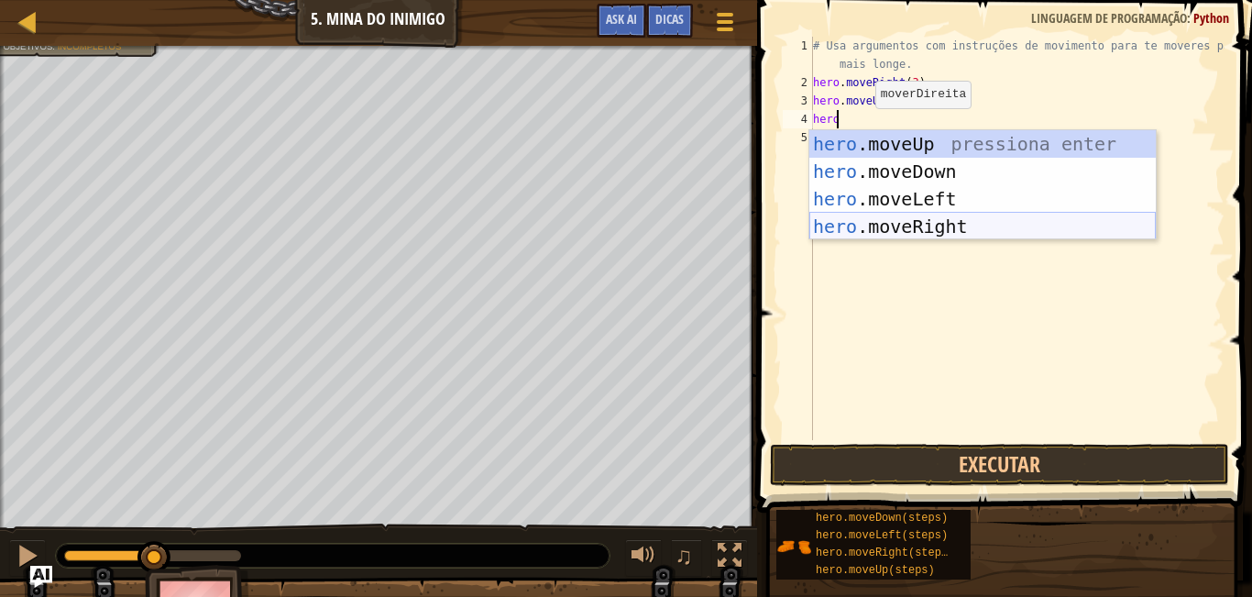
click at [931, 225] on div "hero .moveUp pressiona enter hero .moveDown pressiona enter hero .moveLeft pres…" at bounding box center [982, 212] width 346 height 165
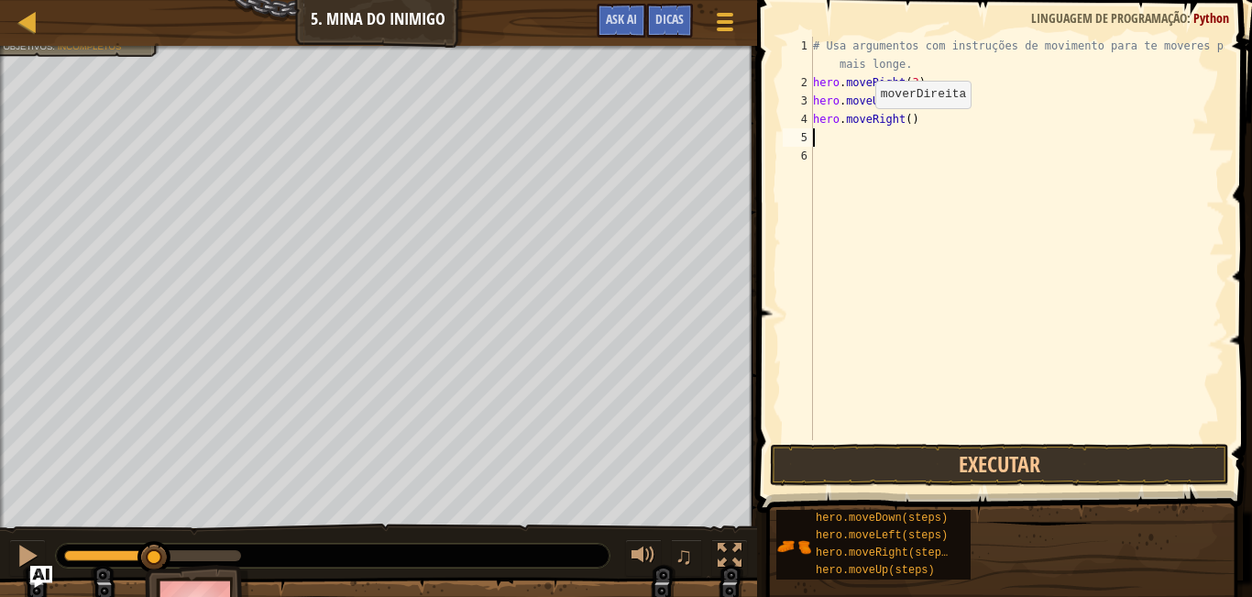
scroll to position [8, 0]
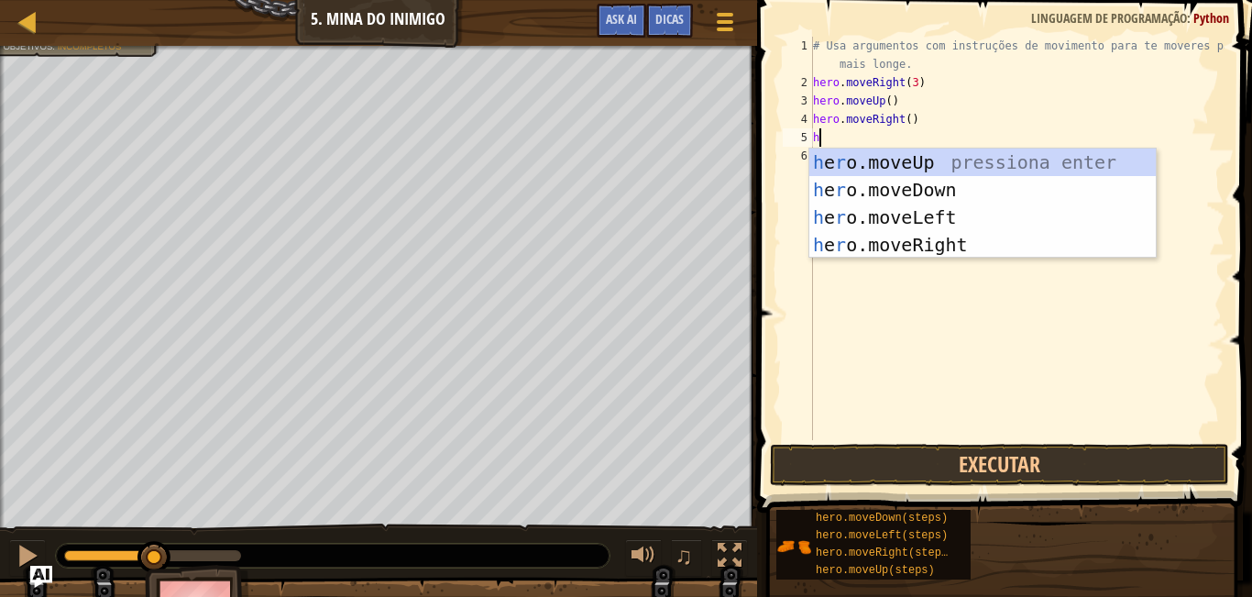
type textarea "h"
